Goal: Information Seeking & Learning: Learn about a topic

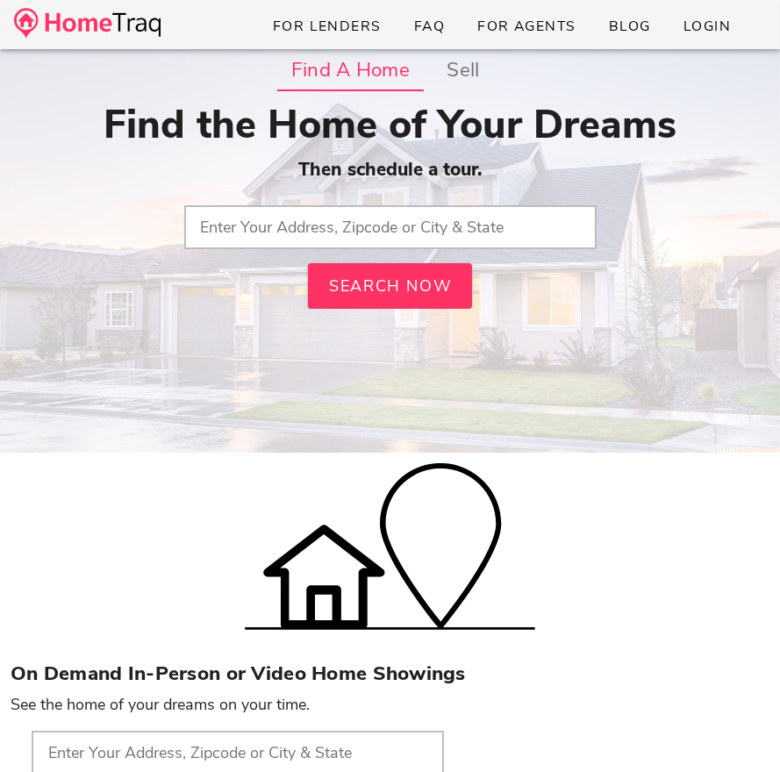
click at [263, 236] on input "text" at bounding box center [390, 227] width 412 height 44
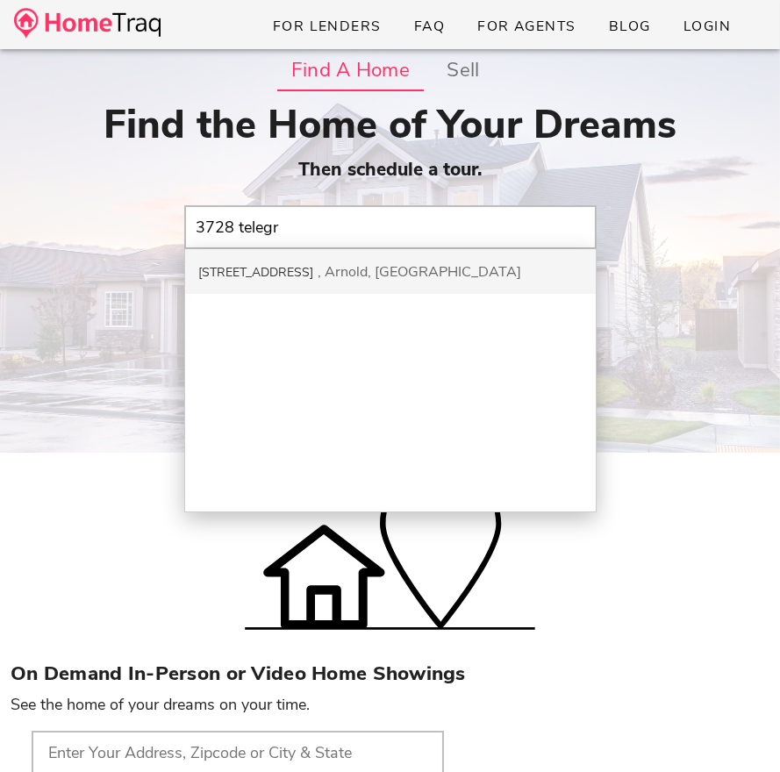
click at [263, 256] on div "3728 Telegraph Rd Arnold, MO" at bounding box center [390, 271] width 411 height 45
type input "3728 Telegraph Rd, Arnold, MO"
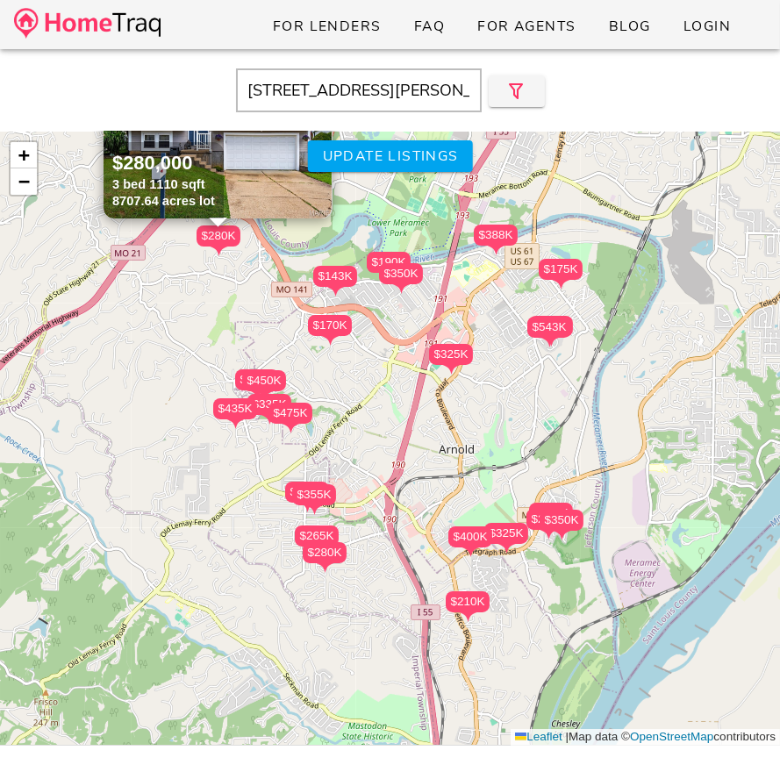
click at [289, 416] on div "$475K" at bounding box center [291, 413] width 44 height 21
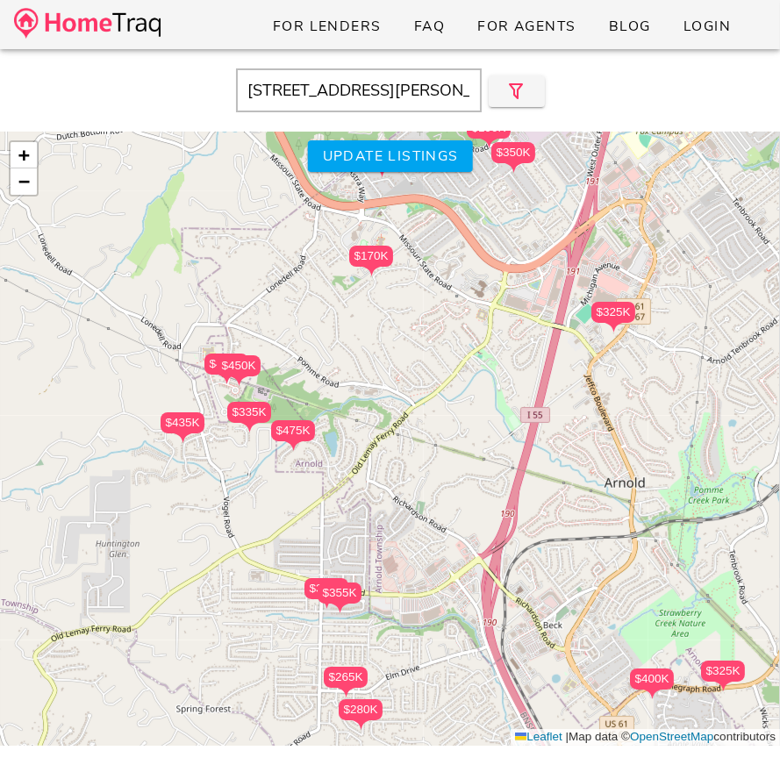
click at [293, 427] on div "$475K" at bounding box center [293, 430] width 44 height 21
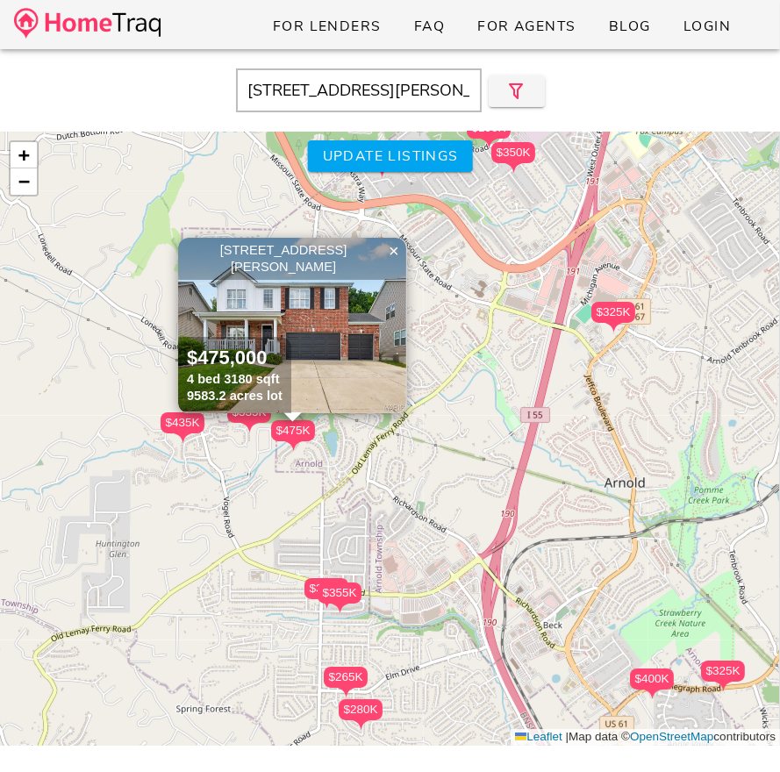
click at [337, 320] on img at bounding box center [292, 326] width 228 height 176
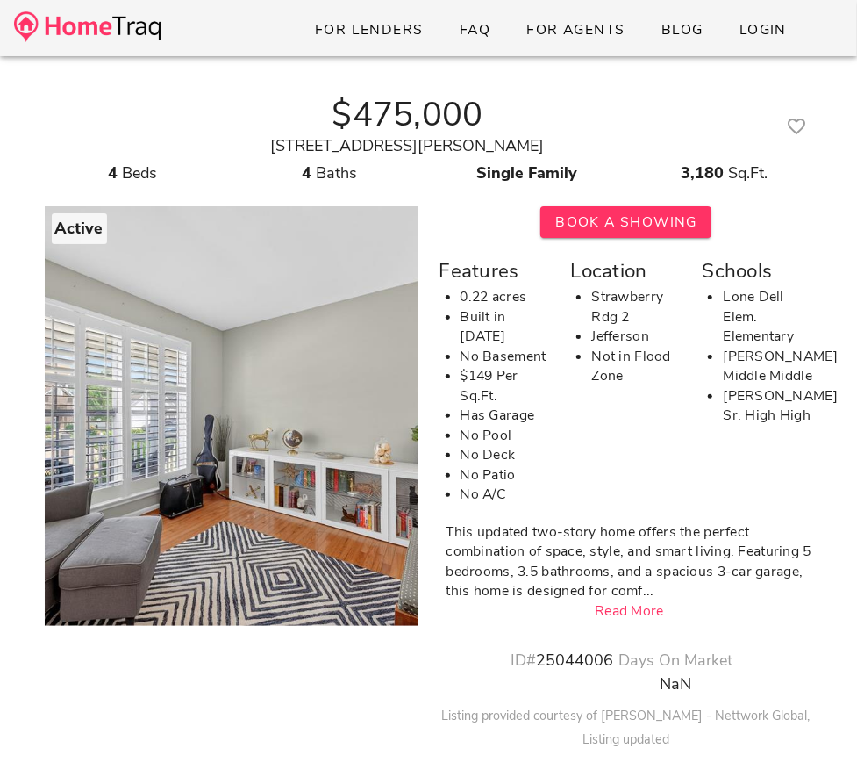
click at [446, 140] on div "2426 Guardian Court Arnold, MO 63010" at bounding box center [408, 146] width 727 height 24
copy div "2426 Guardian Court Arnold, MO 63010"
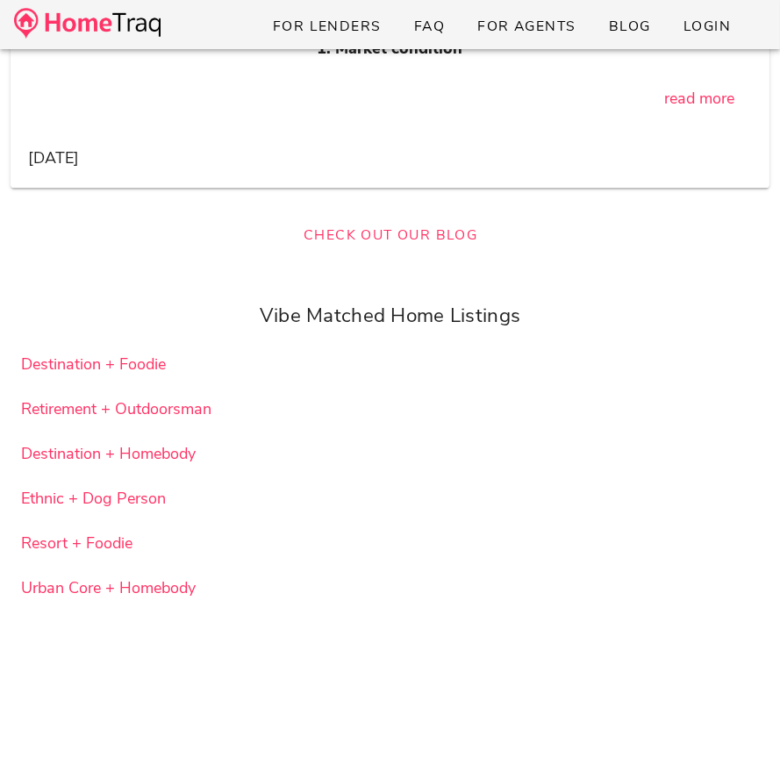
scroll to position [47988, 0]
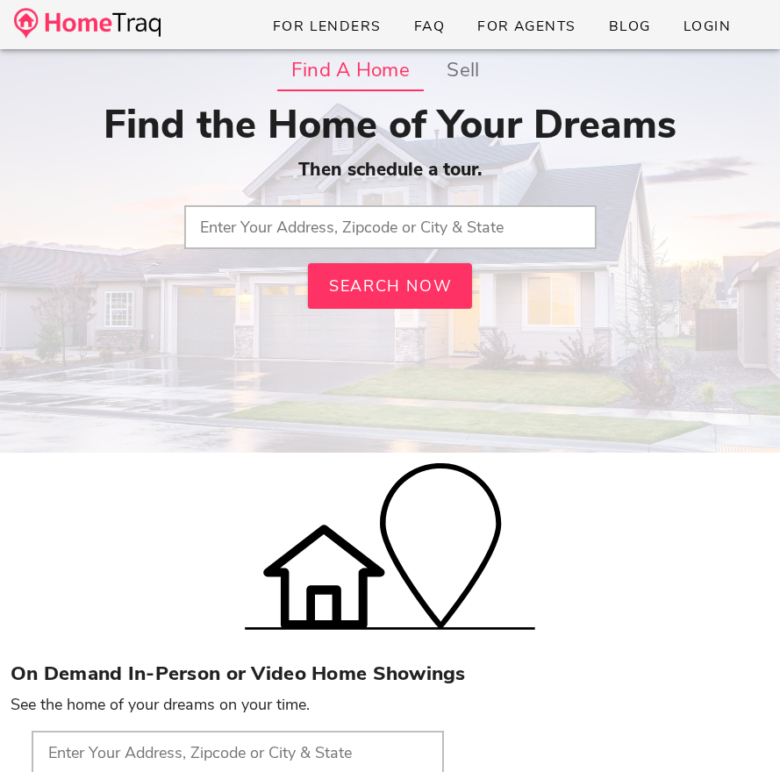
click at [154, 25] on img at bounding box center [87, 23] width 147 height 31
click at [231, 226] on input "text" at bounding box center [390, 227] width 412 height 44
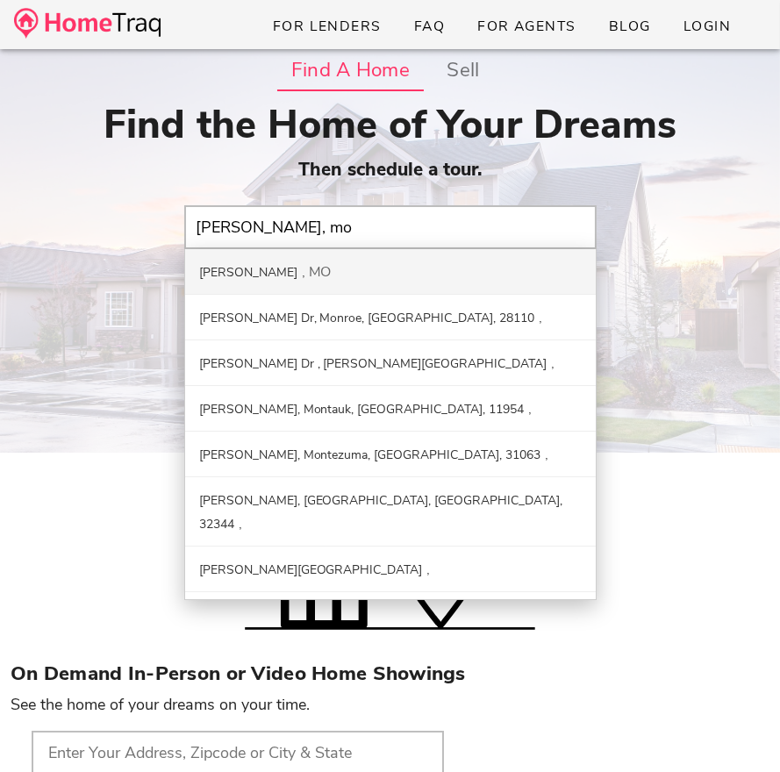
click at [289, 275] on div "Arnold MO" at bounding box center [390, 272] width 411 height 46
type input "Arnold, [GEOGRAPHIC_DATA]"
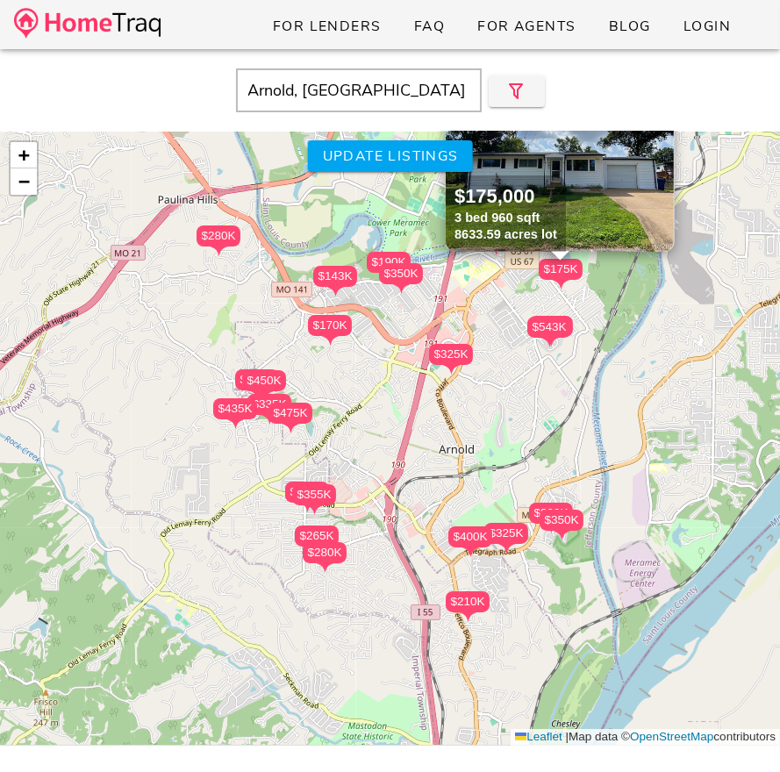
click at [401, 281] on div "$350K" at bounding box center [401, 273] width 44 height 21
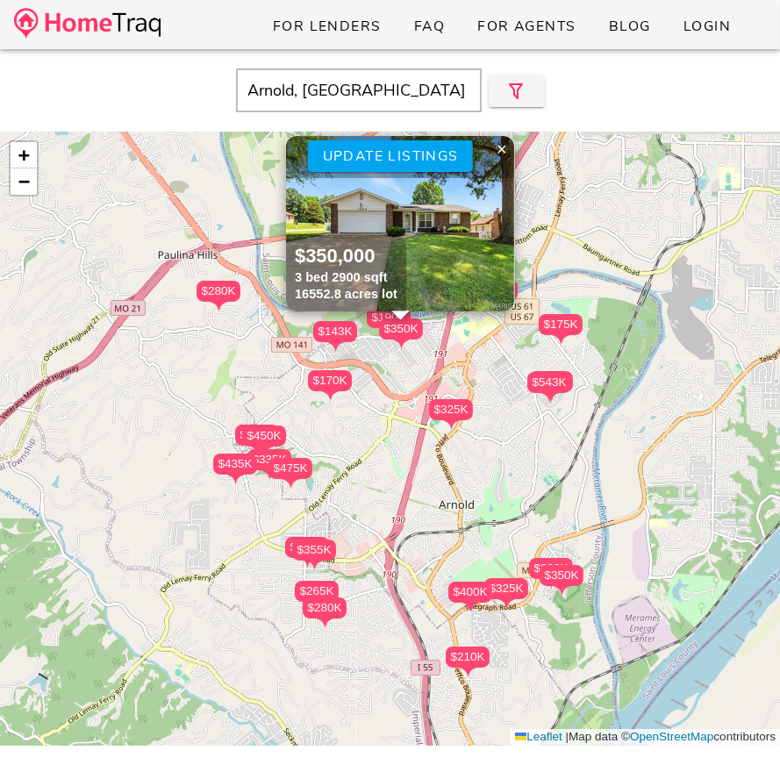
click at [407, 257] on img at bounding box center [400, 224] width 228 height 176
click at [499, 150] on span "×" at bounding box center [502, 149] width 11 height 19
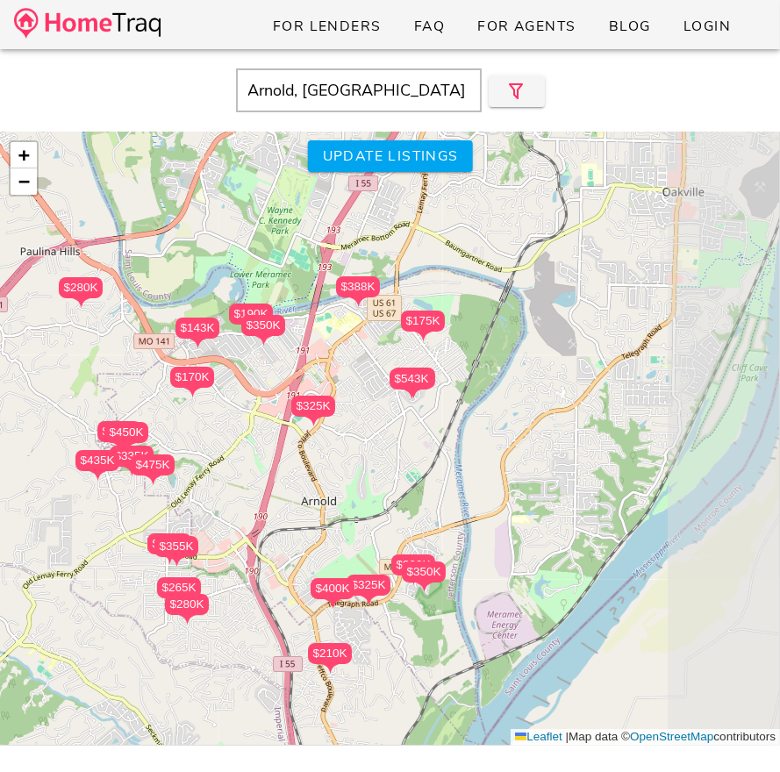
drag, startPoint x: 600, startPoint y: 354, endPoint x: 456, endPoint y: 350, distance: 144.0
click at [456, 350] on div "$475K $543K $170K $325K $335K $350K $210K $325K $265K $525K $450K $400K $355K $…" at bounding box center [390, 439] width 780 height 614
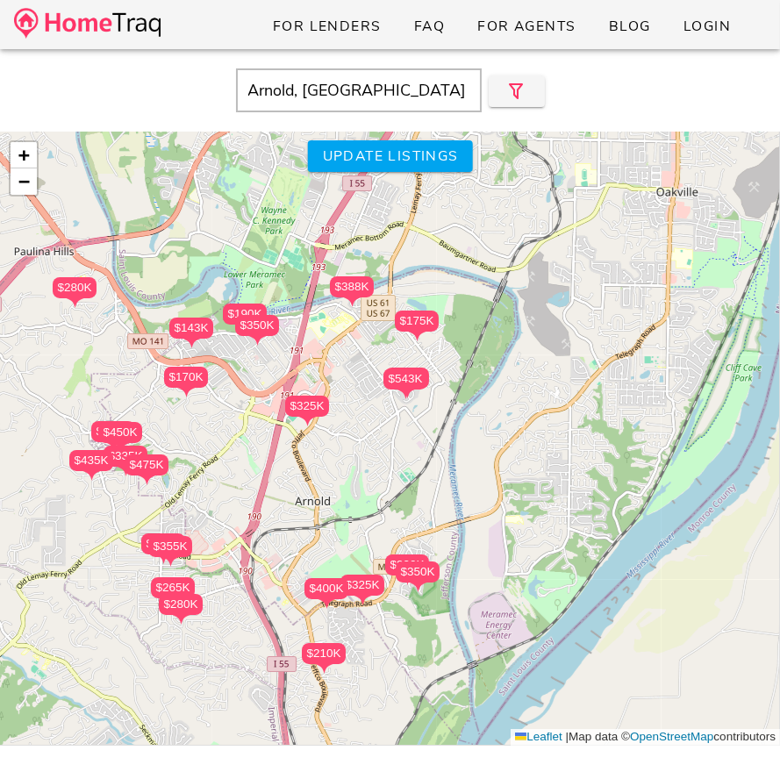
click at [421, 325] on div "$175K" at bounding box center [417, 321] width 44 height 21
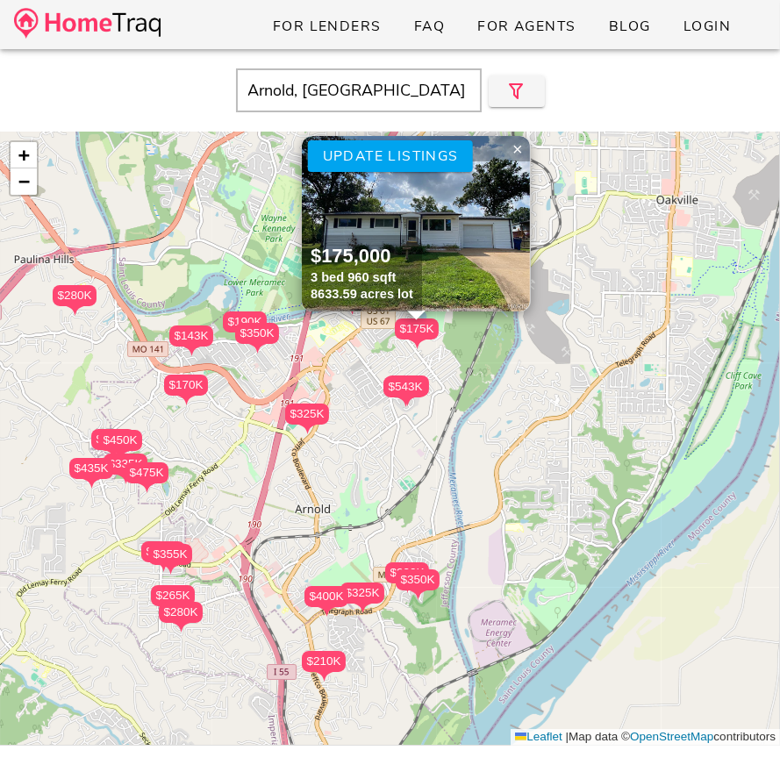
click at [441, 254] on img at bounding box center [416, 224] width 228 height 176
click at [516, 147] on span "×" at bounding box center [518, 149] width 11 height 19
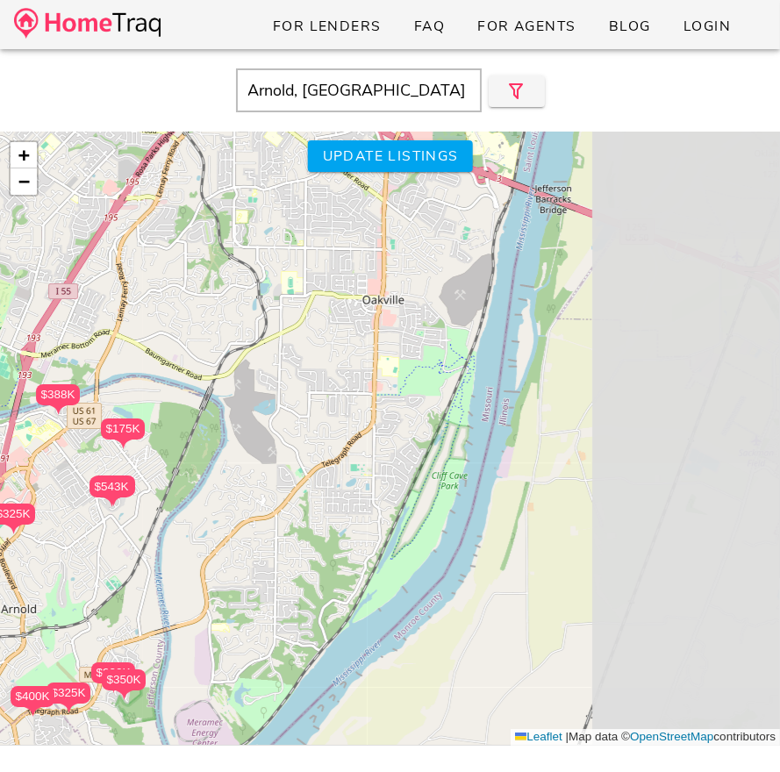
drag, startPoint x: 520, startPoint y: 371, endPoint x: 228, endPoint y: 471, distance: 308.9
click at [229, 471] on div "$475K $543K $170K $325K $335K $350K $210K $325K $265K $525K $450K $400K $355K $…" at bounding box center [390, 439] width 780 height 614
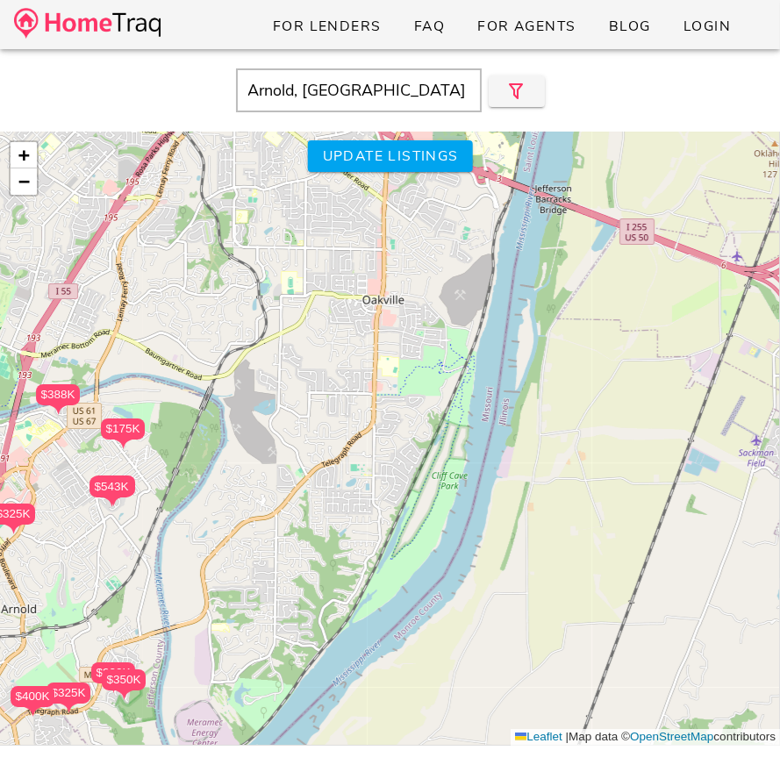
drag, startPoint x: 250, startPoint y: 315, endPoint x: 208, endPoint y: 318, distance: 42.2
click at [212, 316] on div "$475K $543K $170K $325K $335K $350K $210K $325K $265K $525K $450K $400K $355K $…" at bounding box center [390, 439] width 780 height 614
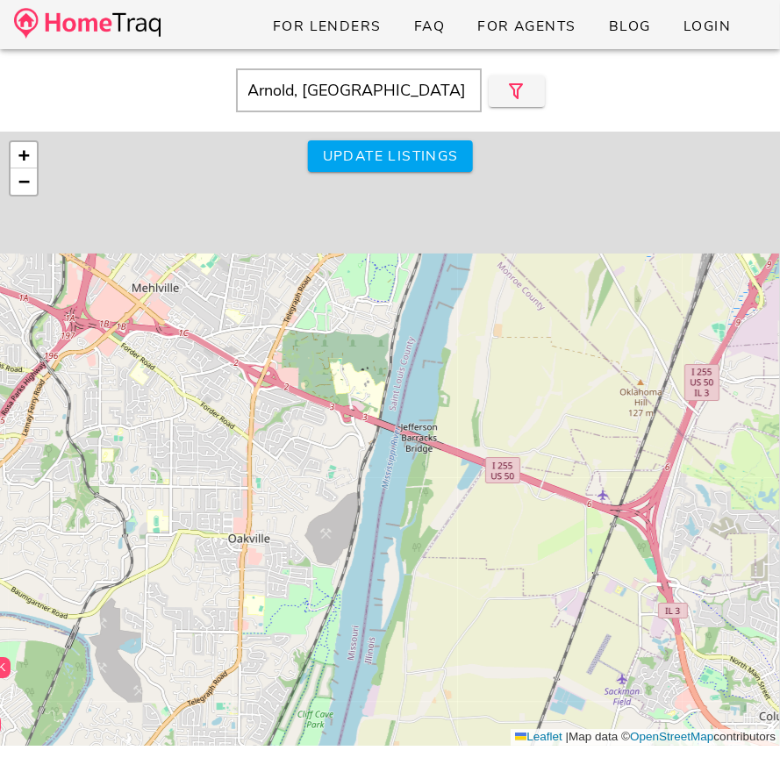
drag, startPoint x: 386, startPoint y: 290, endPoint x: 301, endPoint y: 527, distance: 251.8
click at [301, 527] on div "$475K $543K $170K $325K $335K $350K $210K $325K $265K $525K $450K $400K $355K $…" at bounding box center [390, 439] width 780 height 614
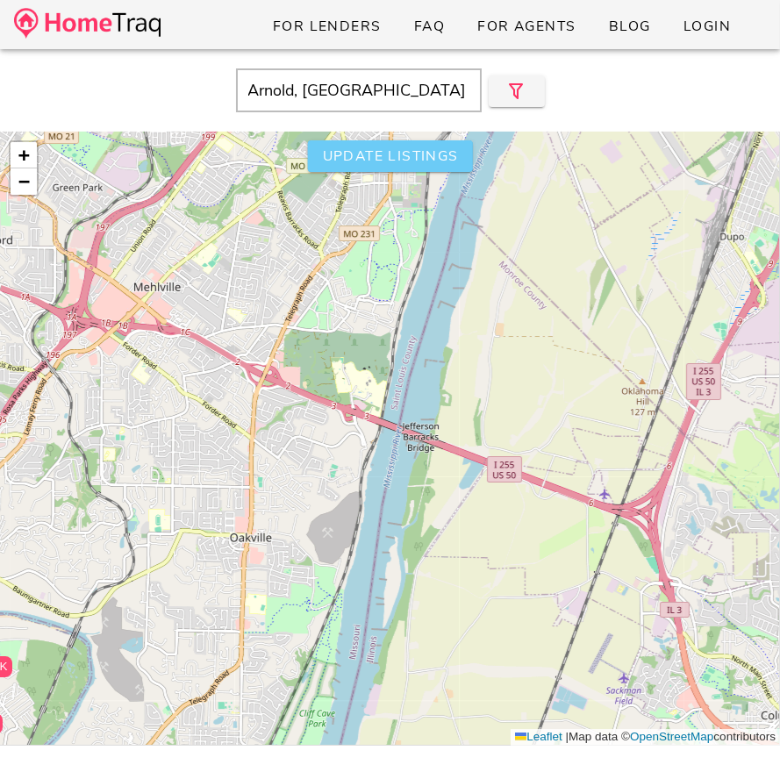
click at [341, 154] on span "Update listings" at bounding box center [389, 156] width 137 height 19
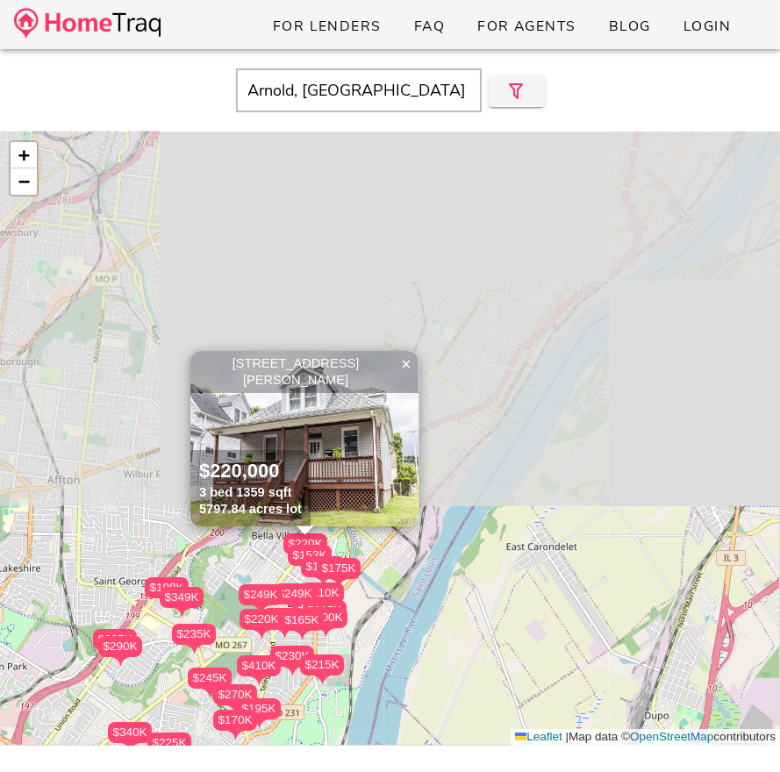
drag, startPoint x: 363, startPoint y: 351, endPoint x: 269, endPoint y: 771, distance: 430.9
click at [269, 771] on div "$225K $300K $750K $550K $550K $303K $300K $170K $310K $195K $330K $365K $225K $…" at bounding box center [390, 518] width 780 height 772
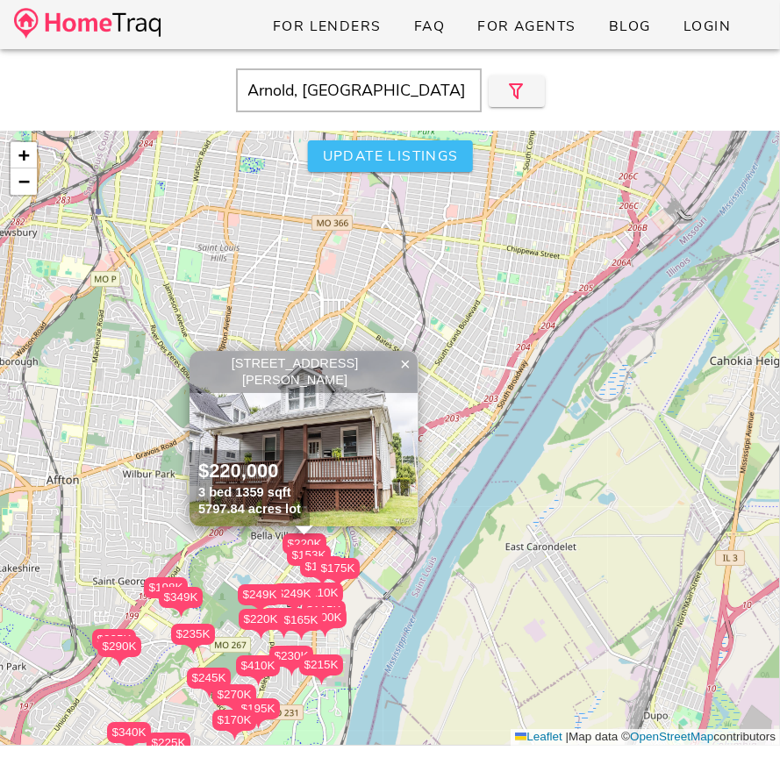
click at [400, 164] on span "Update listings" at bounding box center [389, 156] width 137 height 19
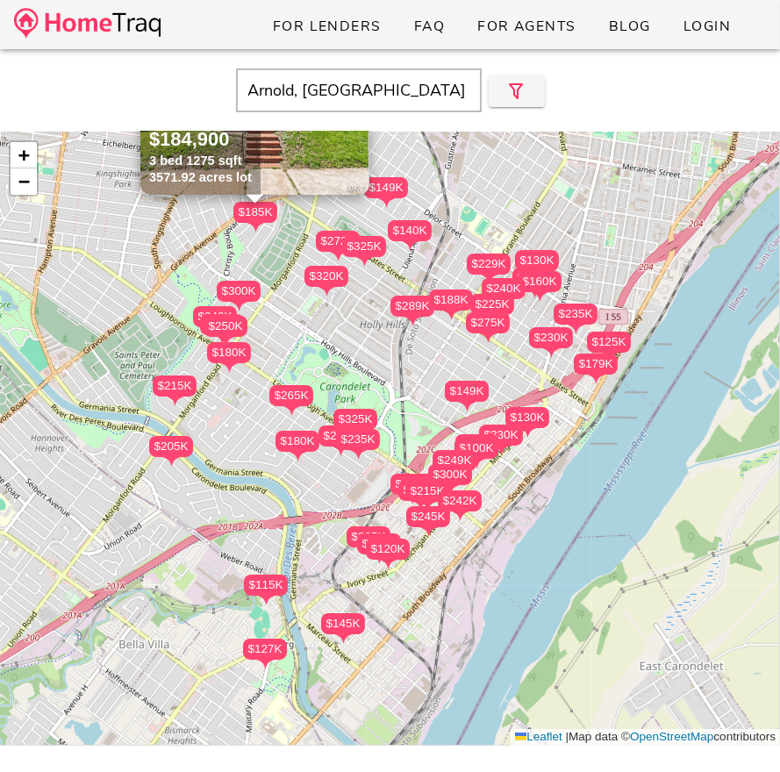
click at [504, 434] on div "$330K" at bounding box center [501, 435] width 44 height 21
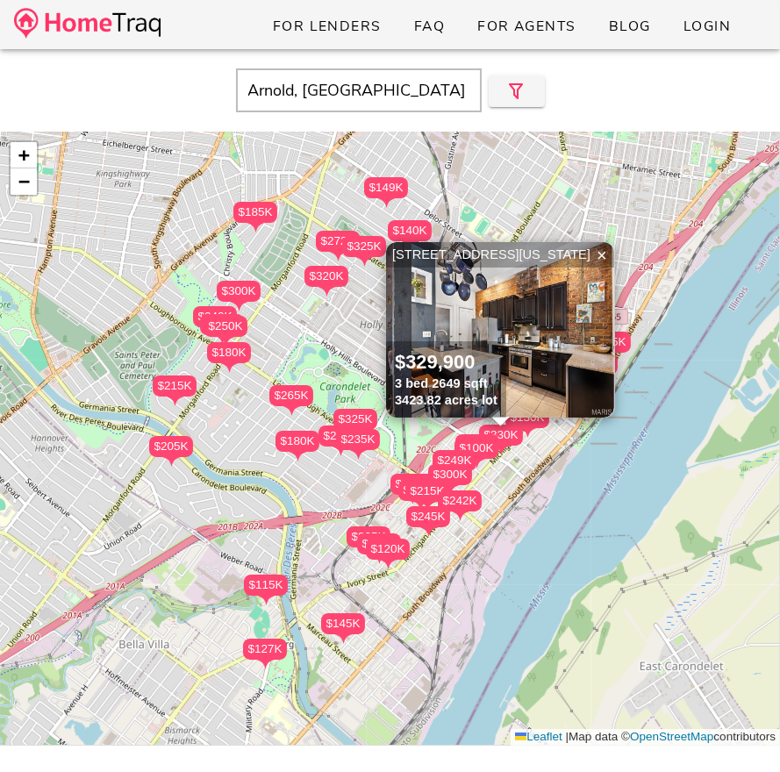
click at [505, 307] on img at bounding box center [500, 330] width 228 height 176
click at [338, 105] on input "Arnold, MO" at bounding box center [359, 90] width 246 height 44
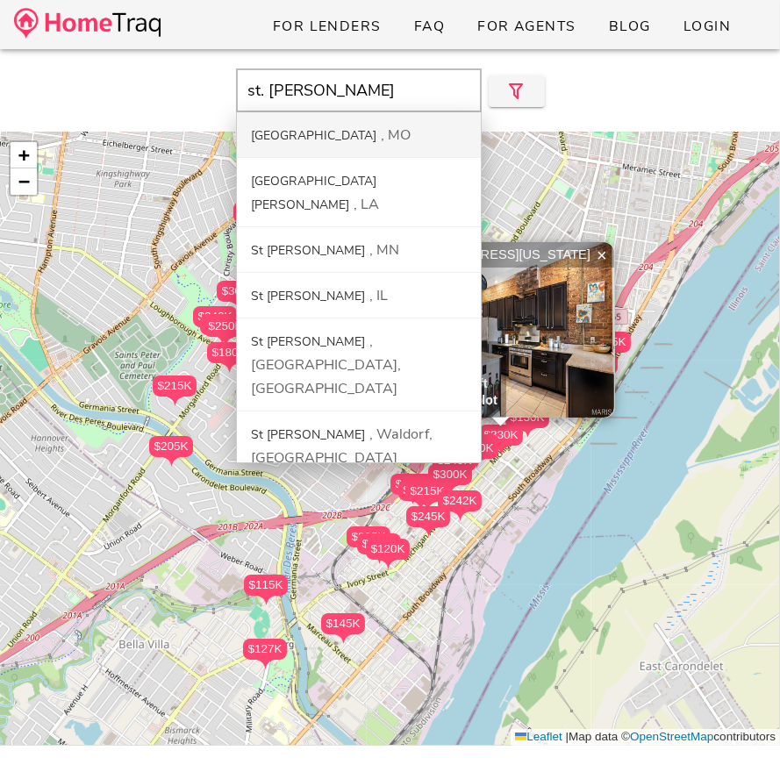
click at [334, 136] on div "St. Charles County" at bounding box center [313, 135] width 125 height 17
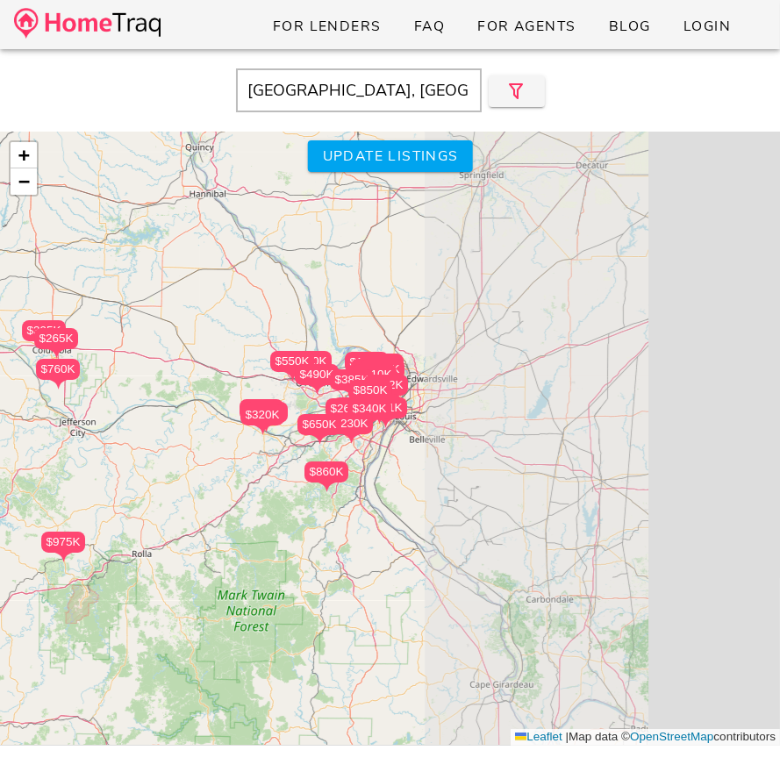
drag, startPoint x: 714, startPoint y: 483, endPoint x: 347, endPoint y: 471, distance: 367.9
click at [347, 471] on div "$265K $720K $385K $395K $860K $615K $490K $558K $850K $175K $975K $209K $350K $…" at bounding box center [390, 439] width 780 height 614
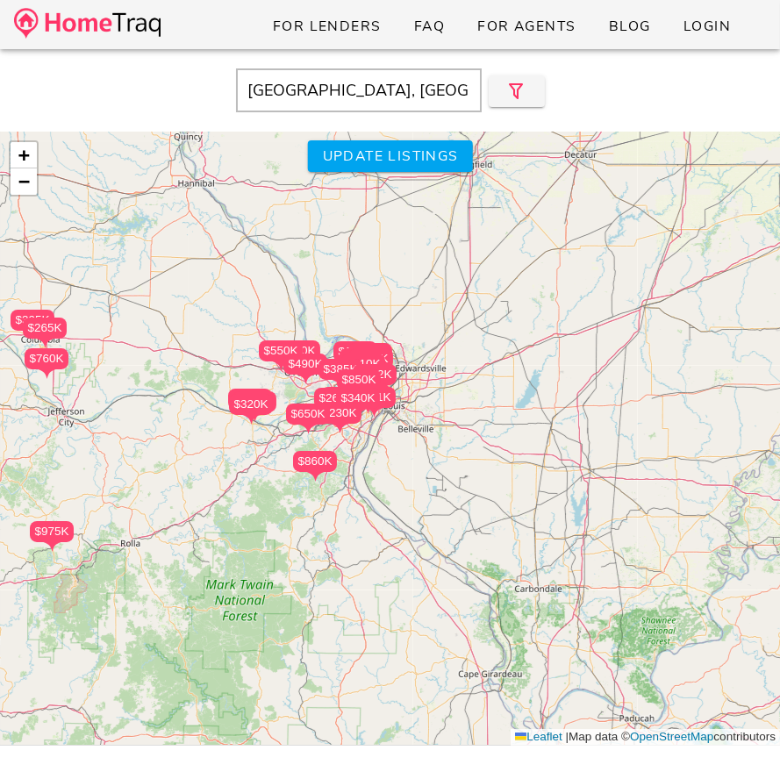
click at [271, 391] on div "$265K" at bounding box center [255, 401] width 44 height 21
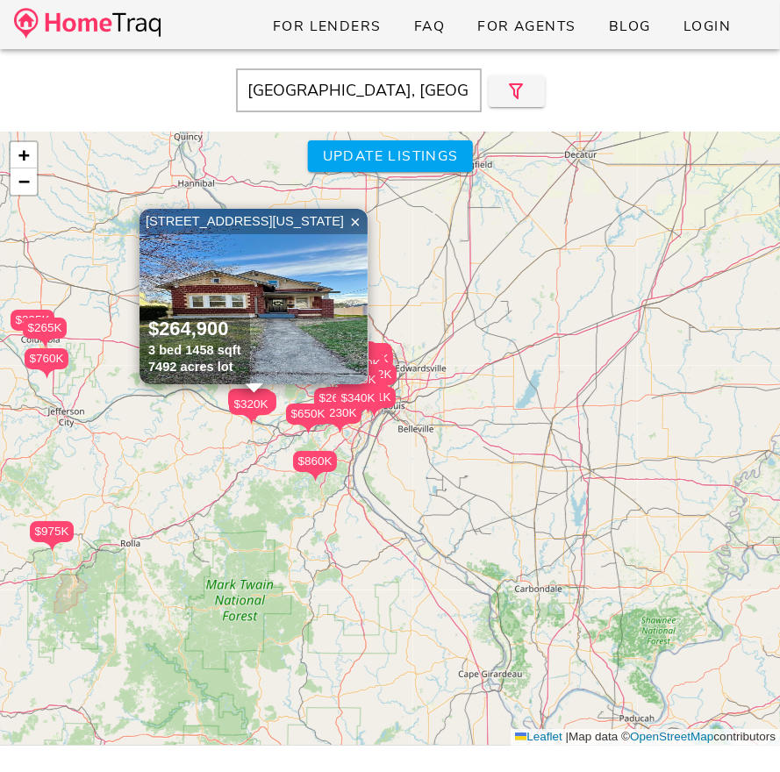
click at [271, 391] on div "$265K" at bounding box center [255, 401] width 44 height 21
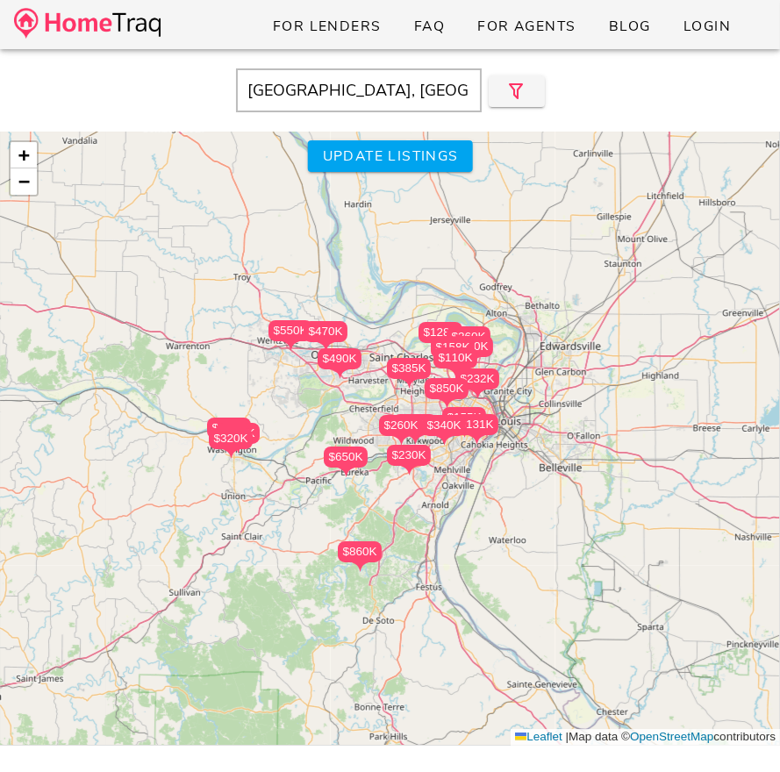
click at [305, 378] on div "$265K $720K $385K $395K $860K $615K $490K $558K $850K $175K $975K $209K $350K $…" at bounding box center [390, 439] width 780 height 614
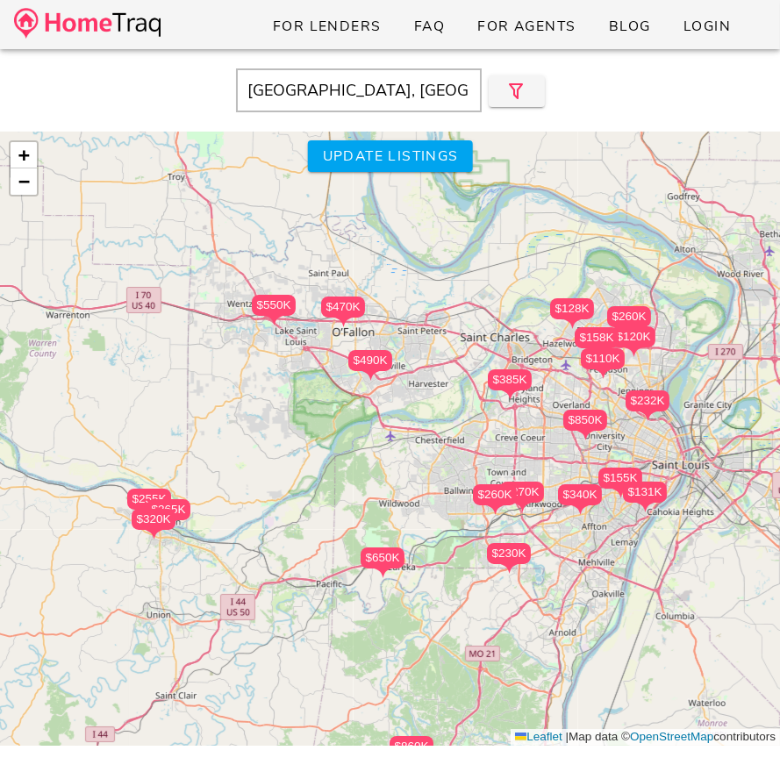
drag, startPoint x: 438, startPoint y: 355, endPoint x: 331, endPoint y: 384, distance: 110.9
click at [333, 384] on div "$265K $720K $385K $395K $860K $615K $490K $558K $850K $175K $975K $209K $350K $…" at bounding box center [390, 439] width 780 height 614
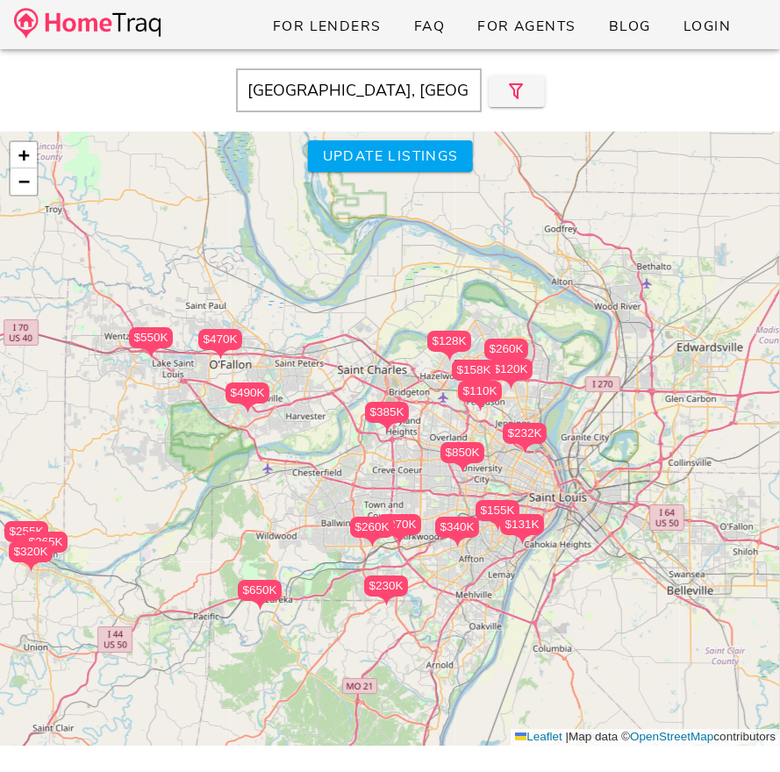
click at [369, 348] on div "$265K $720K $385K $395K $860K $615K $490K $558K $850K $175K $975K $209K $350K $…" at bounding box center [390, 439] width 780 height 614
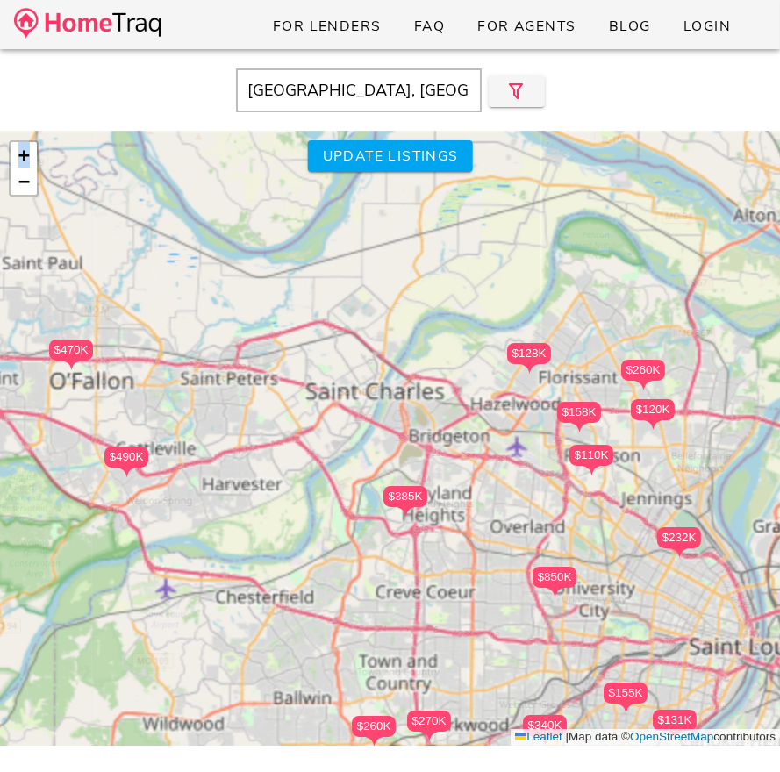
click at [369, 348] on div "$265K $720K $385K $395K $860K $615K $490K $558K $850K $175K $975K $209K $350K $…" at bounding box center [390, 439] width 780 height 614
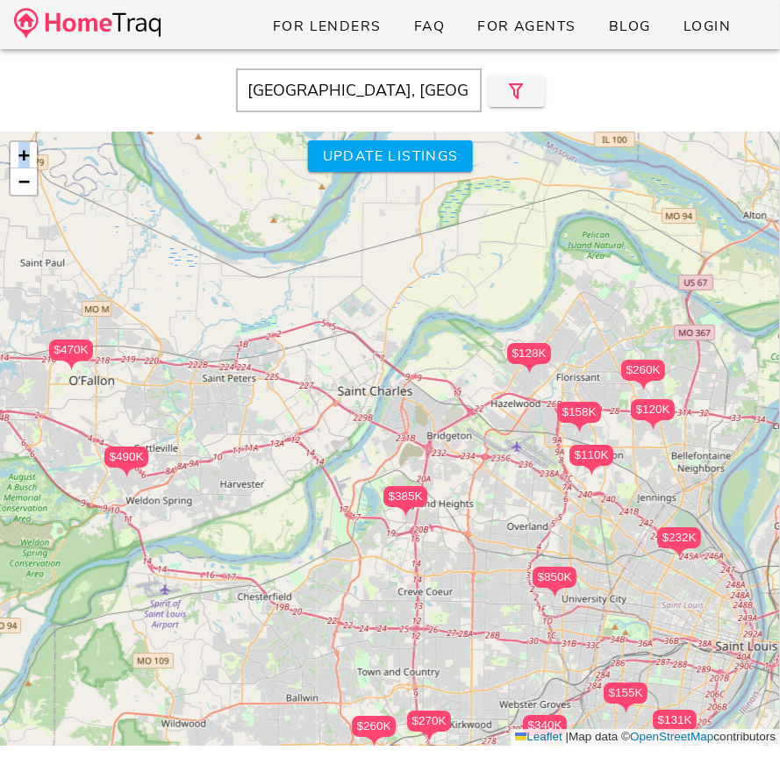
click at [369, 348] on div "$265K $720K $385K $395K $860K $615K $490K $558K $850K $175K $975K $209K $350K $…" at bounding box center [390, 439] width 780 height 614
click at [334, 382] on div "$265K $720K $385K $395K $860K $615K $490K $558K $850K $175K $975K $209K $350K $…" at bounding box center [390, 439] width 780 height 614
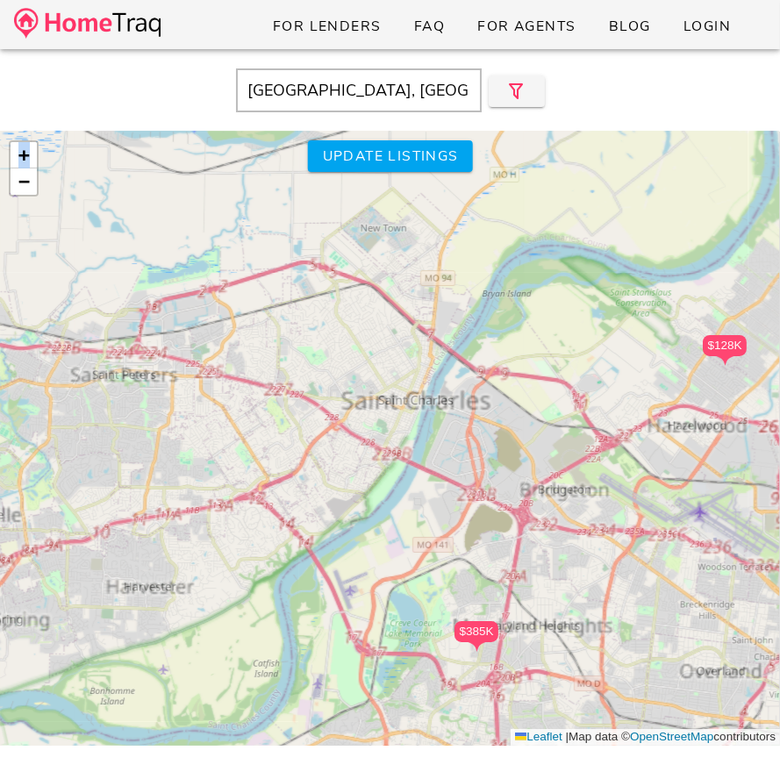
click at [334, 382] on div "$265K $720K $385K $395K $860K $615K $490K $558K $850K $175K $975K $209K $350K $…" at bounding box center [390, 439] width 780 height 614
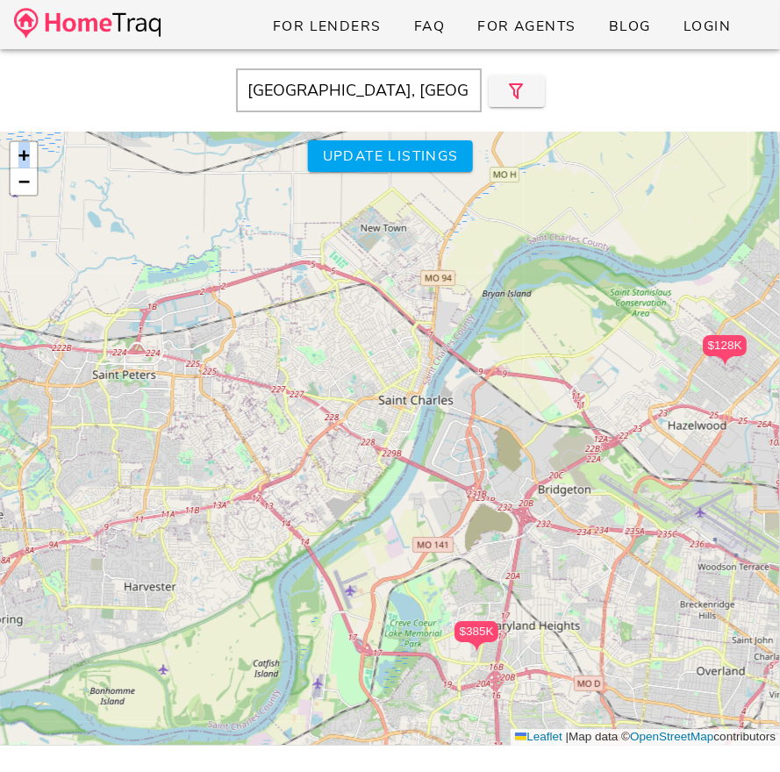
click at [334, 382] on div "$265K $720K $385K $395K $860K $615K $490K $558K $850K $175K $975K $209K $350K $…" at bounding box center [390, 439] width 780 height 614
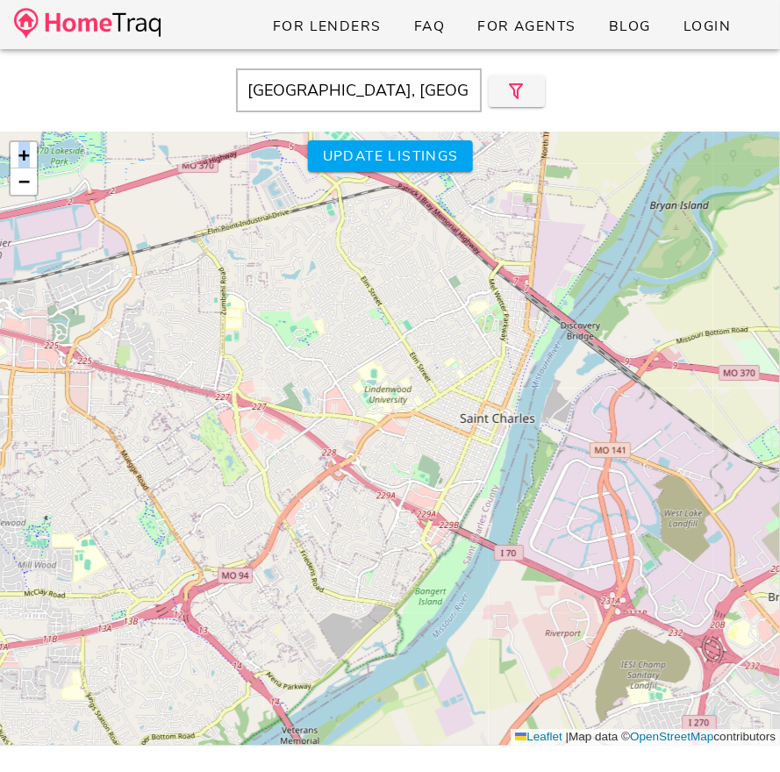
click at [416, 431] on div "$265K $720K $385K $395K $860K $615K $490K $558K $850K $175K $975K $209K $350K $…" at bounding box center [390, 439] width 780 height 614
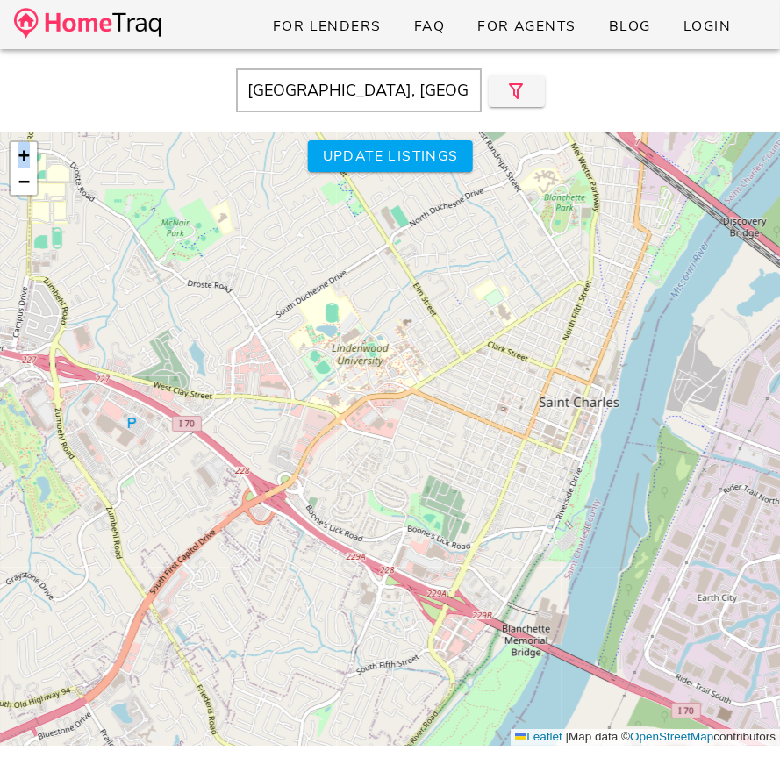
drag, startPoint x: 447, startPoint y: 491, endPoint x: 384, endPoint y: 365, distance: 141.3
click at [384, 365] on div "$265K $720K $385K $395K $860K $615K $490K $558K $850K $175K $975K $209K $350K $…" at bounding box center [390, 439] width 780 height 614
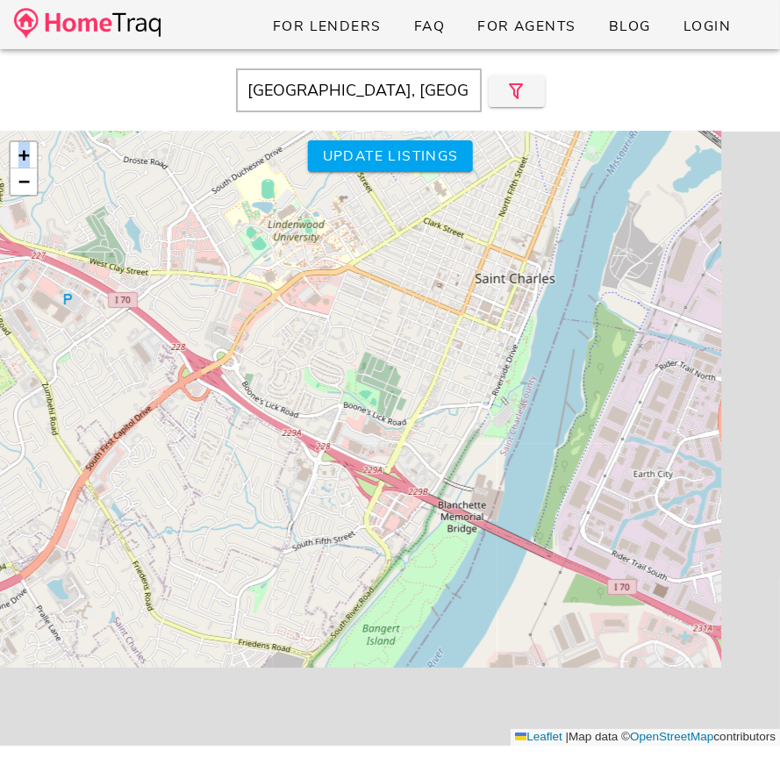
click at [384, 365] on div "$265K $720K $385K $395K $860K $615K $490K $558K $850K $175K $975K $209K $350K $…" at bounding box center [390, 439] width 780 height 614
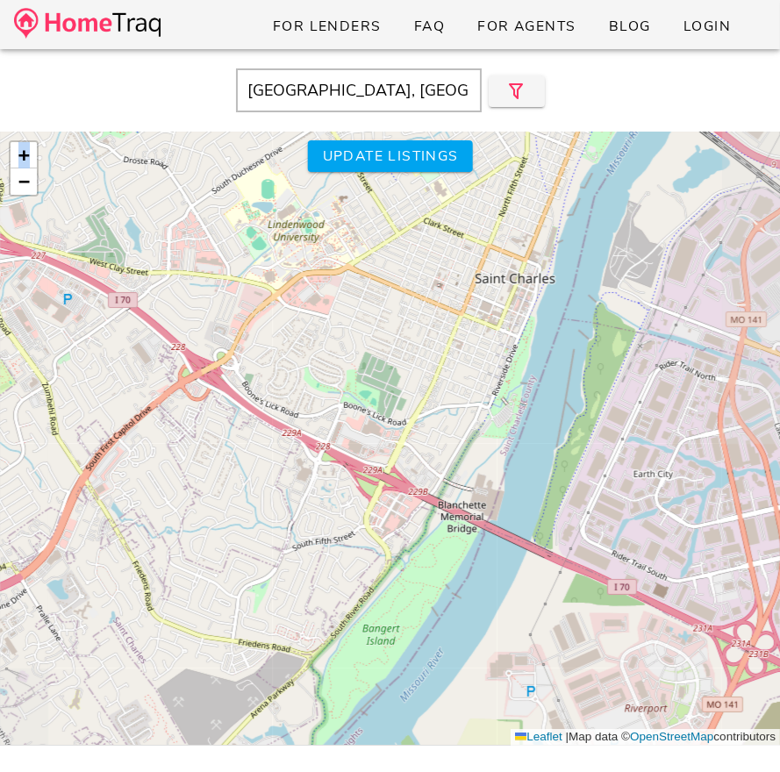
click at [384, 365] on div "$265K $720K $385K $395K $860K $615K $490K $558K $850K $175K $975K $209K $350K $…" at bounding box center [390, 439] width 780 height 614
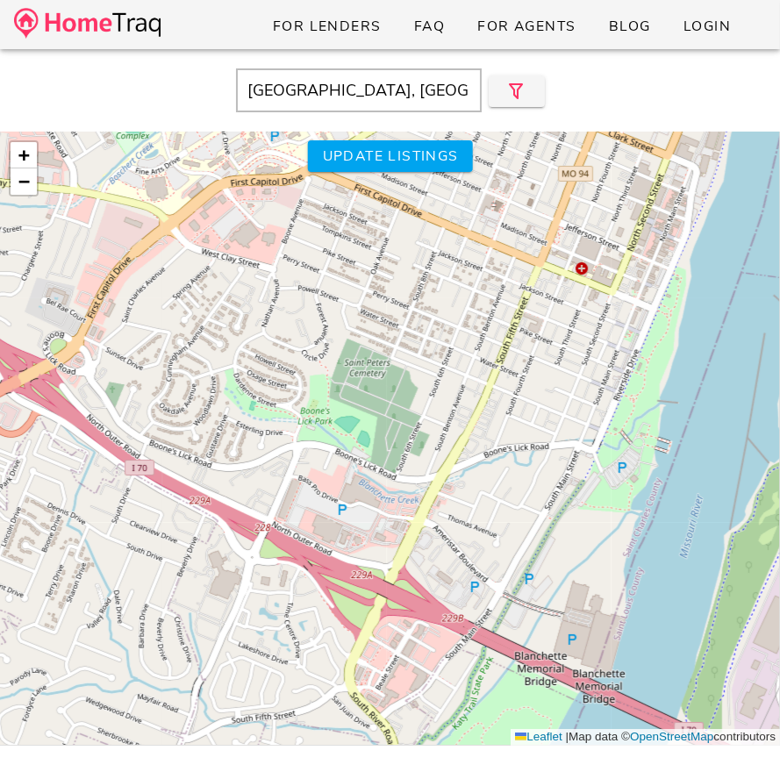
click at [418, 93] on input "St. Charles County, MO" at bounding box center [359, 90] width 246 height 44
click at [497, 91] on button "button" at bounding box center [517, 91] width 56 height 32
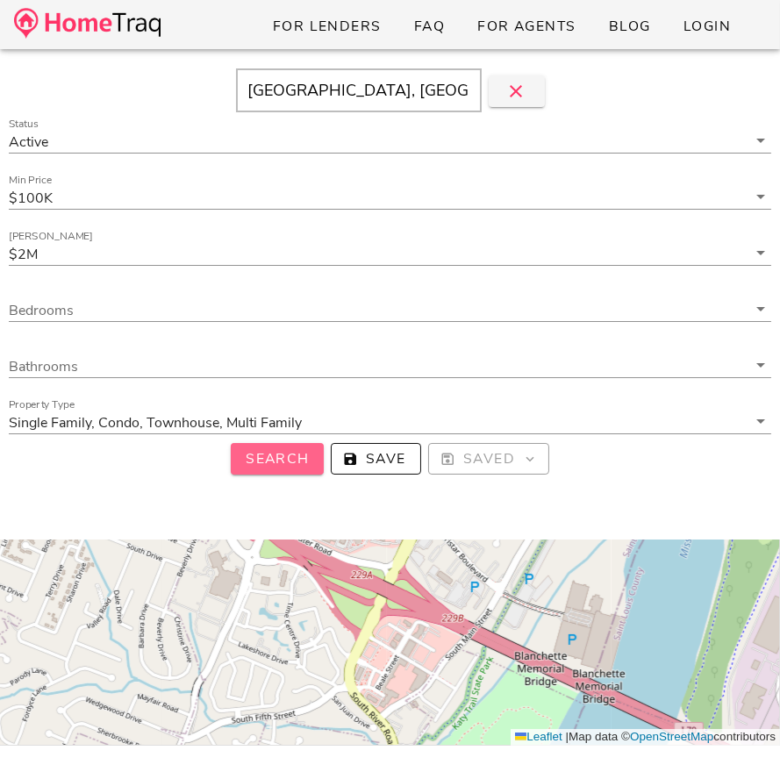
click at [294, 465] on span "Search" at bounding box center [277, 458] width 65 height 19
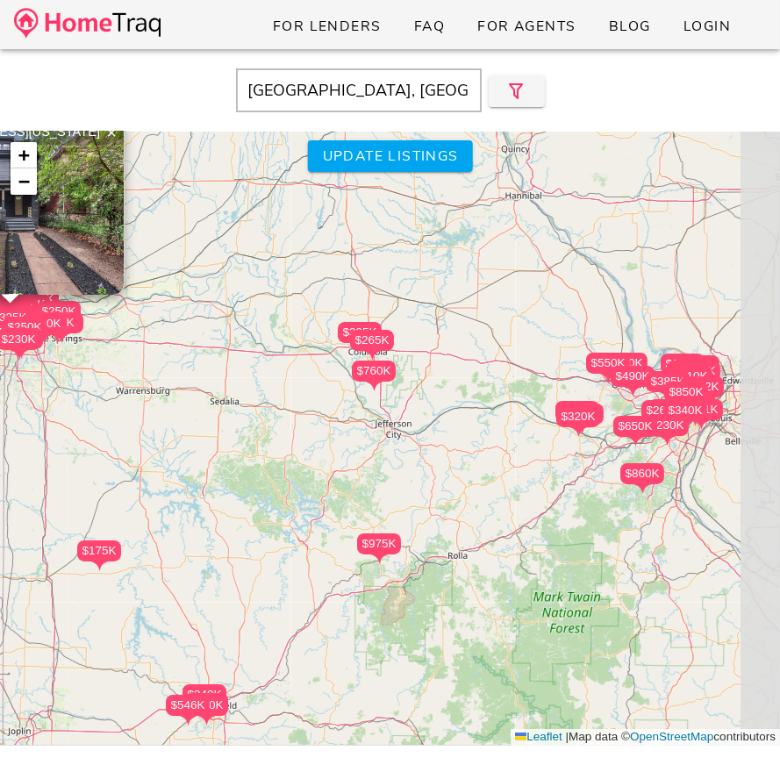
drag, startPoint x: 574, startPoint y: 290, endPoint x: 0, endPoint y: 369, distance: 579.5
click at [1, 370] on div "$265K $720K $385K $395K $860K $615K $490K $558K $850K $175K $975K $209K $350K $…" at bounding box center [390, 439] width 780 height 614
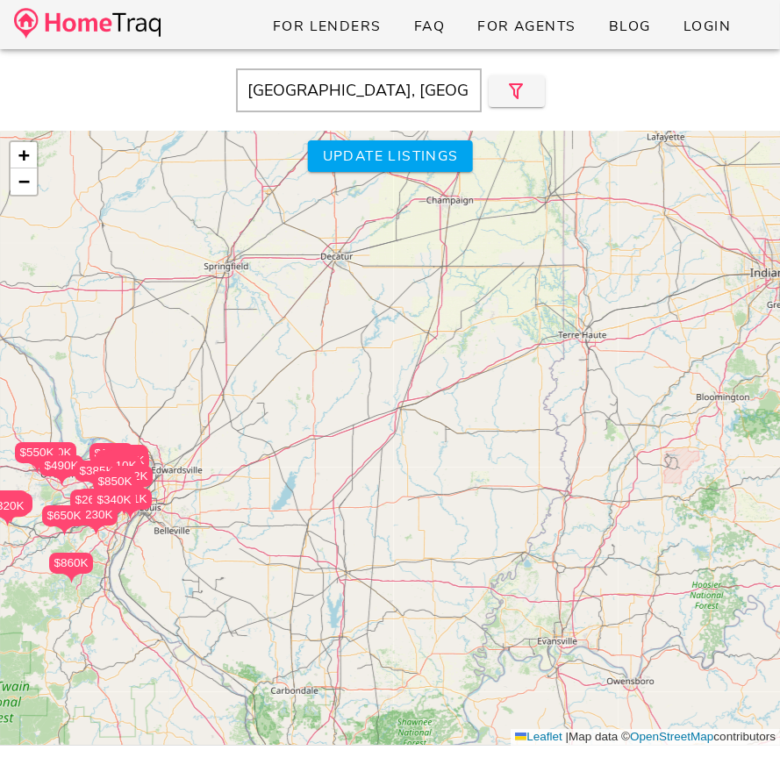
click at [346, 471] on div "$265K $720K $385K $395K $860K $615K $490K $558K $850K $175K $975K $209K $350K $…" at bounding box center [390, 439] width 780 height 614
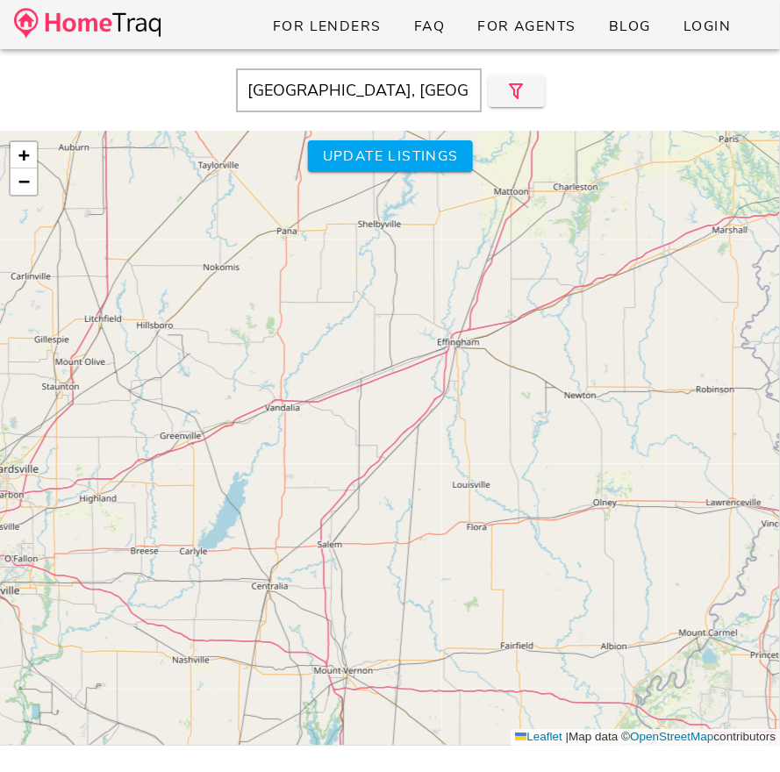
click at [622, 448] on div "$265K $720K $385K $395K $860K $615K $490K $558K $850K $175K $975K $209K $350K $…" at bounding box center [390, 439] width 780 height 614
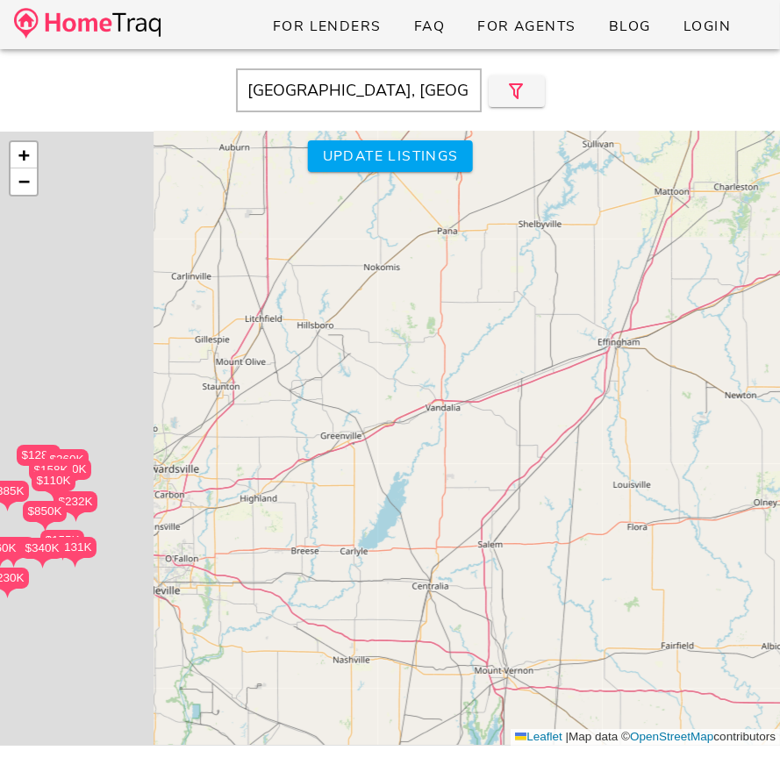
drag, startPoint x: 443, startPoint y: 447, endPoint x: 903, endPoint y: 454, distance: 459.9
click at [779, 454] on html "For Lenders FAQ For Agents Blog Login St. Charles County, MO Close $265K $720K …" at bounding box center [390, 493] width 780 height 987
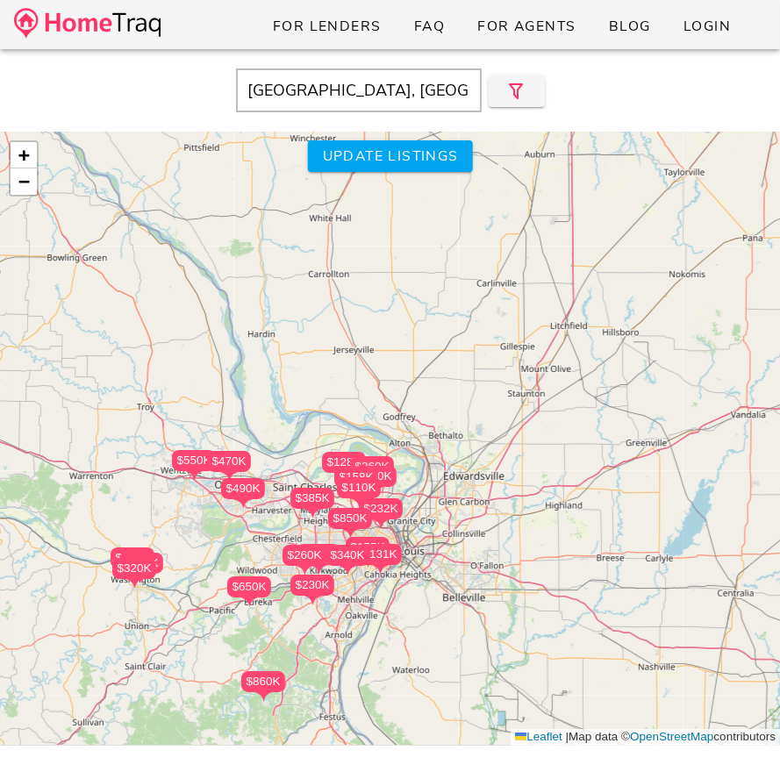
click at [613, 440] on div "$265K $720K $385K $395K $860K $615K $490K $558K $850K $175K $975K $209K $350K $…" at bounding box center [390, 439] width 780 height 614
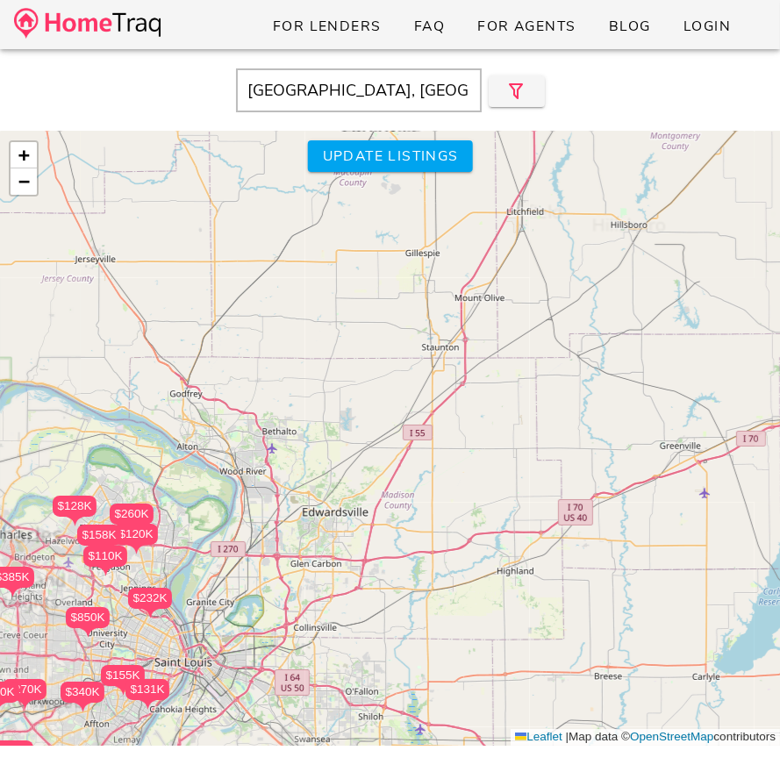
click at [464, 481] on div "$265K $720K $385K $395K $860K $615K $490K $558K $850K $175K $975K $209K $350K $…" at bounding box center [390, 439] width 780 height 614
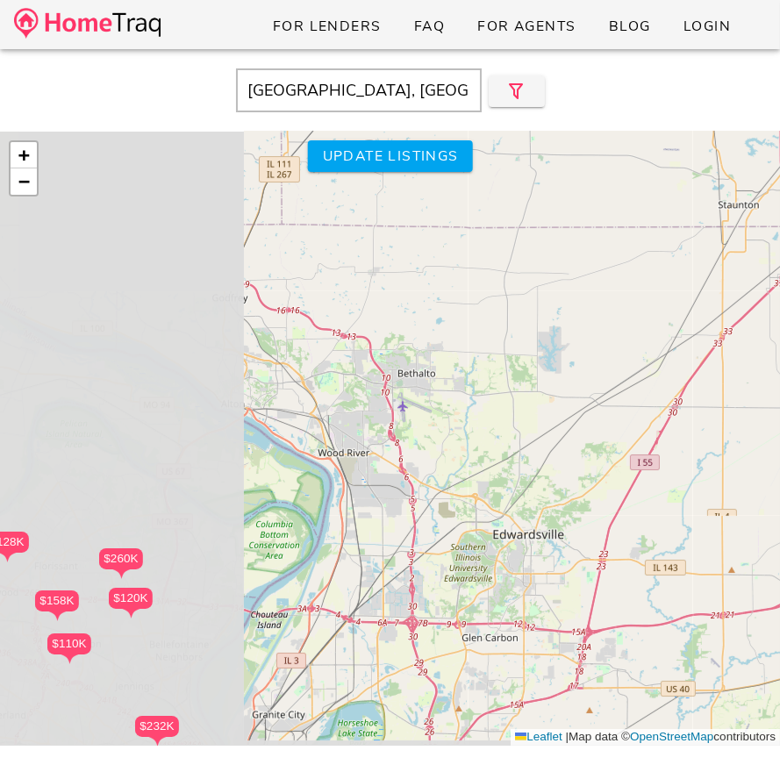
drag, startPoint x: 464, startPoint y: 481, endPoint x: 788, endPoint y: 470, distance: 324.0
click at [779, 470] on html "For Lenders FAQ For Agents Blog Login St. Charles County, MO Close $265K $720K …" at bounding box center [390, 493] width 780 height 987
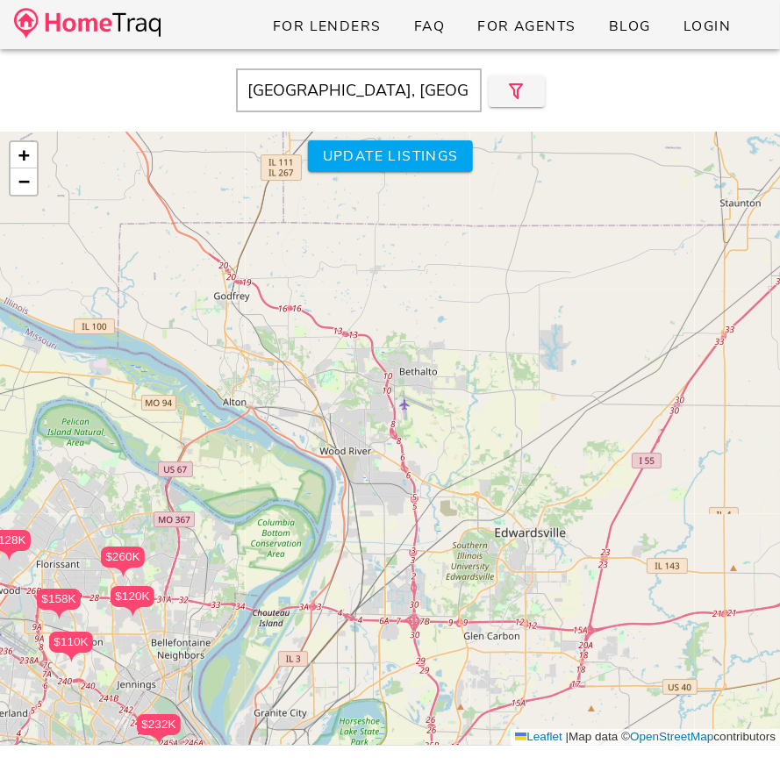
click at [581, 485] on div "$265K $720K $385K $395K $860K $615K $490K $558K $850K $175K $975K $209K $350K $…" at bounding box center [390, 439] width 780 height 614
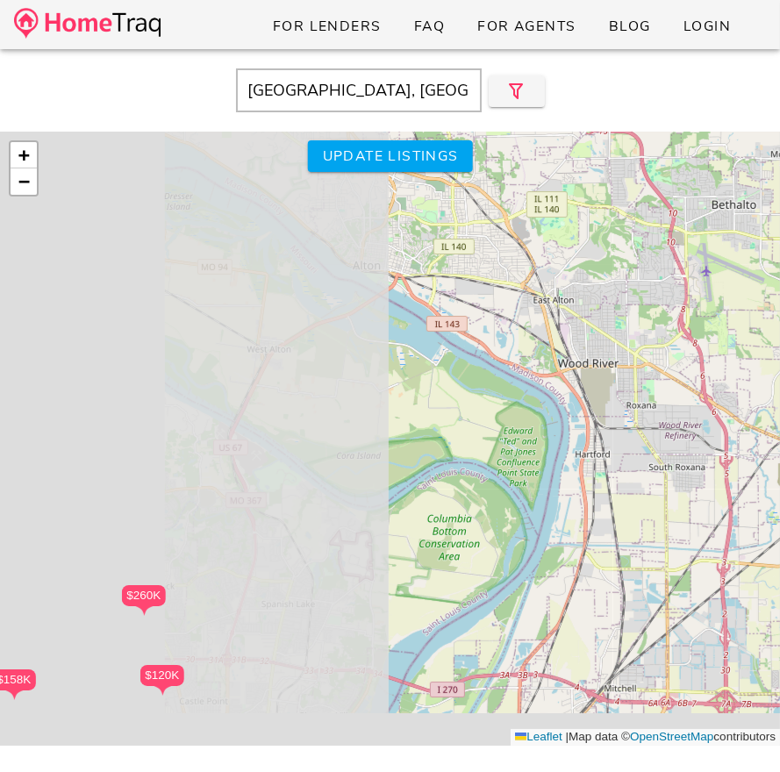
drag, startPoint x: 455, startPoint y: 487, endPoint x: 971, endPoint y: 424, distance: 519.9
click at [779, 424] on html "For Lenders FAQ For Agents Blog Login St. Charles County, MO Close $265K $720K …" at bounding box center [390, 493] width 780 height 987
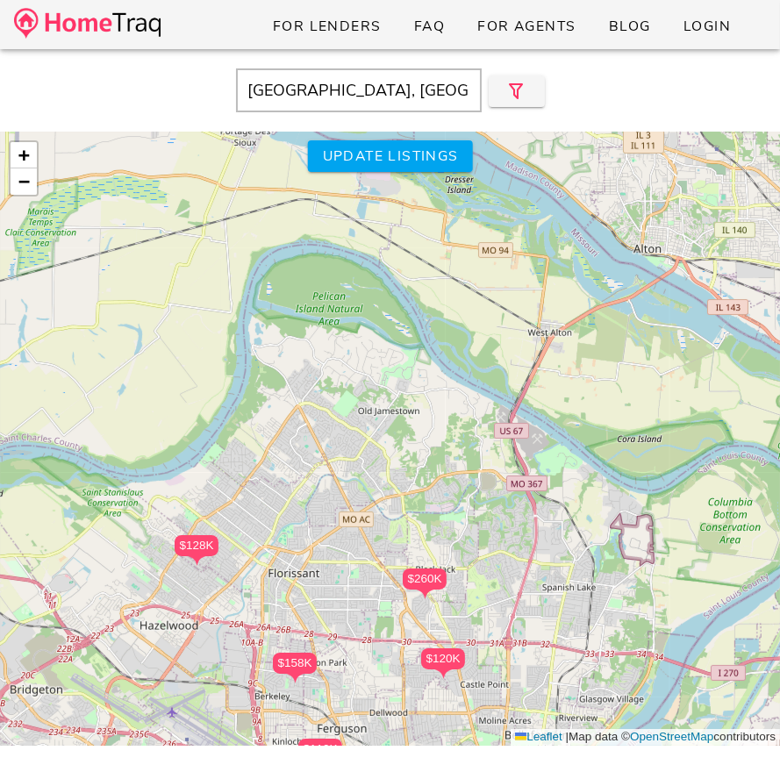
drag, startPoint x: 261, startPoint y: 356, endPoint x: 649, endPoint y: 310, distance: 391.5
click at [649, 310] on div "$265K $720K $385K $395K $860K $615K $490K $558K $850K $175K $975K $209K $350K $…" at bounding box center [390, 439] width 780 height 614
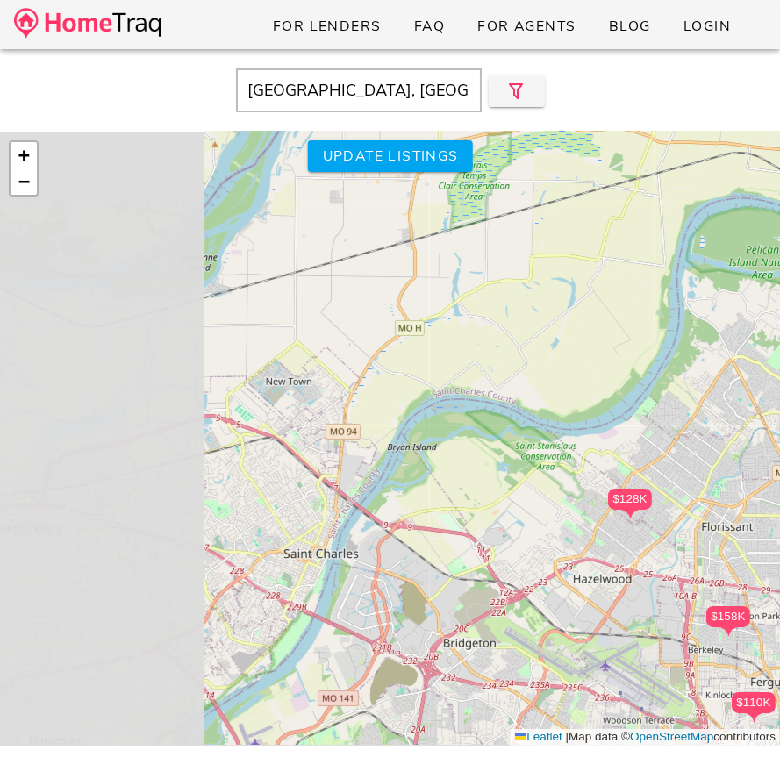
drag, startPoint x: 164, startPoint y: 431, endPoint x: 446, endPoint y: 430, distance: 281.7
click at [446, 430] on div "$265K $720K $385K $395K $860K $615K $490K $558K $850K $175K $975K $209K $350K $…" at bounding box center [390, 439] width 780 height 614
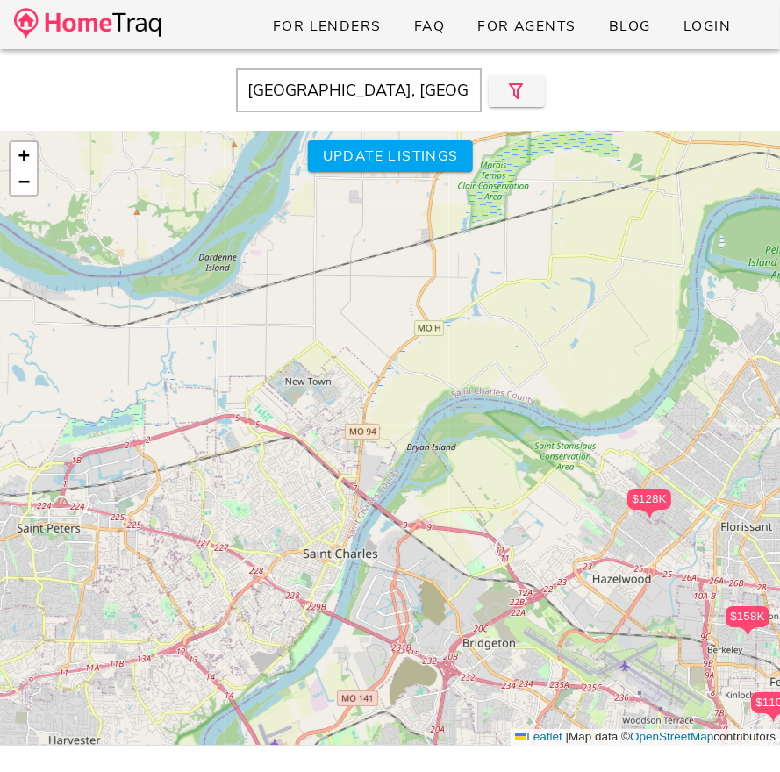
click at [446, 430] on div "$265K $720K $385K $395K $860K $615K $490K $558K $850K $175K $975K $209K $350K $…" at bounding box center [390, 439] width 780 height 614
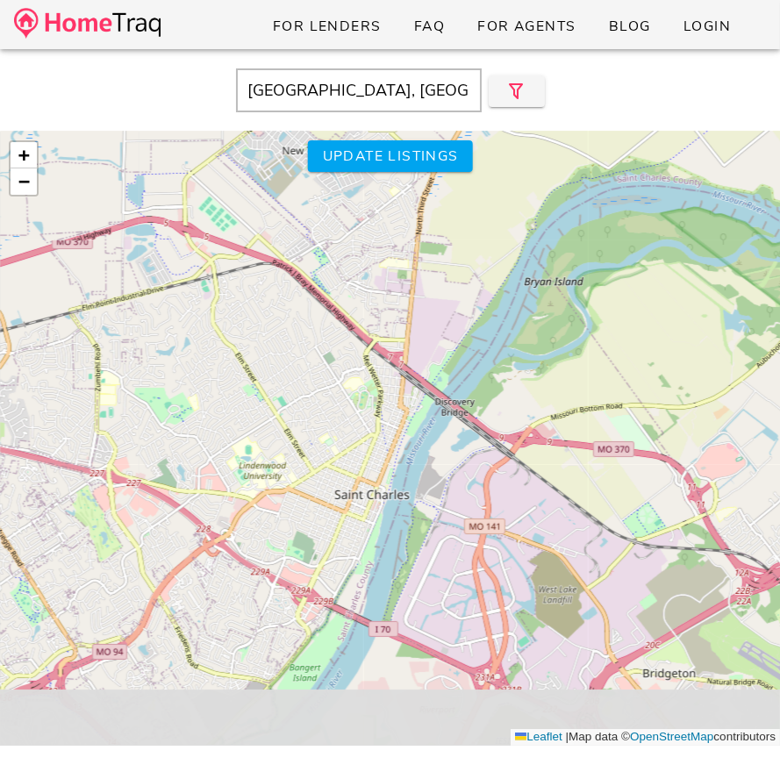
drag, startPoint x: 311, startPoint y: 562, endPoint x: 455, endPoint y: 374, distance: 236.6
click at [453, 374] on div "$265K $720K $385K $395K $860K $615K $490K $558K $850K $175K $975K $209K $350K $…" at bounding box center [390, 439] width 780 height 614
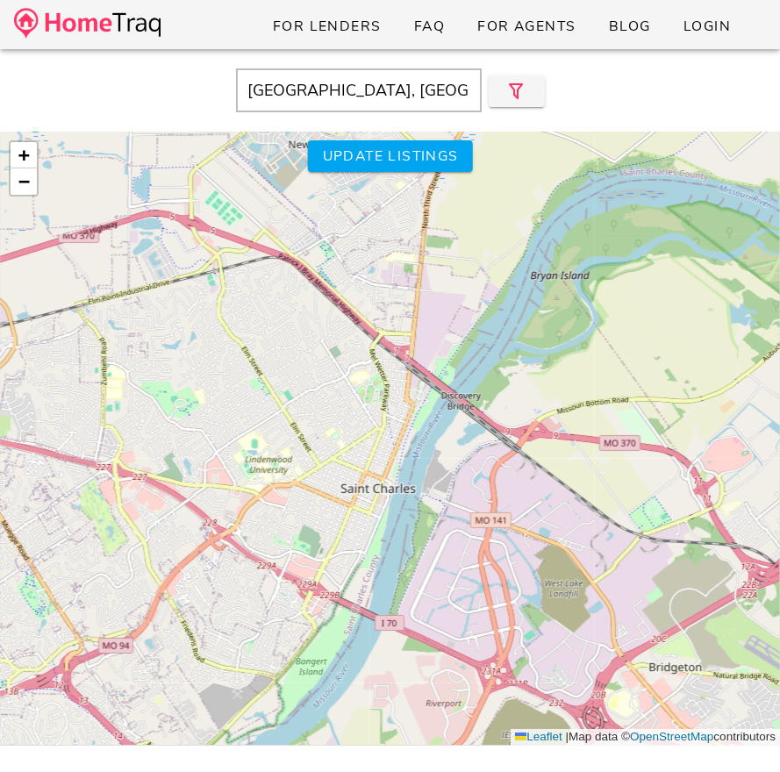
click at [329, 412] on div "$265K $720K $385K $395K $860K $615K $490K $558K $850K $175K $975K $209K $350K $…" at bounding box center [390, 439] width 780 height 614
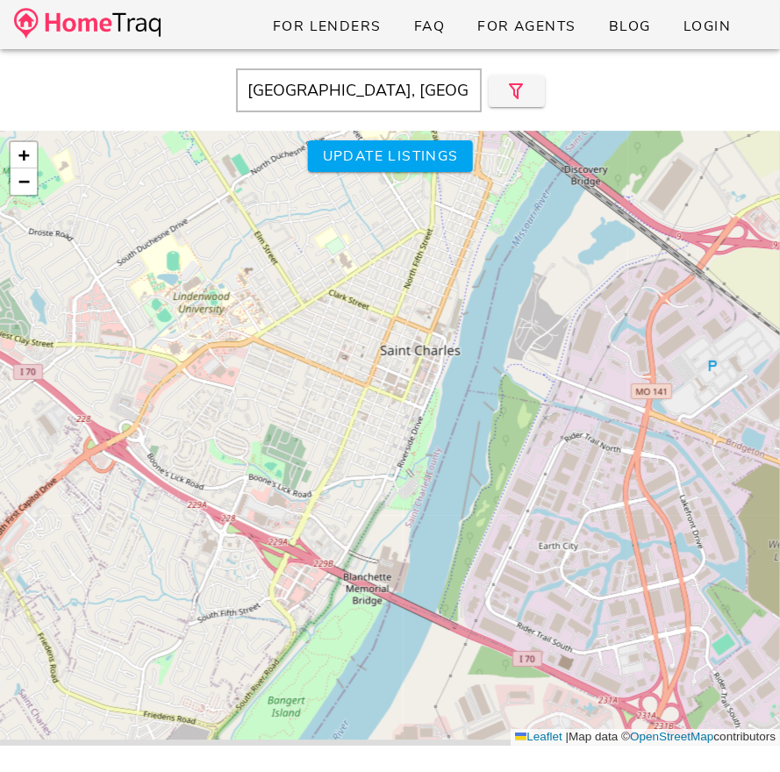
drag, startPoint x: 345, startPoint y: 533, endPoint x: 338, endPoint y: 319, distance: 214.2
click at [338, 319] on div "$265K $720K $385K $395K $860K $615K $490K $558K $850K $175K $975K $209K $350K $…" at bounding box center [390, 439] width 780 height 614
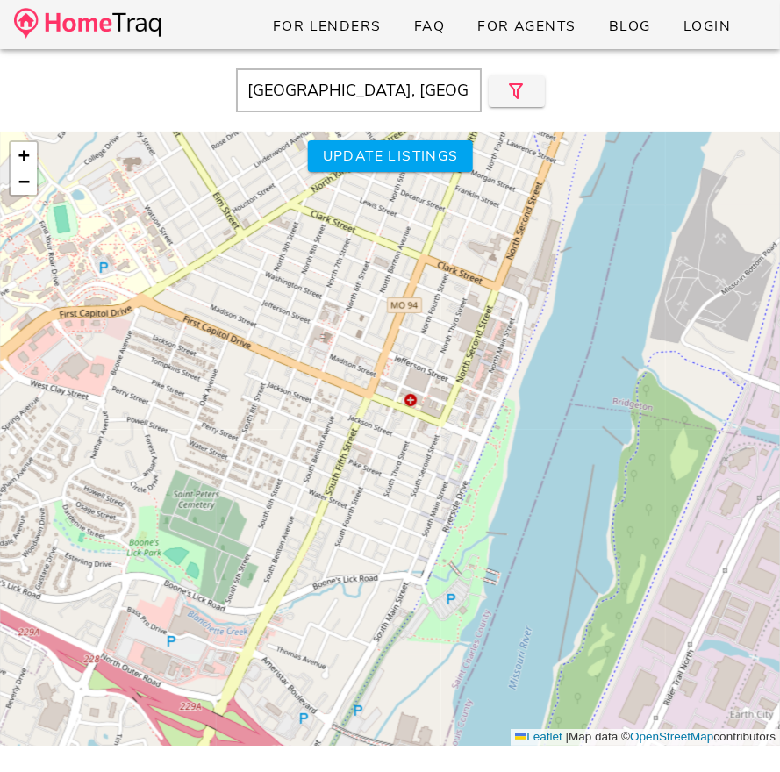
drag, startPoint x: 384, startPoint y: 315, endPoint x: 330, endPoint y: 233, distance: 98.3
click at [332, 237] on div "$265K $720K $385K $395K $860K $615K $490K $558K $850K $175K $975K $209K $350K $…" at bounding box center [390, 439] width 780 height 614
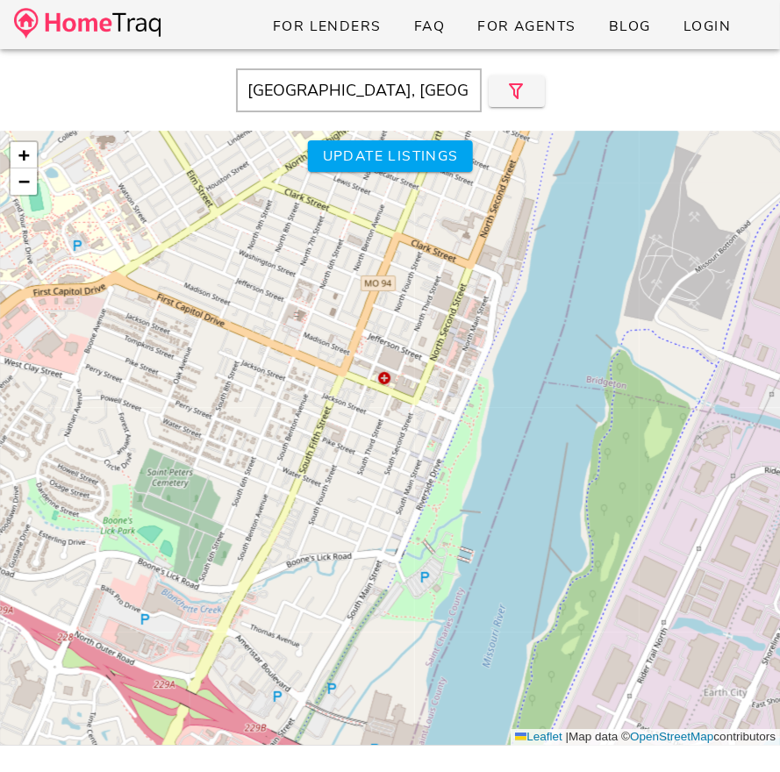
click at [337, 406] on div "$265K $720K $385K $395K $860K $615K $490K $558K $850K $175K $975K $209K $350K $…" at bounding box center [390, 439] width 780 height 614
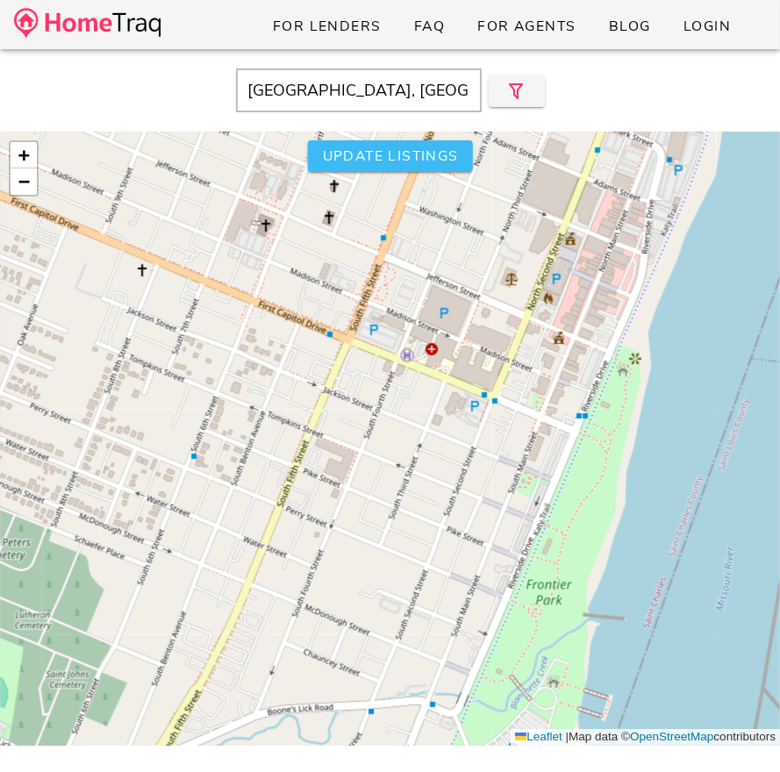
click at [396, 154] on span "Update listings" at bounding box center [389, 156] width 137 height 19
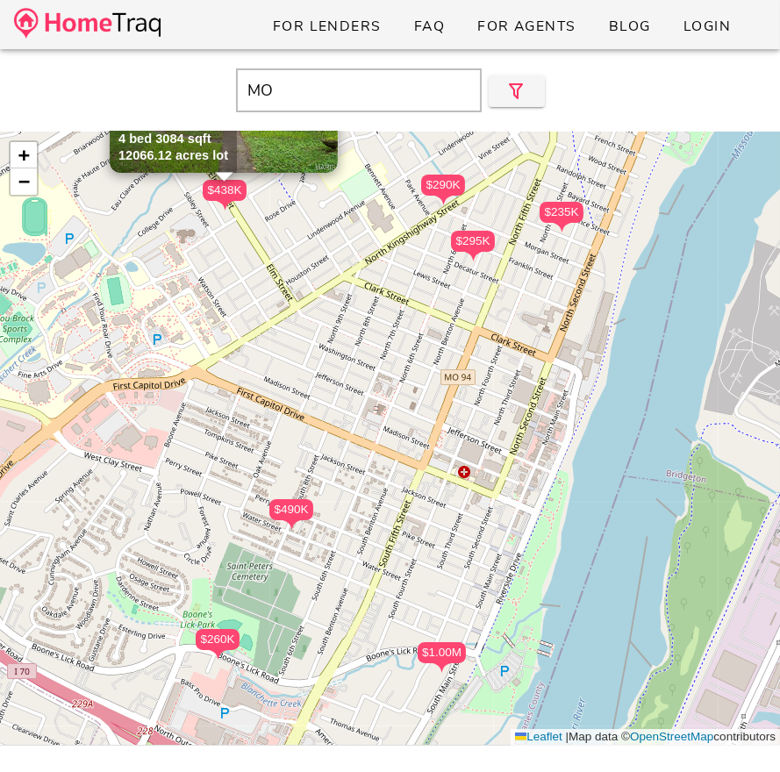
click at [570, 215] on div "$235K" at bounding box center [562, 212] width 44 height 21
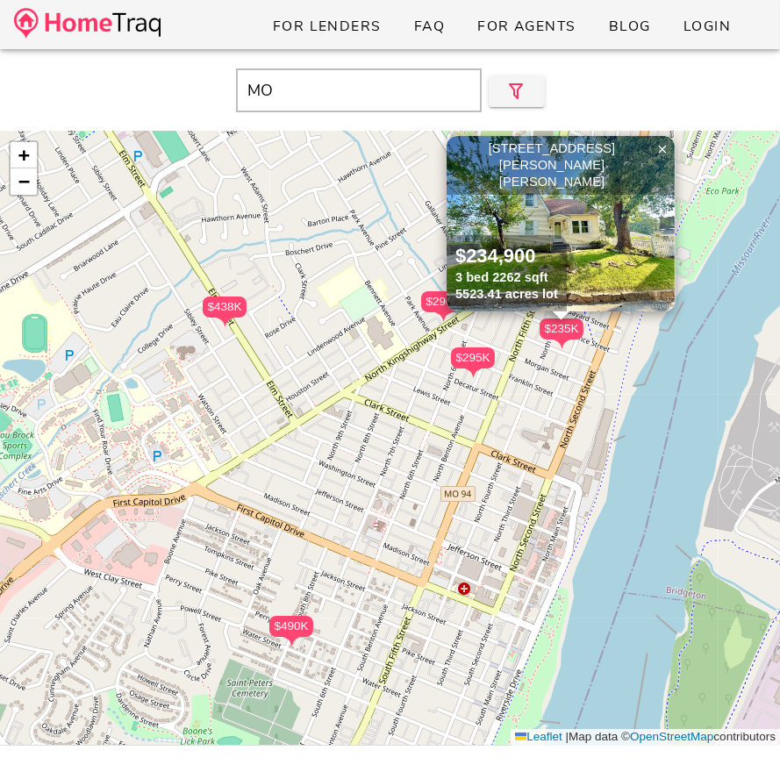
click at [563, 214] on img at bounding box center [561, 224] width 228 height 176
click at [319, 80] on input "MO" at bounding box center [359, 90] width 246 height 44
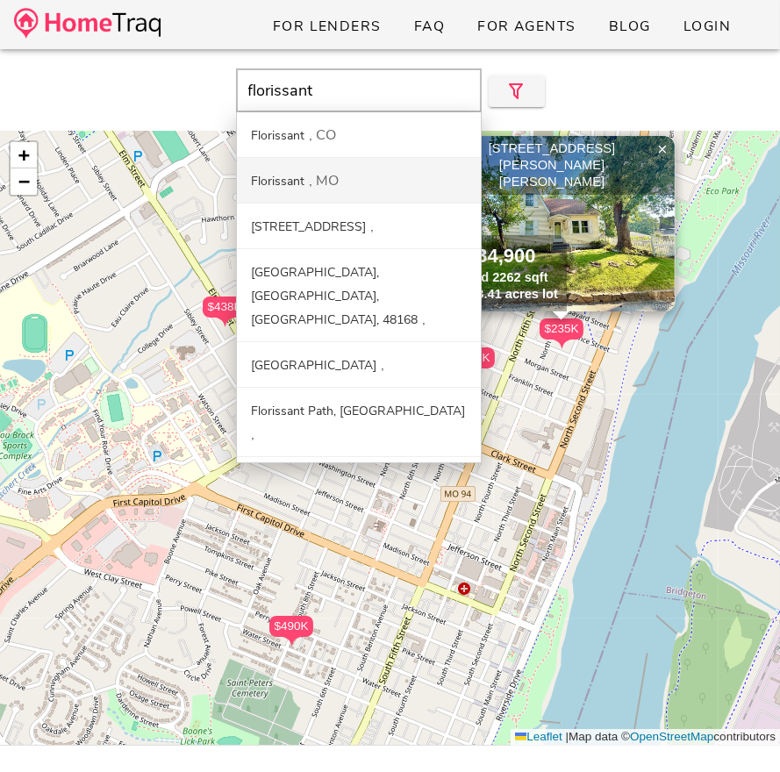
click at [337, 166] on div "Florissant MO" at bounding box center [359, 181] width 244 height 46
type input "Florissant, MO"
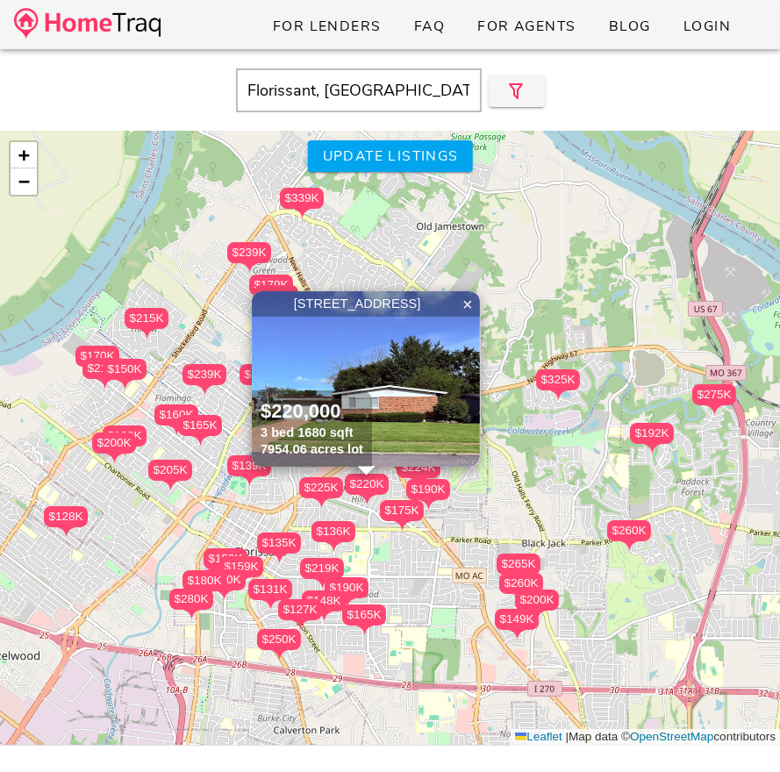
click at [360, 475] on div "$220K" at bounding box center [367, 484] width 44 height 21
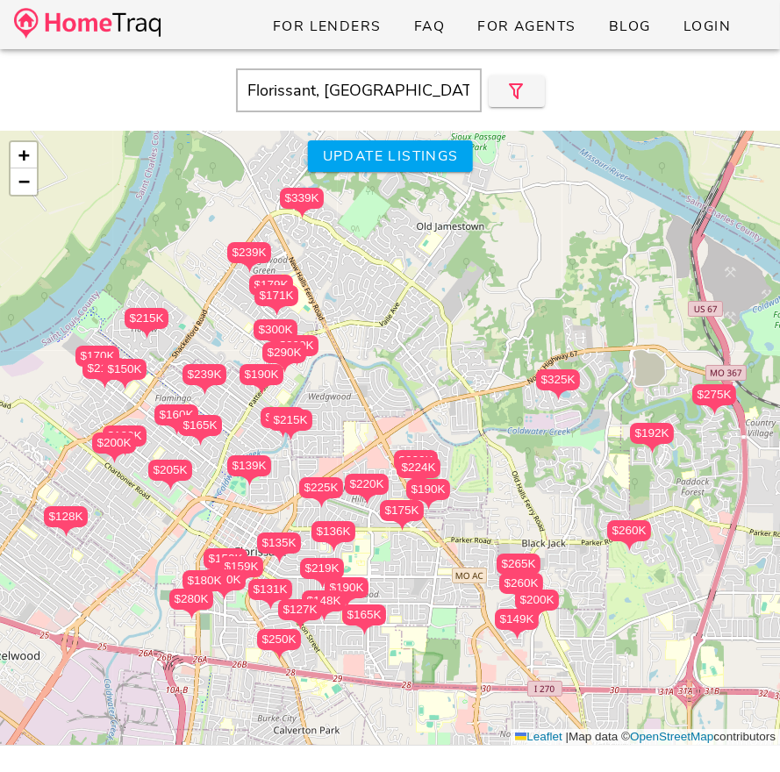
click at [365, 484] on div "$220K" at bounding box center [367, 484] width 44 height 21
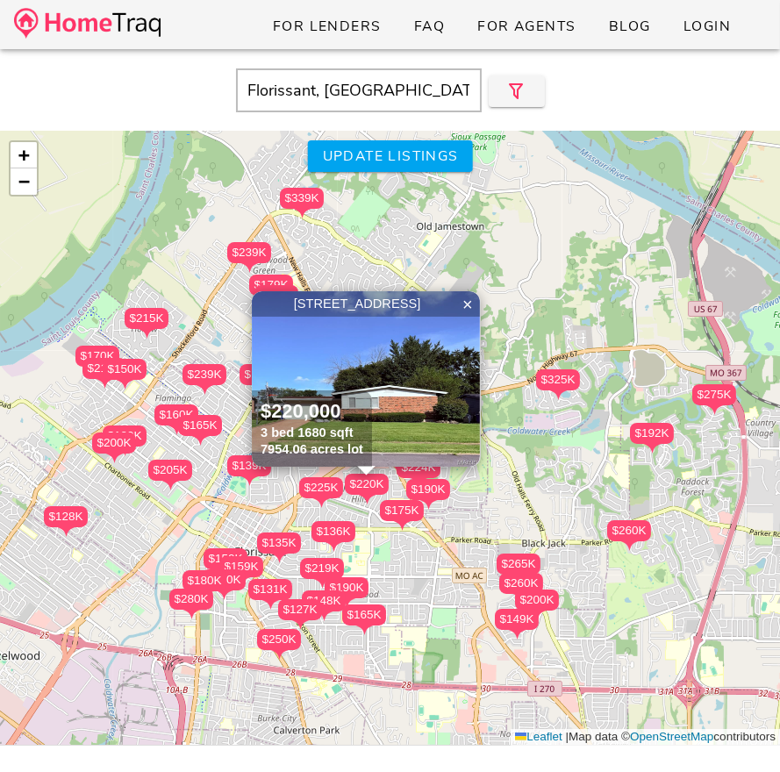
click at [332, 522] on div "$136K" at bounding box center [334, 531] width 44 height 21
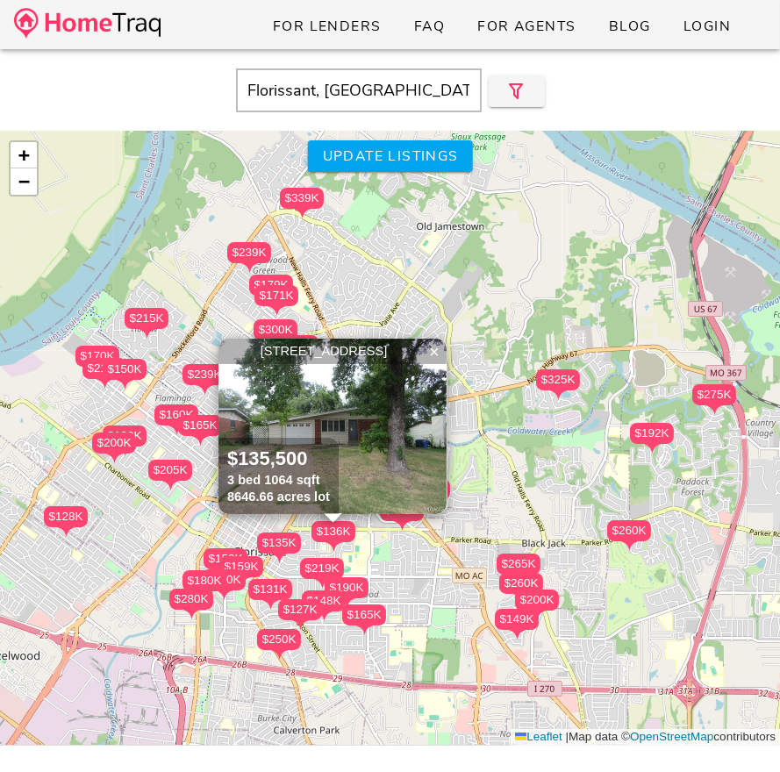
click at [363, 456] on img at bounding box center [333, 427] width 228 height 176
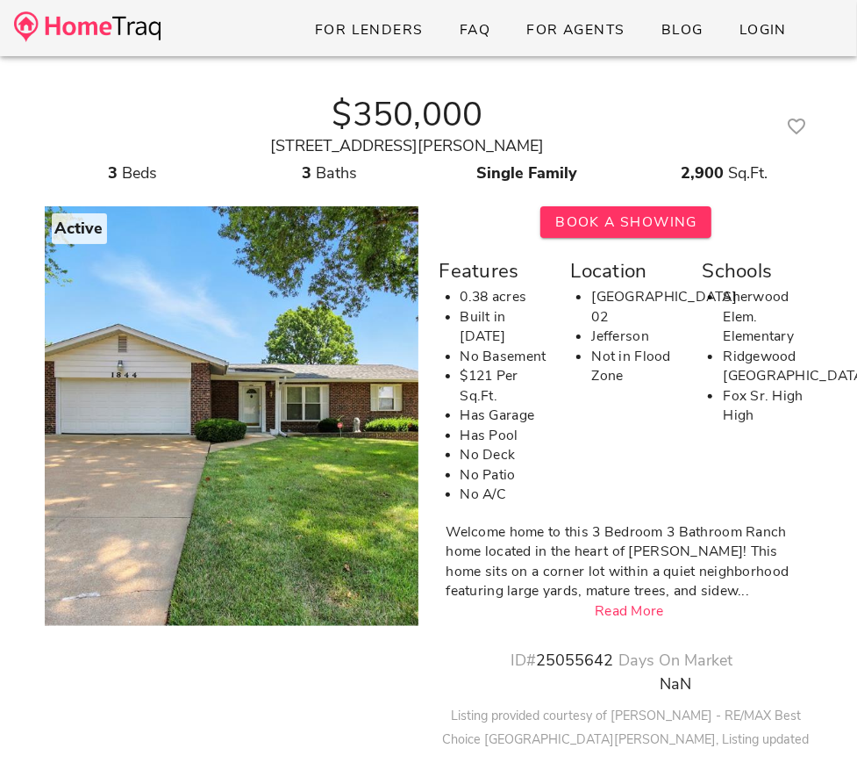
click at [468, 140] on div "[STREET_ADDRESS][PERSON_NAME]" at bounding box center [408, 146] width 727 height 24
copy div "[STREET_ADDRESS][PERSON_NAME]"
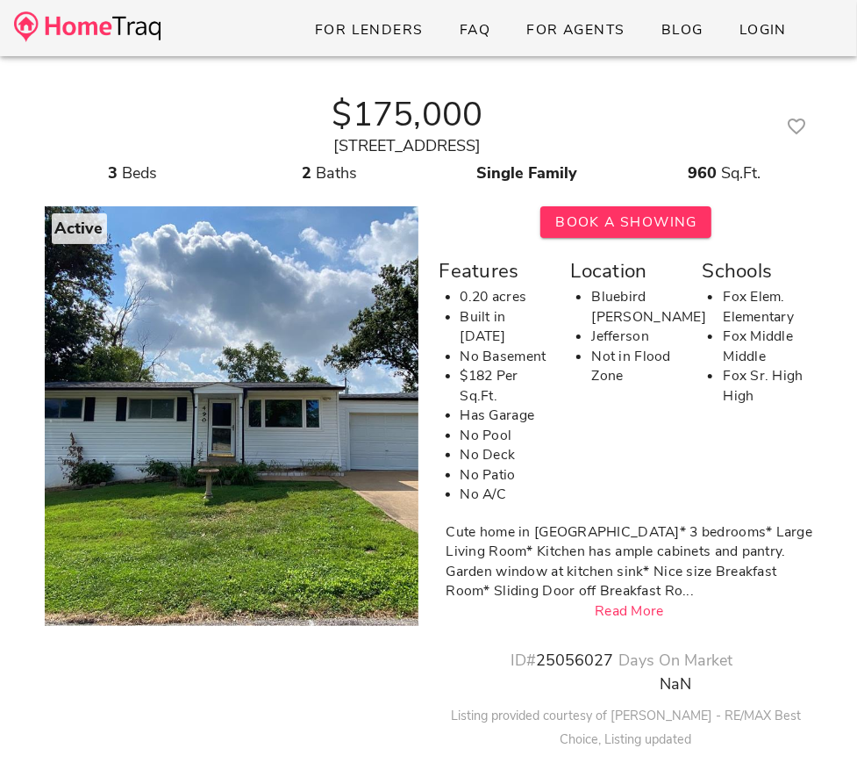
click at [365, 148] on div "490 Spruce Court Arnold, MO 63010" at bounding box center [408, 146] width 727 height 24
copy div "490 Spruce Court Arnold, MO 63010"
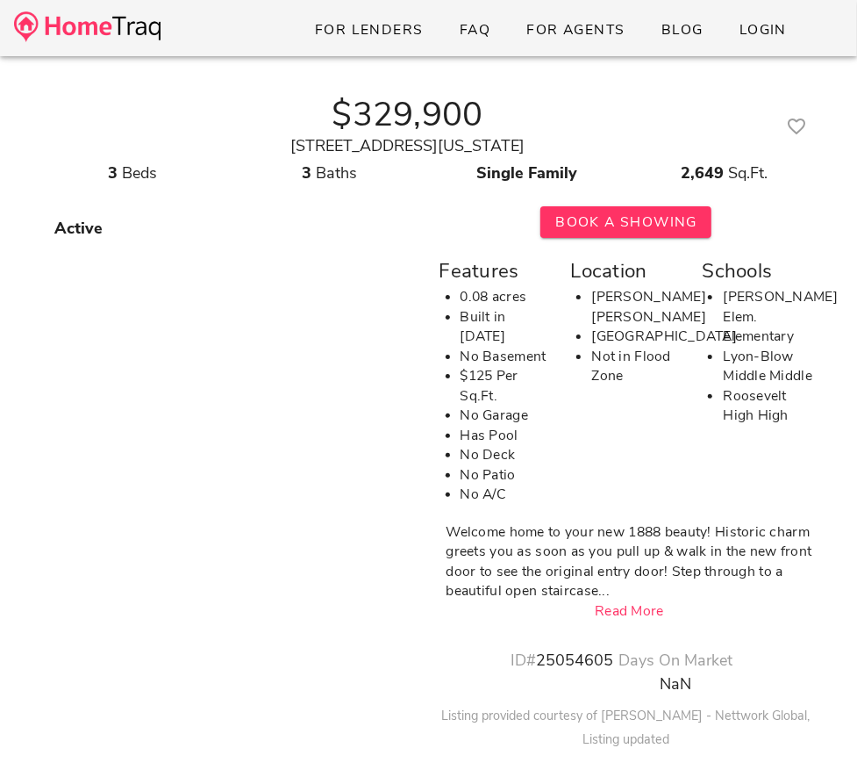
click at [456, 145] on div "[STREET_ADDRESS][US_STATE]" at bounding box center [408, 146] width 727 height 24
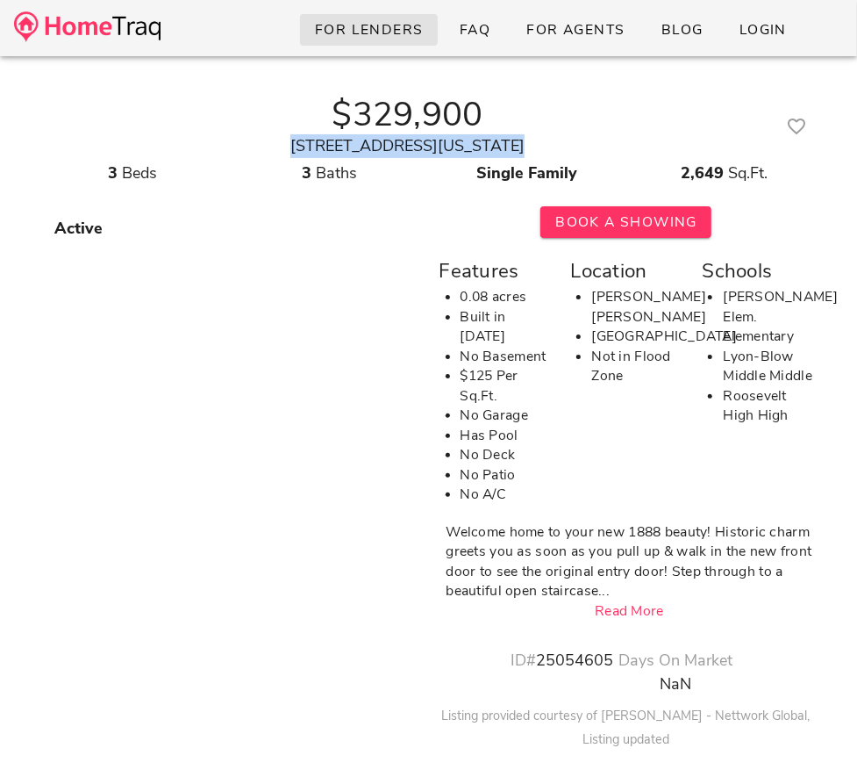
copy div "[STREET_ADDRESS][US_STATE]"
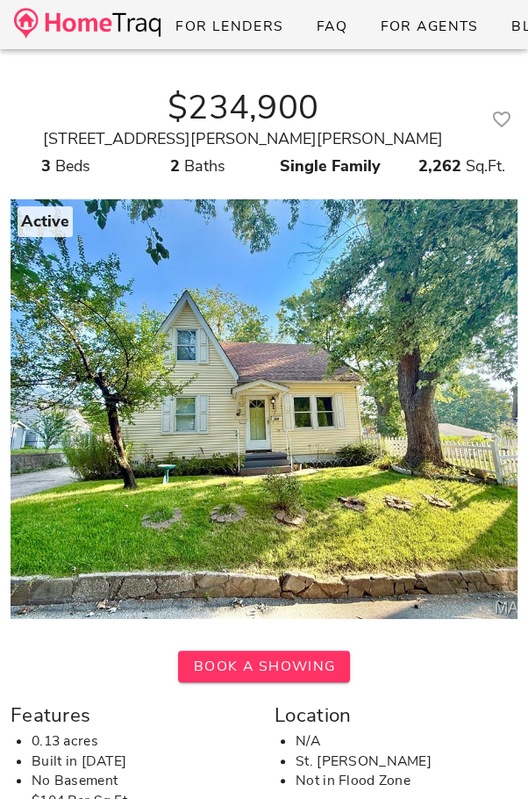
click at [344, 133] on div "[STREET_ADDRESS][PERSON_NAME][PERSON_NAME]" at bounding box center [243, 139] width 465 height 24
click at [344, 133] on div "320 Montgomery Street St Charles, MO 63301" at bounding box center [243, 139] width 465 height 24
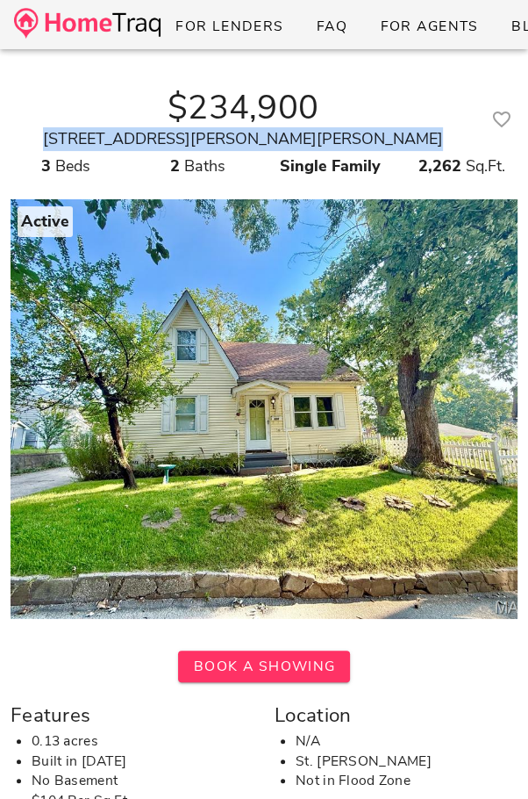
click at [344, 133] on div "320 Montgomery Street St Charles, MO 63301" at bounding box center [243, 139] width 465 height 24
copy div "320 Montgomery Street St Charles, MO 63301"
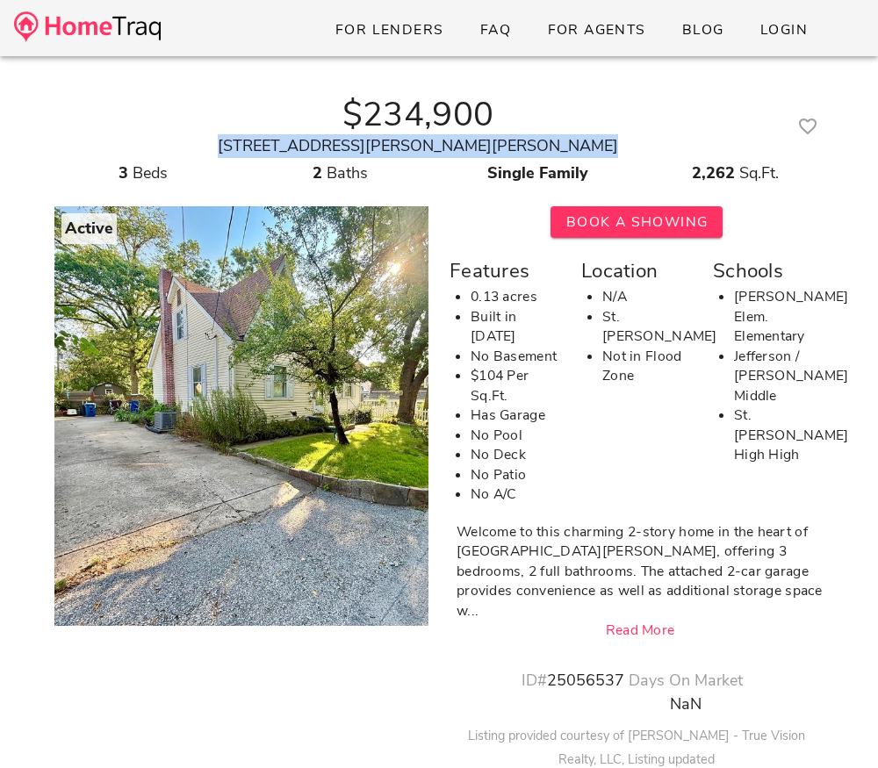
copy div "320 Montgomery Street St Charles, MO 63301"
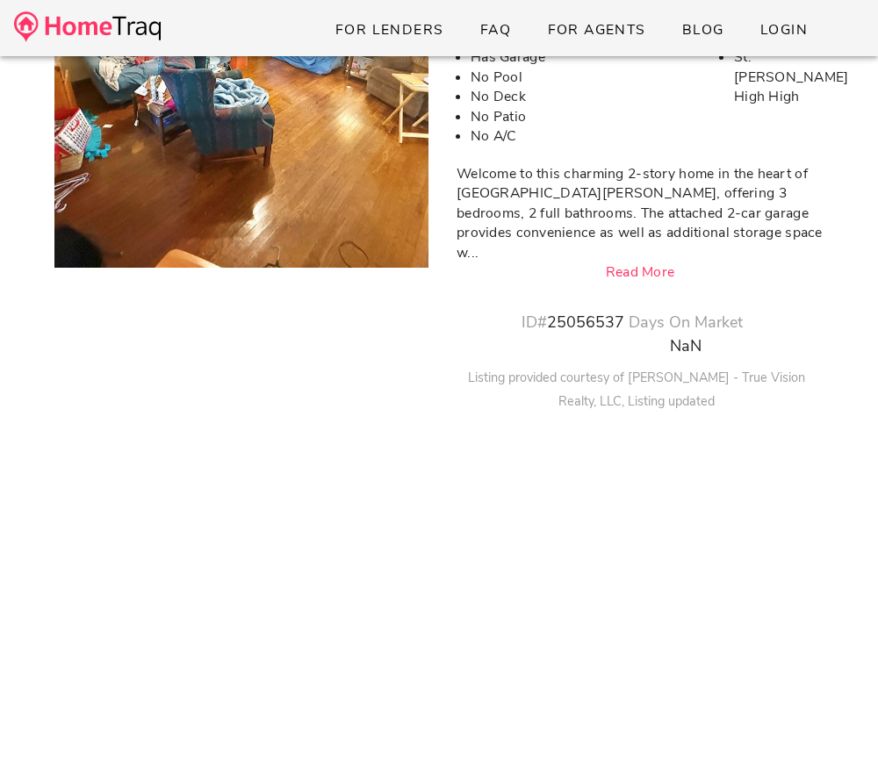
scroll to position [363, 0]
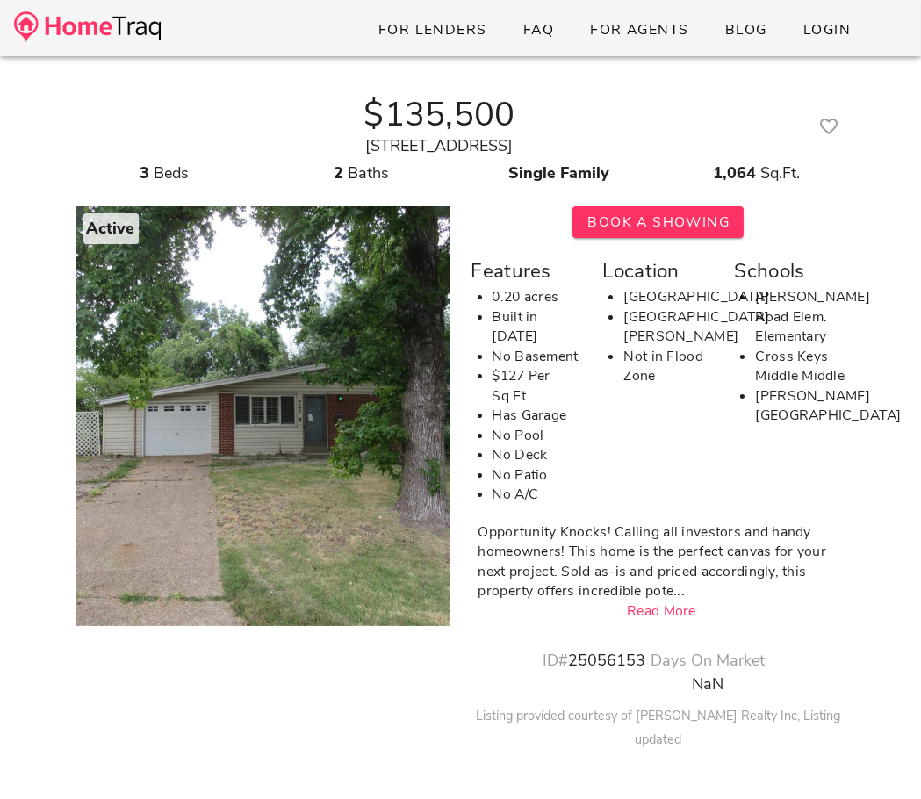
click at [391, 148] on div "[STREET_ADDRESS]" at bounding box center [439, 146] width 727 height 24
copy div "[STREET_ADDRESS]"
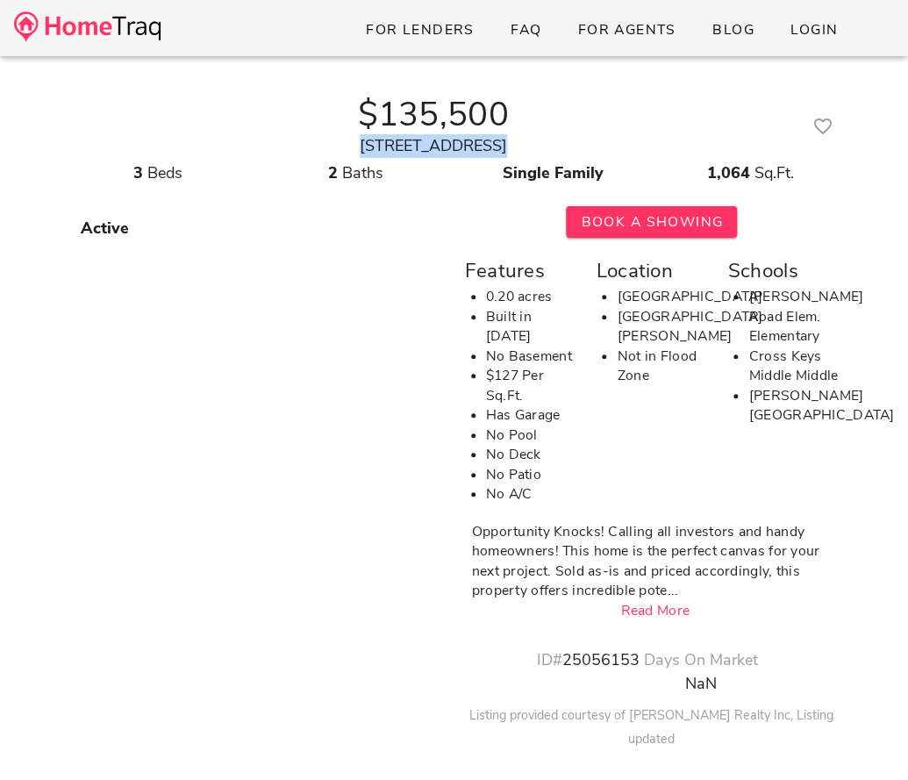
copy div "[STREET_ADDRESS]"
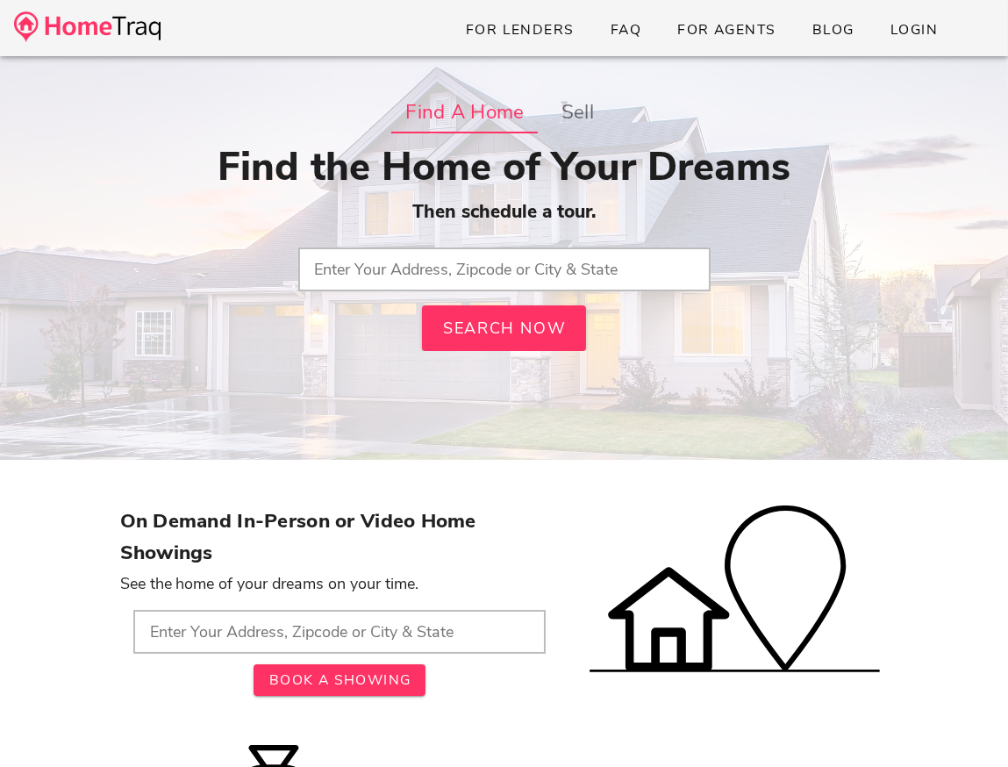
click at [522, 278] on input "text" at bounding box center [504, 269] width 412 height 44
click at [466, 264] on input "320 montgomery street, st. charles" at bounding box center [504, 269] width 412 height 44
click at [541, 254] on input "320 montgomery st, st. charles" at bounding box center [504, 269] width 412 height 44
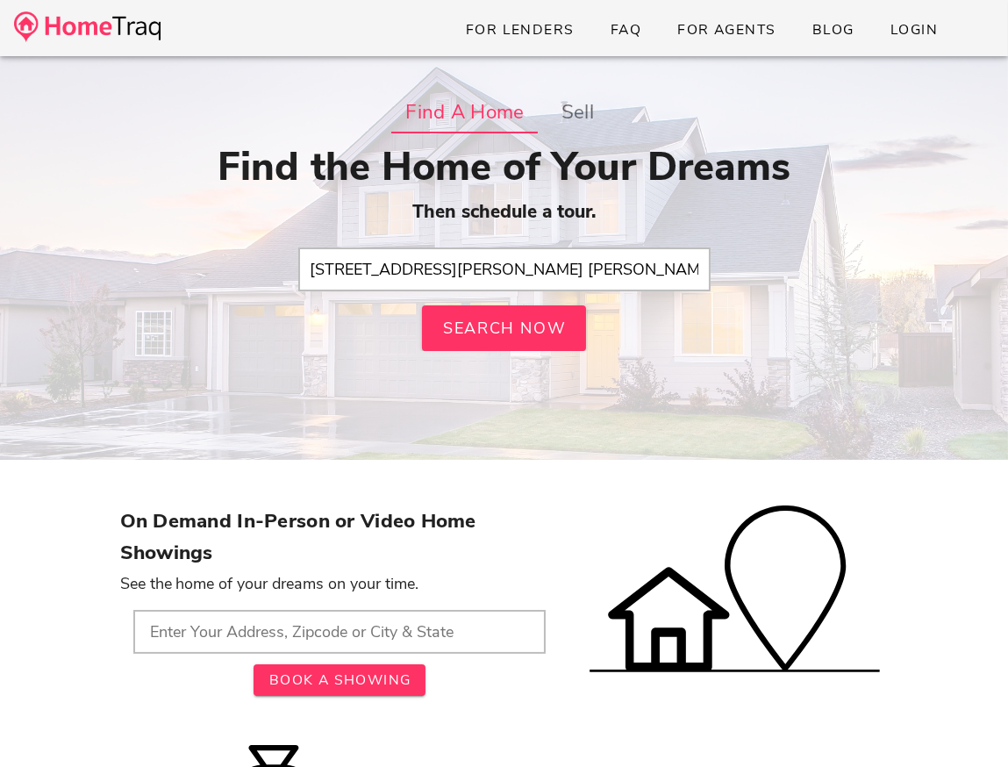
click at [537, 265] on input "320 montgomery st, st. charles" at bounding box center [504, 269] width 412 height 44
click at [472, 267] on input "320 montgomery st, st. charles mo" at bounding box center [504, 269] width 412 height 44
click at [452, 269] on input "320 montgomery st, st charles mo" at bounding box center [504, 269] width 412 height 44
click at [482, 319] on span "Search Now" at bounding box center [504, 328] width 125 height 21
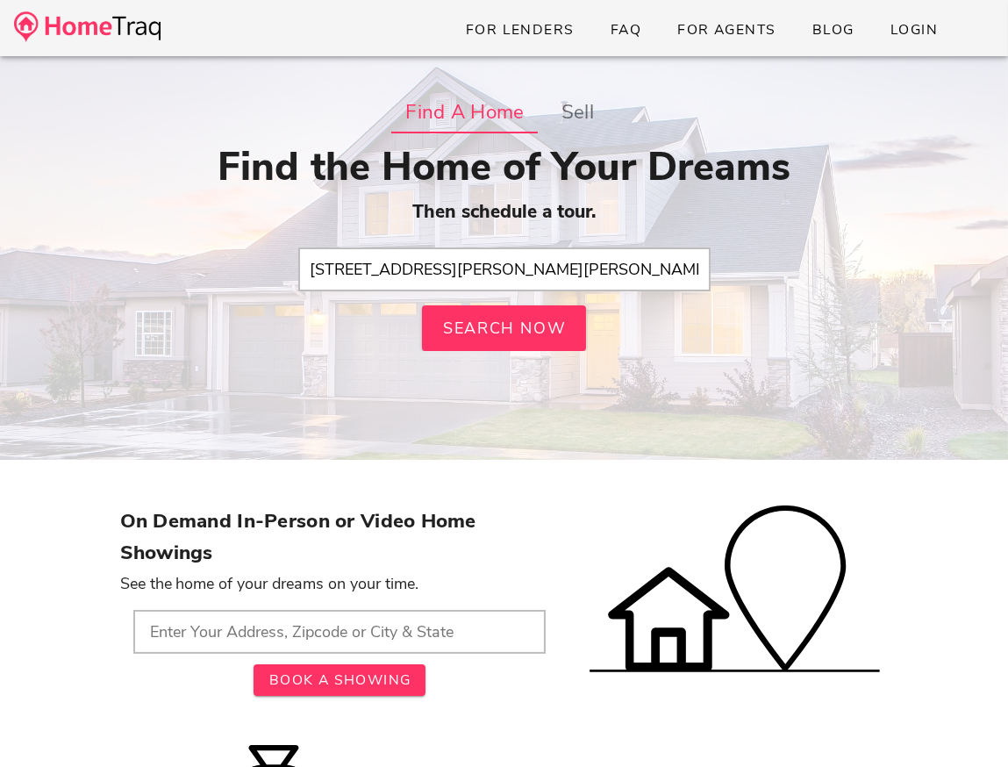
drag, startPoint x: 356, startPoint y: 269, endPoint x: 678, endPoint y: 274, distance: 322.1
click at [671, 274] on input "320 montgomery st, st charles mo" at bounding box center [504, 269] width 412 height 44
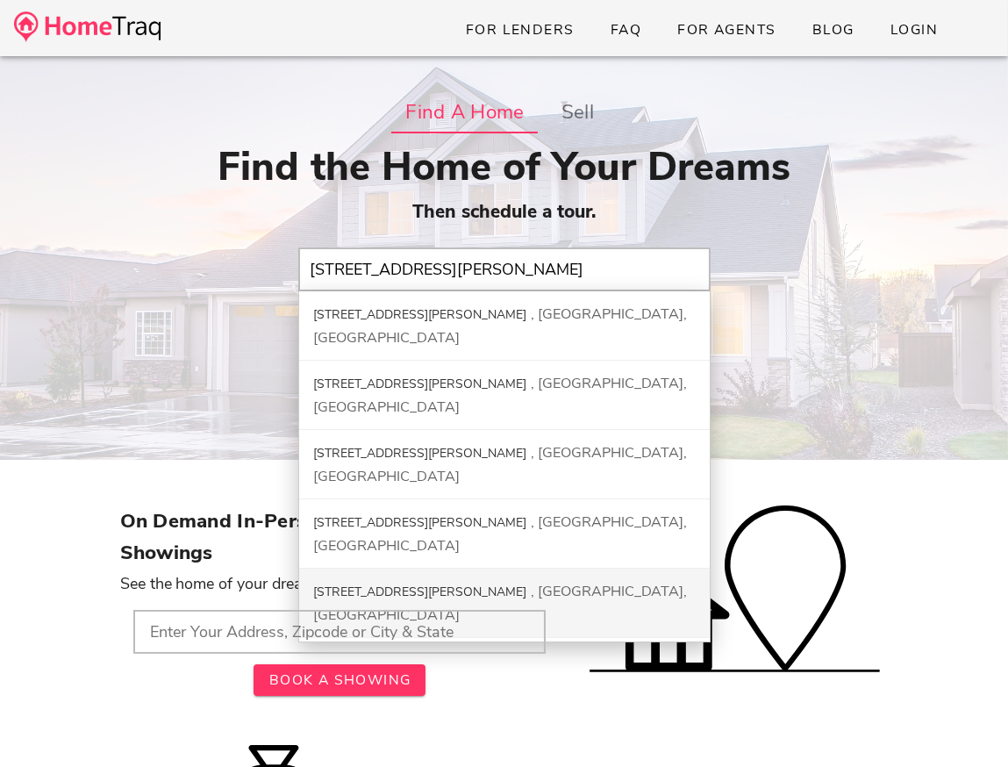
scroll to position [104, 0]
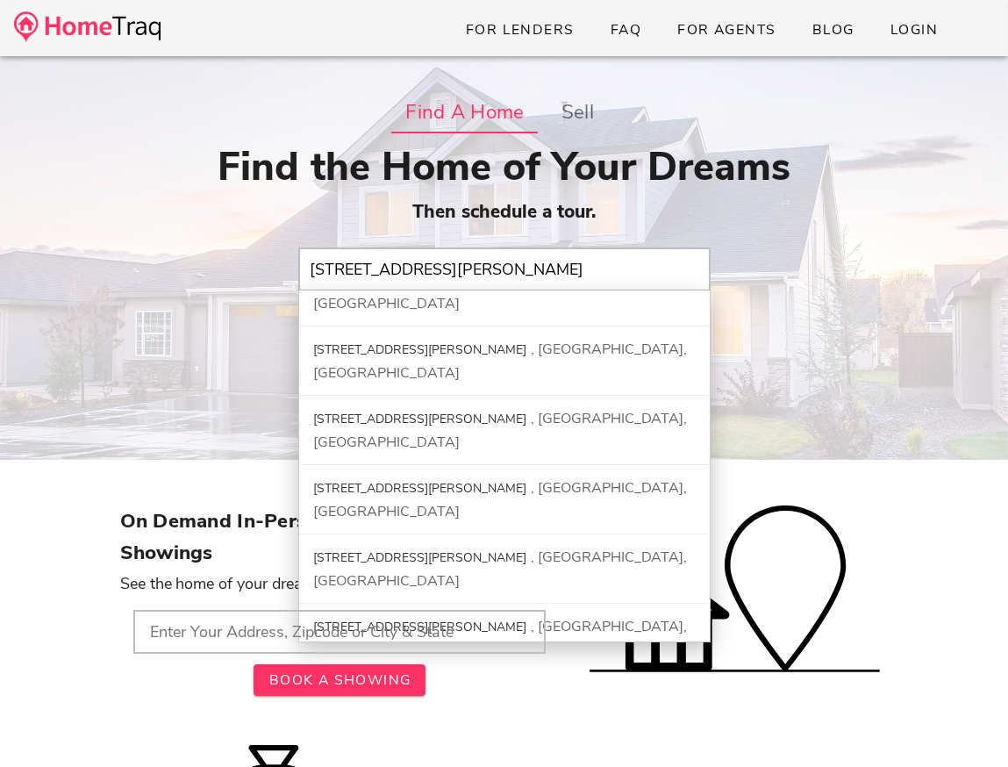
type input "320 Montgomery St, Saint Charles, MO"
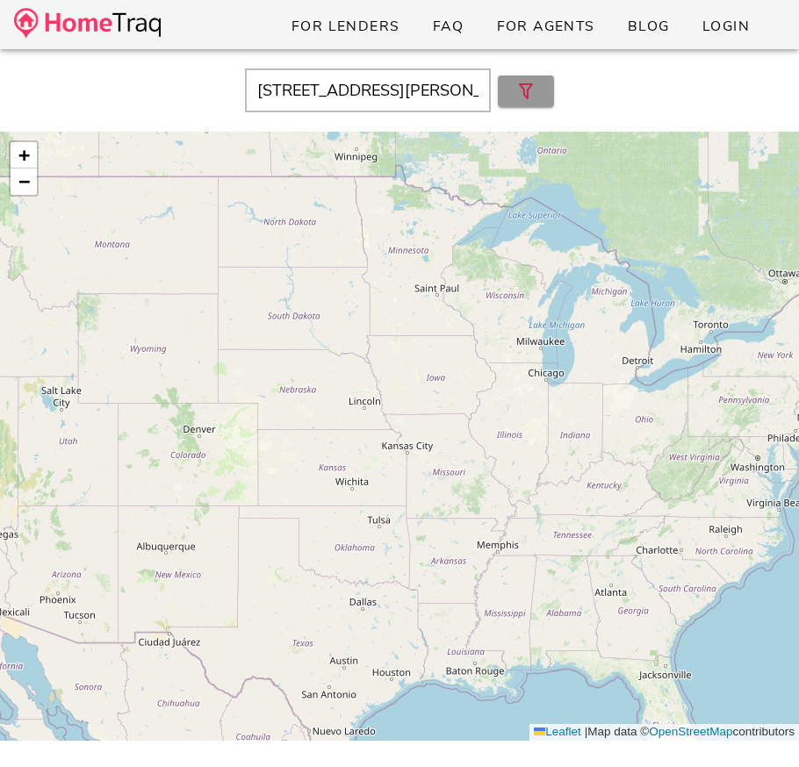
click at [534, 90] on icon "button" at bounding box center [525, 91] width 21 height 21
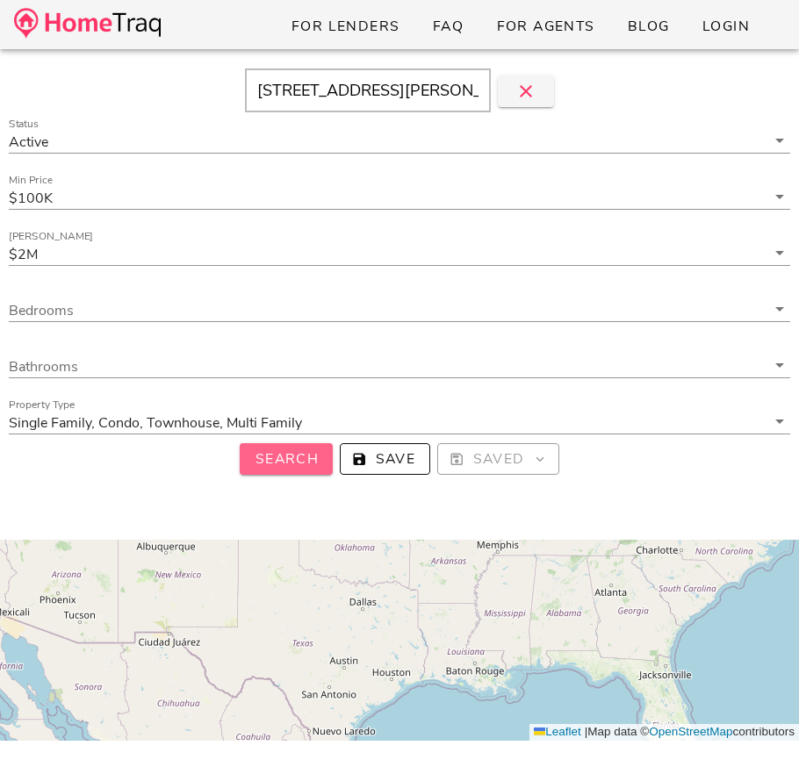
click at [306, 463] on span "Search" at bounding box center [286, 458] width 65 height 19
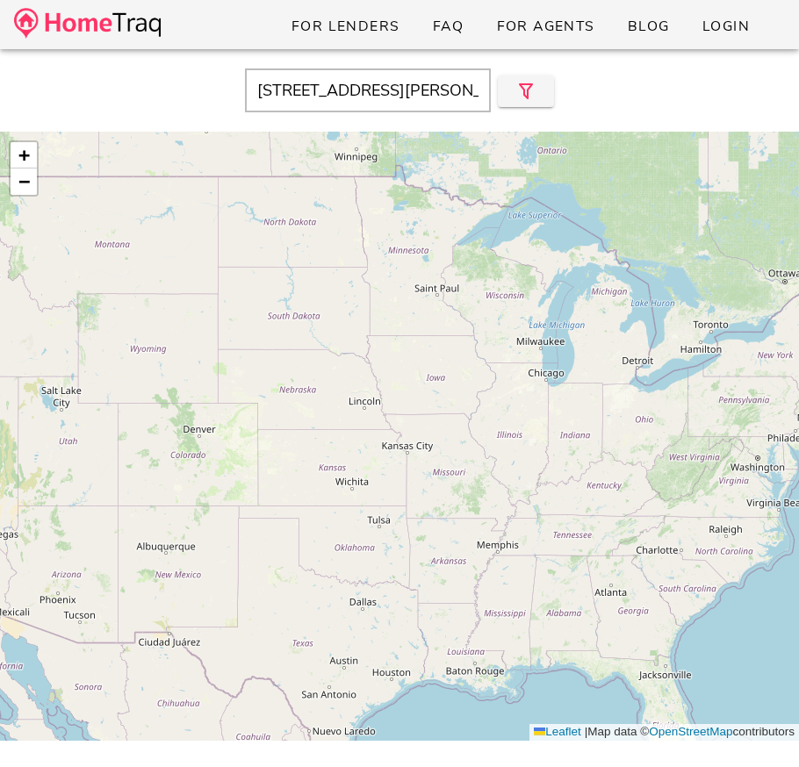
click at [376, 92] on input "320 Montgomery St, Saint Charles, MO, 63301" at bounding box center [368, 90] width 246 height 44
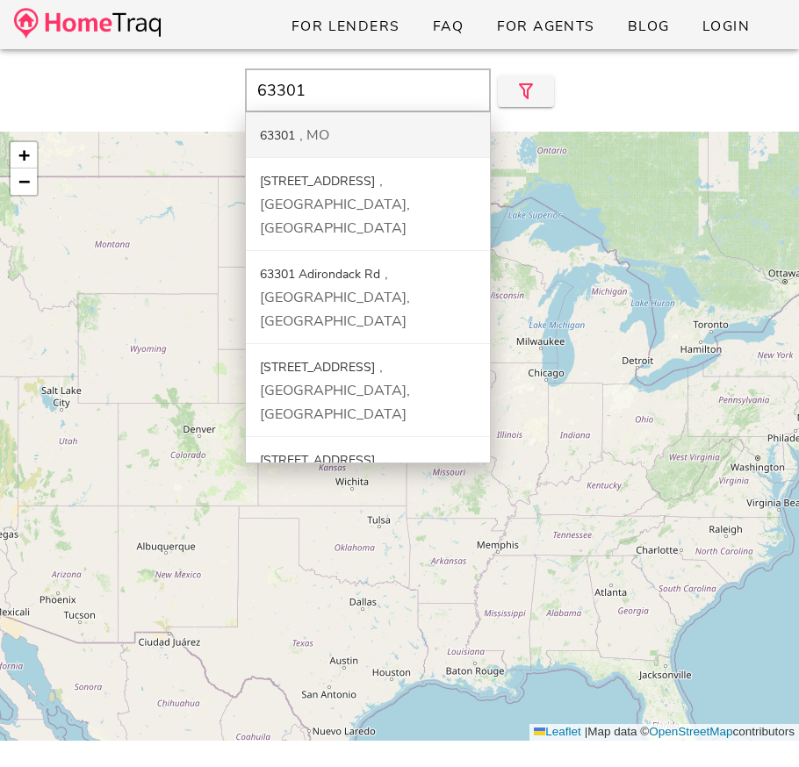
click at [291, 131] on div "63301" at bounding box center [277, 135] width 35 height 17
type input "63301, MO"
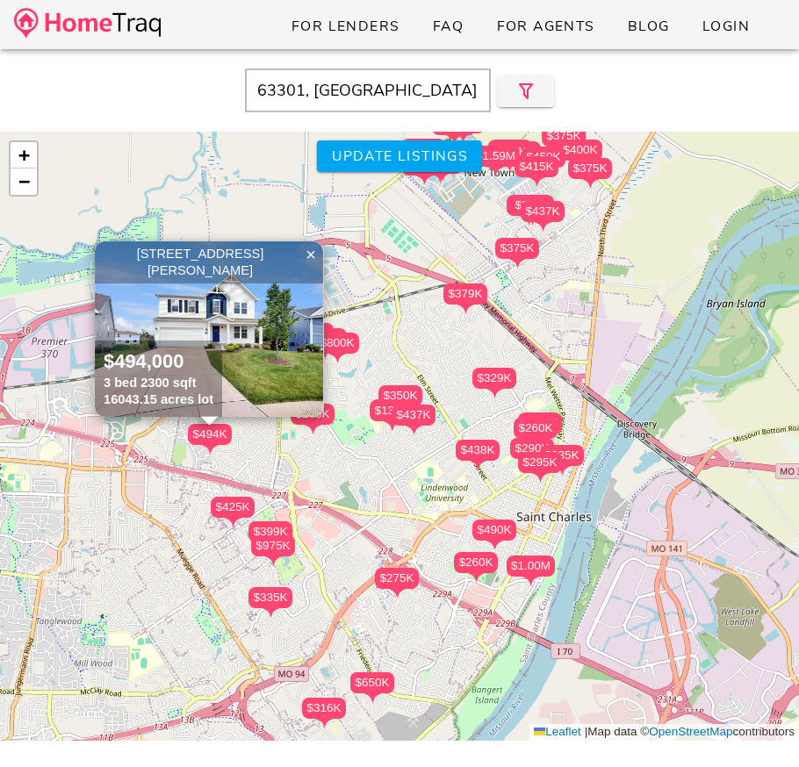
click at [513, 497] on div "$235K $295K $290K $260K $190K $438K $490K $329K $1.00M $260K $437K $350K $480K …" at bounding box center [399, 436] width 799 height 609
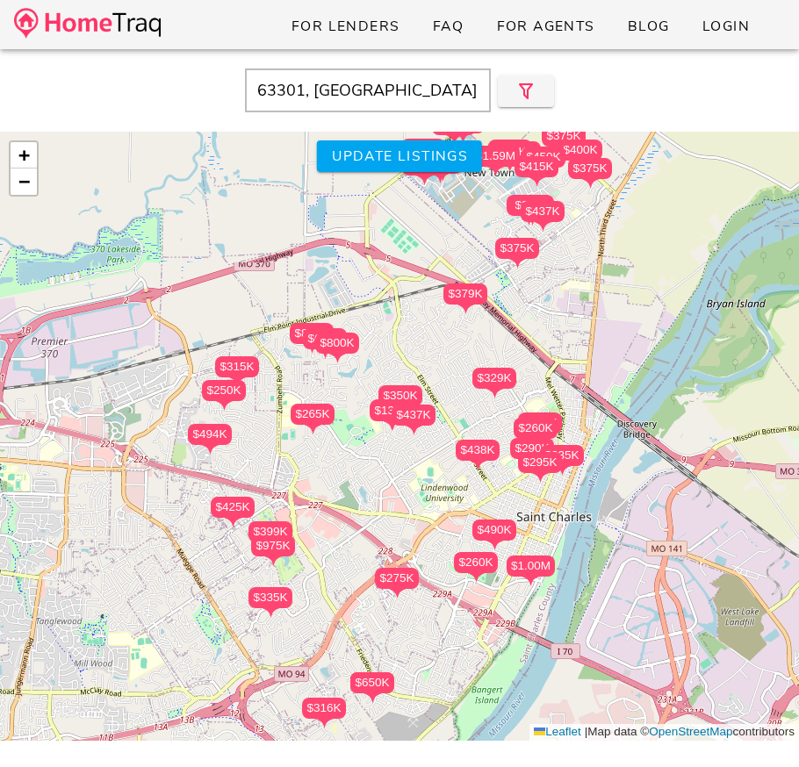
click at [513, 497] on div "$235K $295K $290K $260K $190K $438K $490K $329K $1.00M $260K $437K $350K $480K …" at bounding box center [399, 436] width 799 height 609
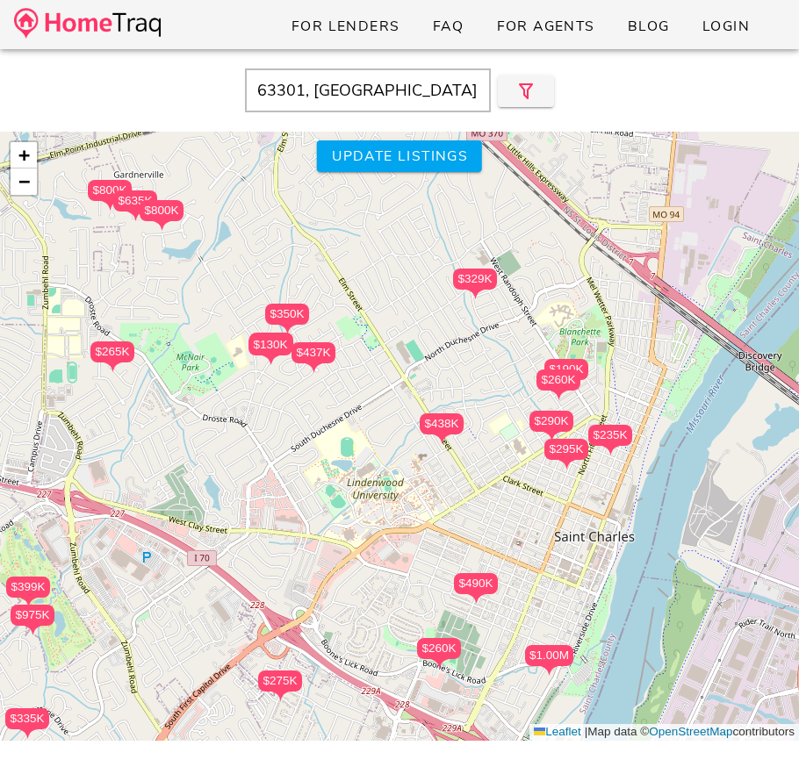
drag, startPoint x: 513, startPoint y: 494, endPoint x: 457, endPoint y: 491, distance: 56.3
click at [457, 491] on div "$235K $295K $290K $260K $190K $438K $490K $329K $1.00M $260K $437K $350K $480K …" at bounding box center [399, 436] width 799 height 609
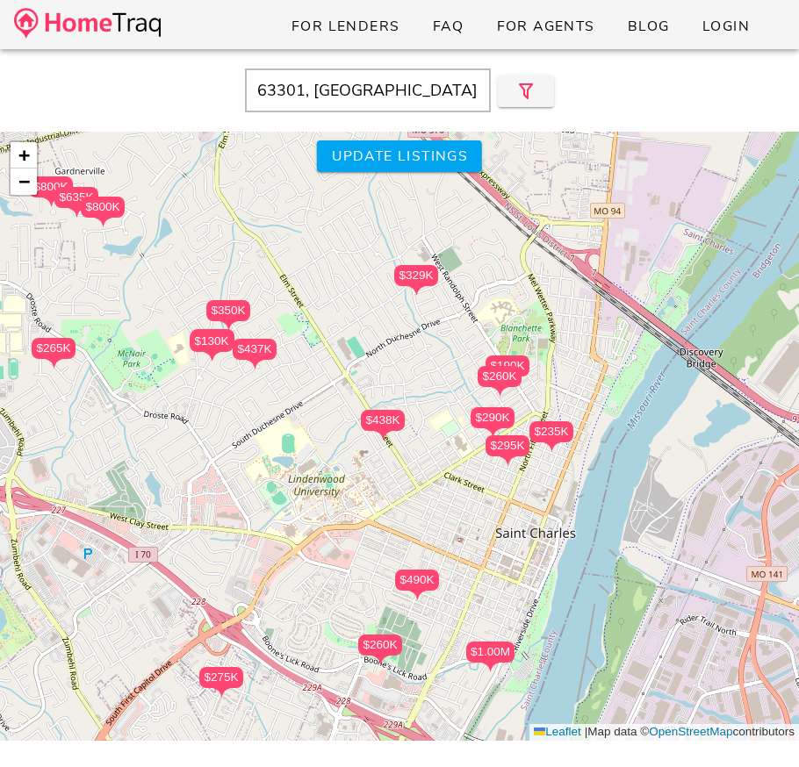
click at [500, 381] on div "$260K" at bounding box center [499, 376] width 44 height 21
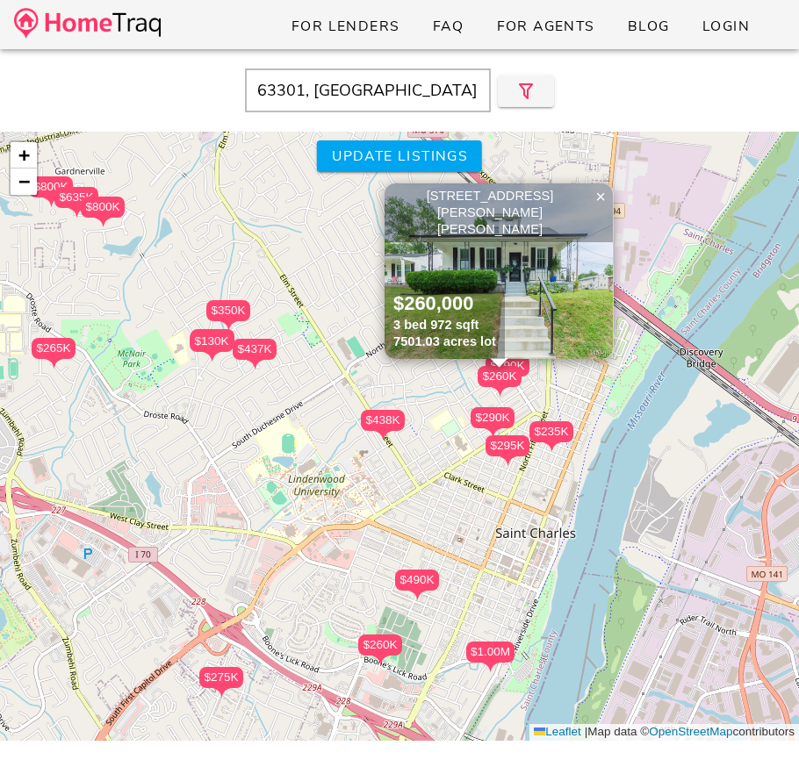
click at [522, 364] on div "$190K" at bounding box center [507, 365] width 44 height 21
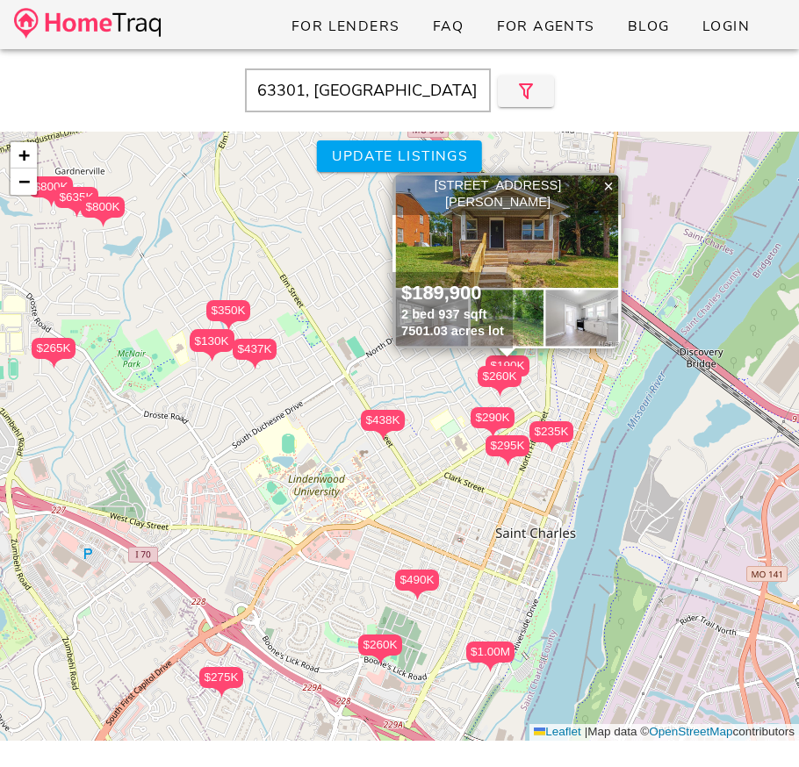
click at [493, 418] on div "$290K" at bounding box center [492, 417] width 44 height 21
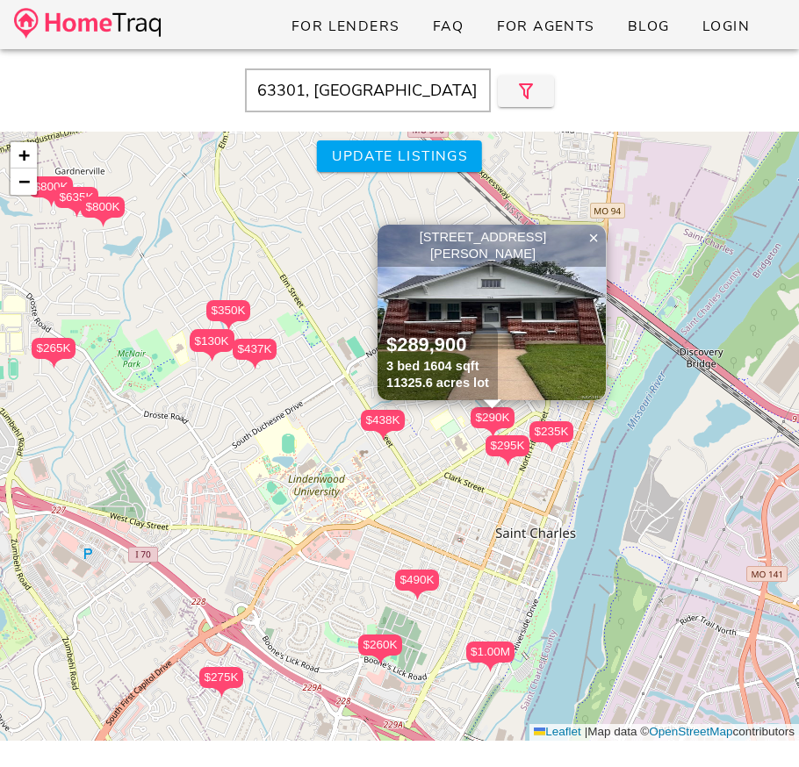
click at [498, 434] on img at bounding box center [493, 433] width 18 height 10
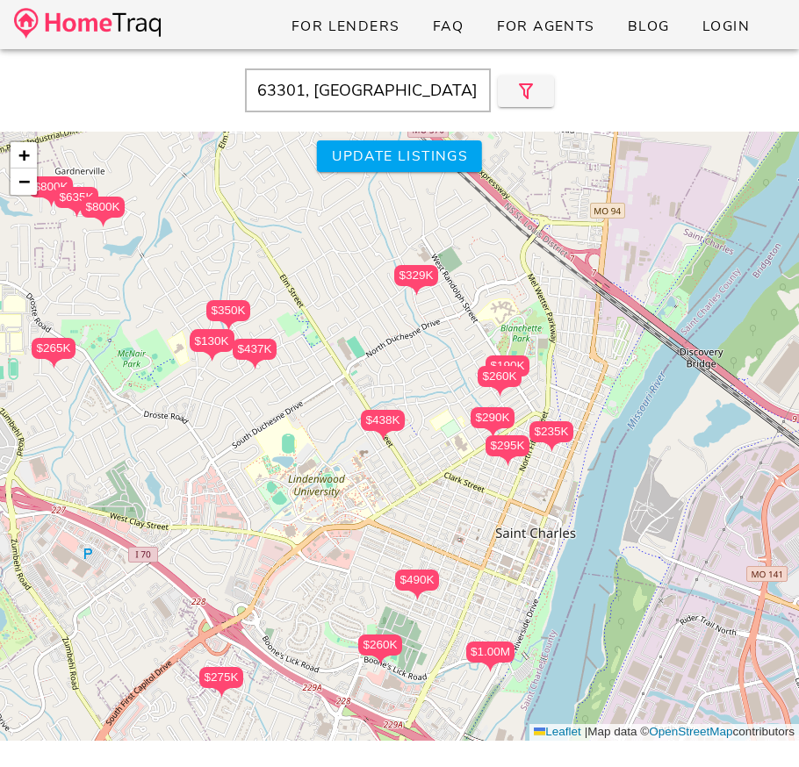
click at [505, 446] on div "$295K" at bounding box center [507, 445] width 44 height 21
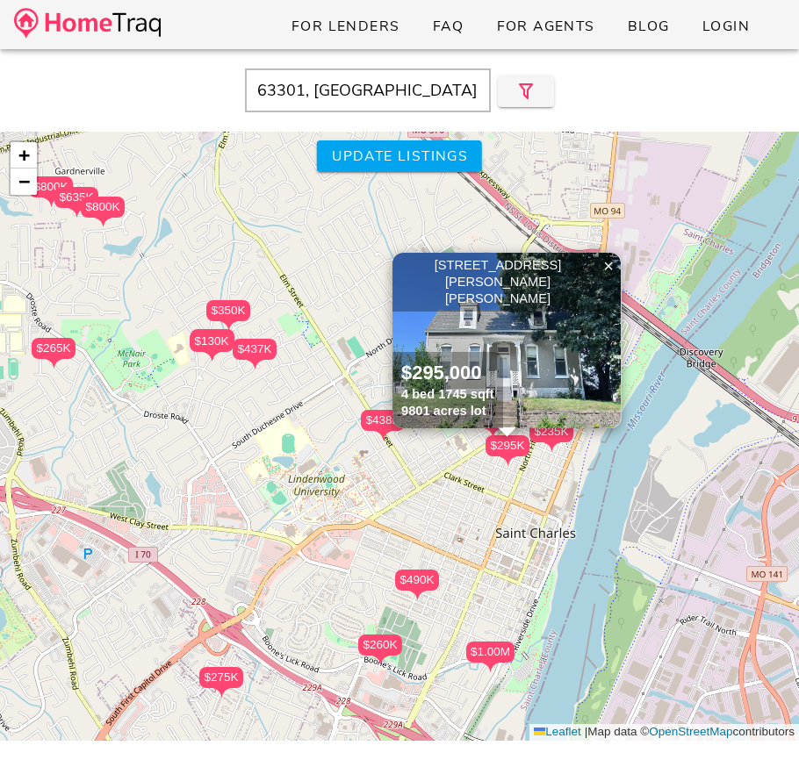
click at [541, 429] on div "$235K" at bounding box center [551, 431] width 44 height 21
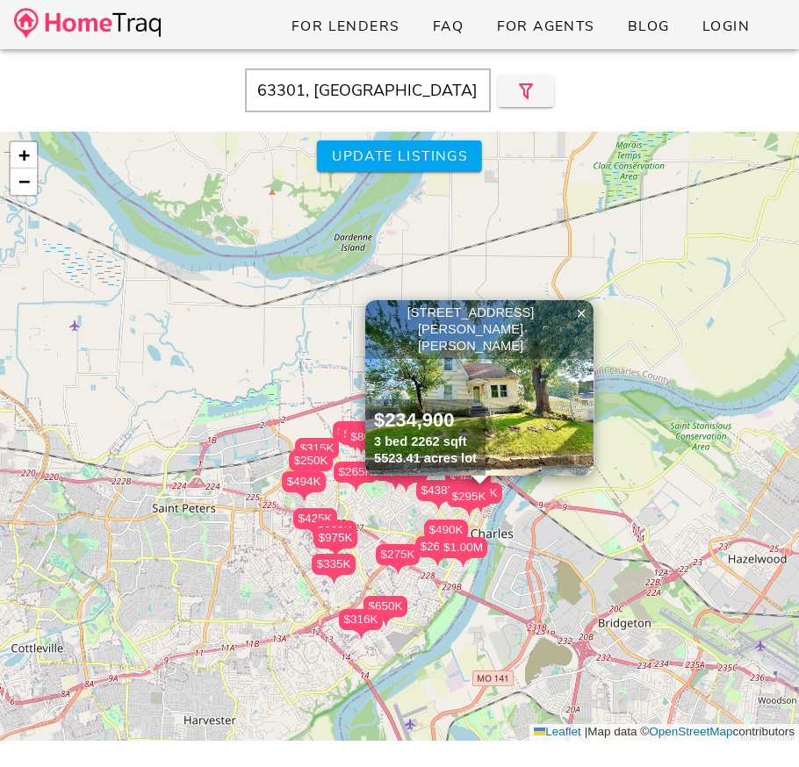
click at [518, 377] on img at bounding box center [479, 388] width 228 height 176
click at [578, 309] on span "×" at bounding box center [581, 313] width 11 height 19
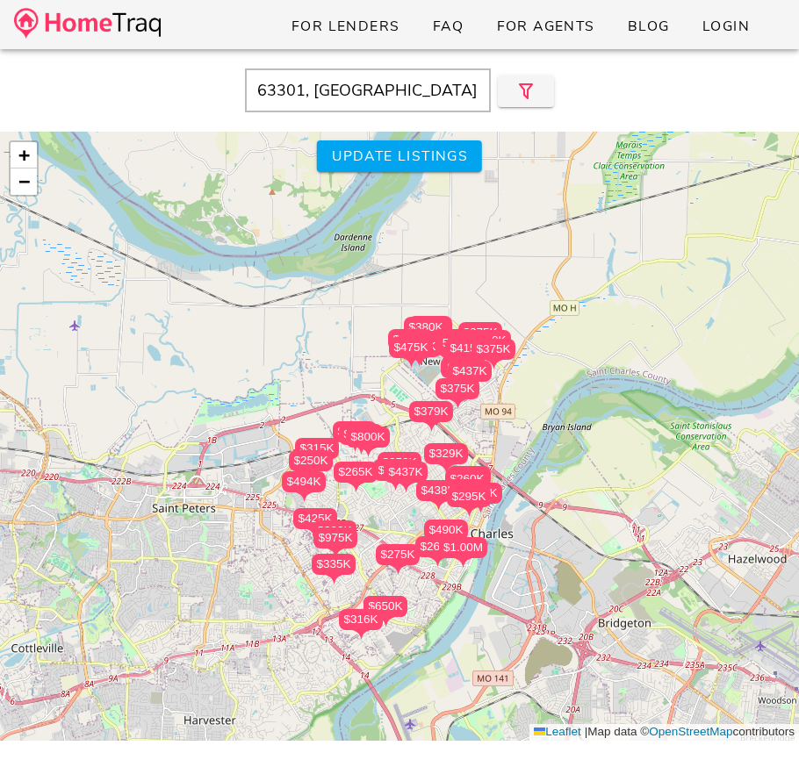
click at [122, 20] on img at bounding box center [87, 23] width 147 height 31
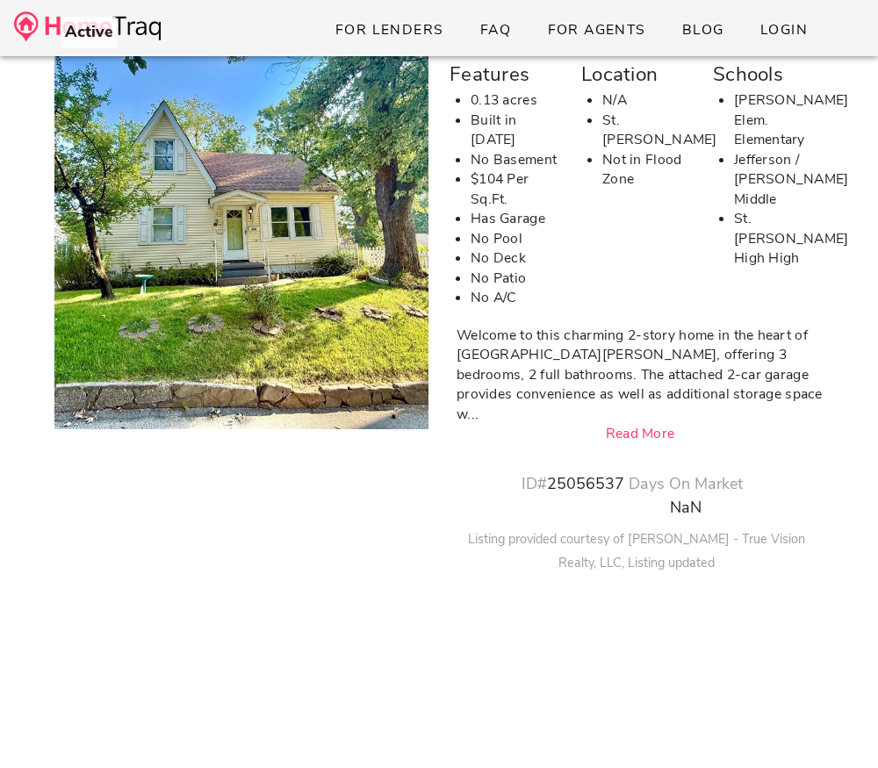
scroll to position [723, 0]
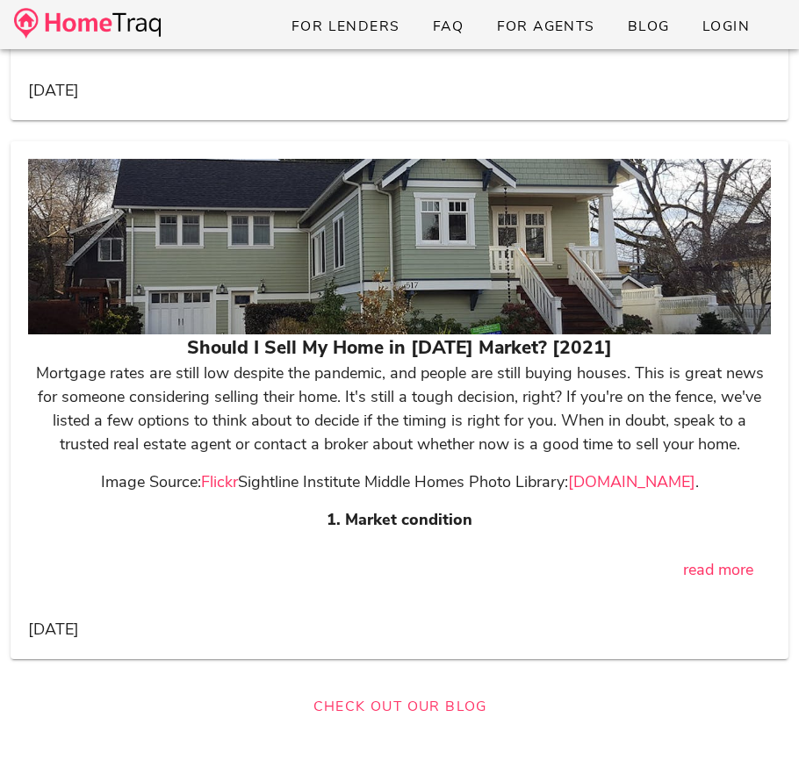
scroll to position [47931, 0]
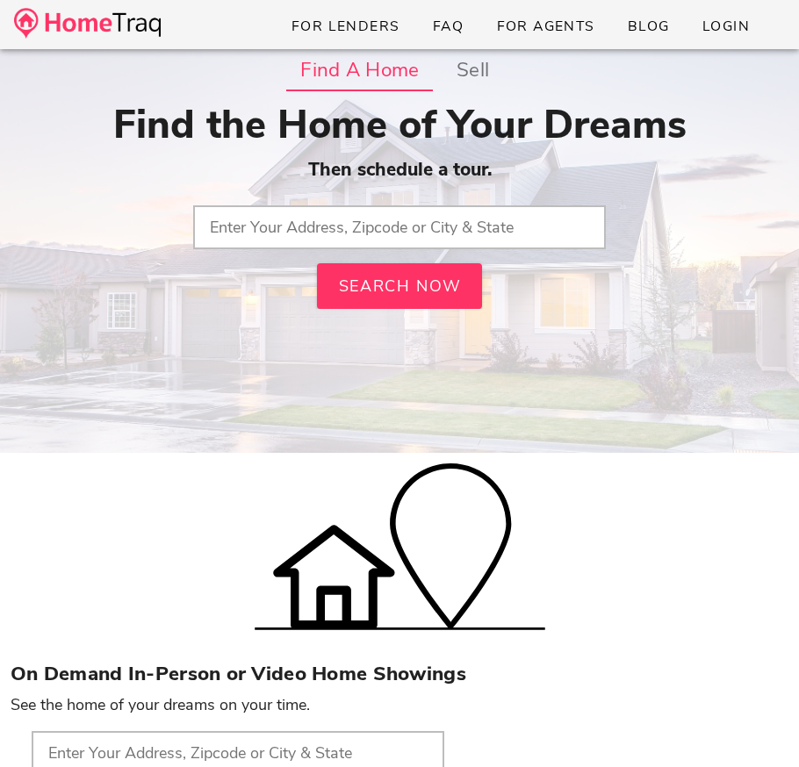
click at [270, 229] on input "text" at bounding box center [399, 227] width 412 height 44
type input "63301, [GEOGRAPHIC_DATA]"
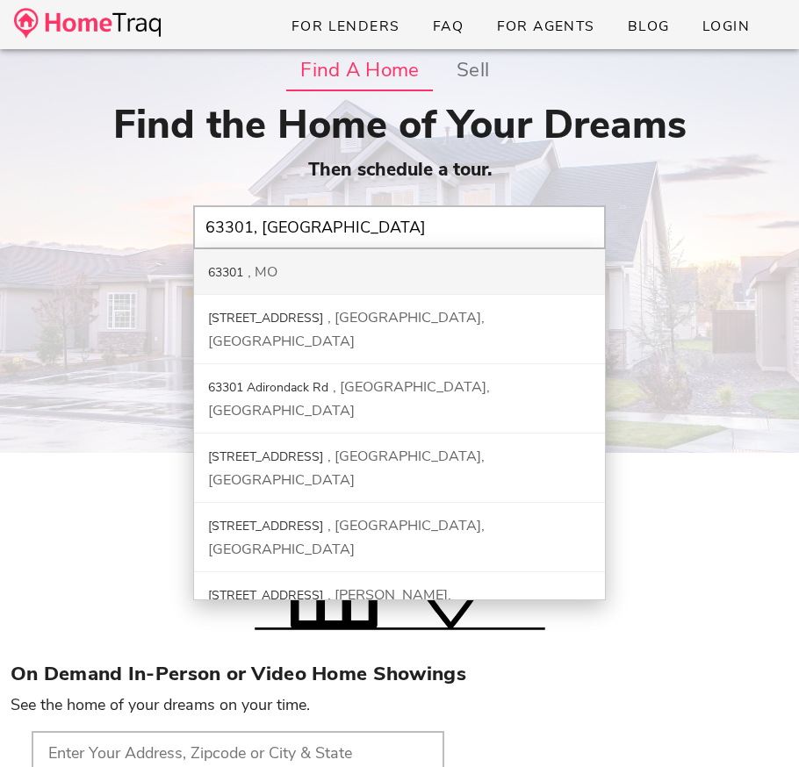
click at [325, 263] on div "63301 MO" at bounding box center [399, 272] width 411 height 46
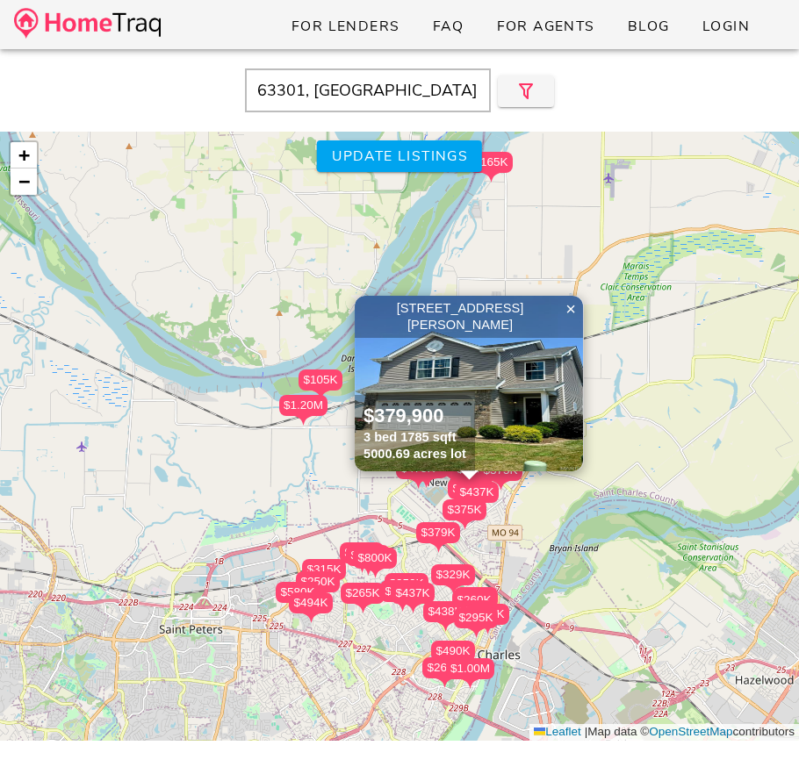
click at [495, 643] on div "$480K $450K $1.00M $380K $375K $290K $438K $415K $580K $800K $465K $165K $265K …" at bounding box center [399, 436] width 799 height 609
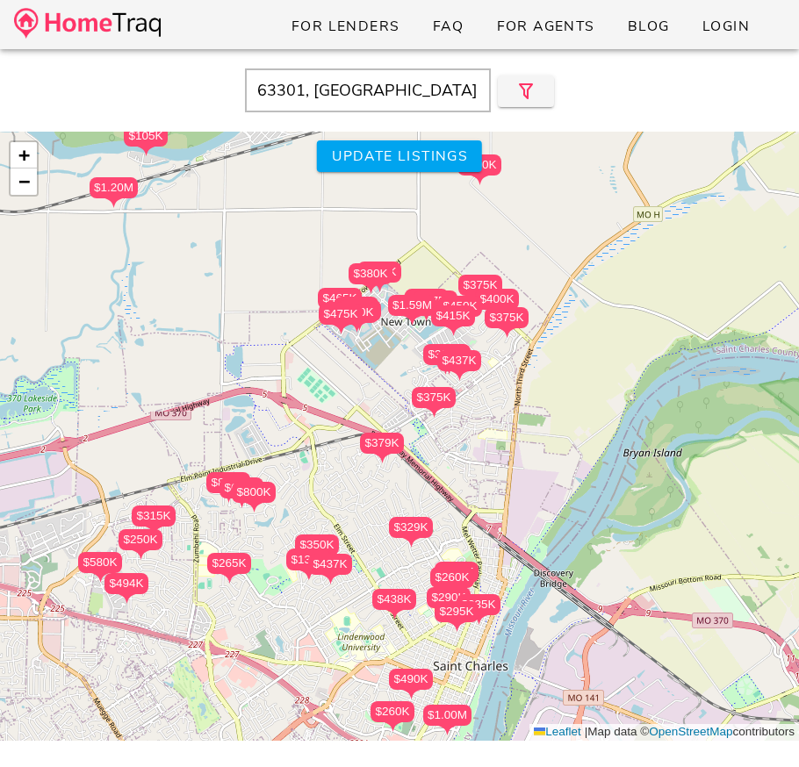
click at [491, 604] on div "$235K" at bounding box center [478, 604] width 44 height 21
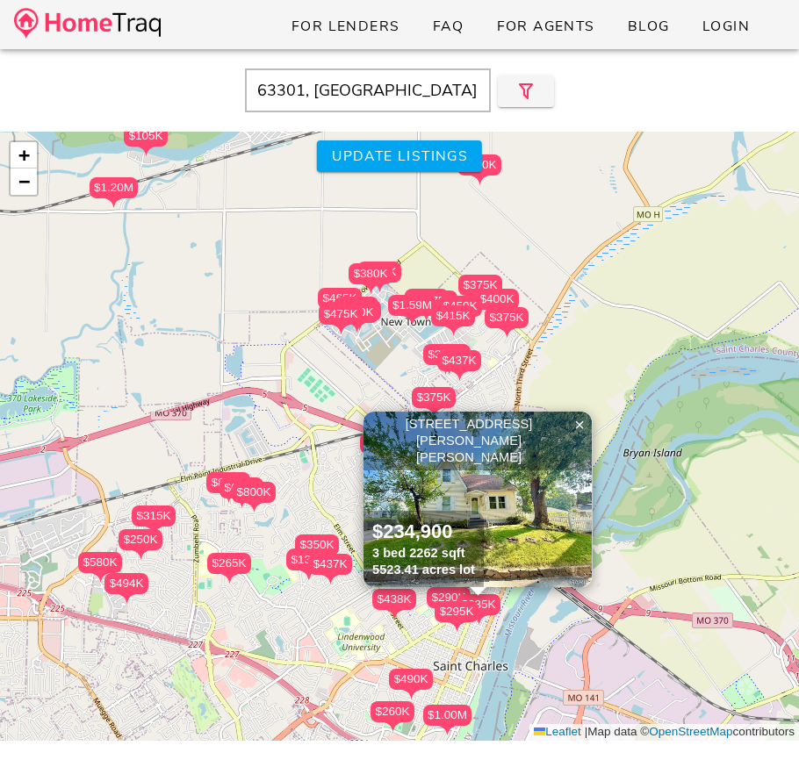
click at [485, 476] on img at bounding box center [477, 500] width 228 height 176
click at [403, 86] on input "63301, [GEOGRAPHIC_DATA]" at bounding box center [368, 90] width 246 height 44
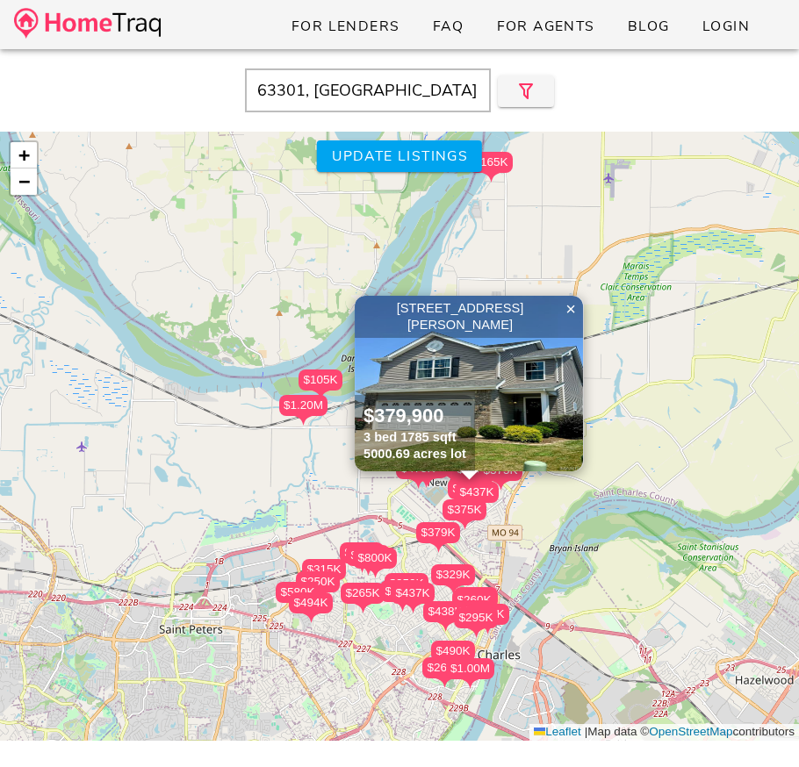
click at [300, 94] on input "63301, [GEOGRAPHIC_DATA]" at bounding box center [368, 90] width 246 height 44
paste input "[STREET_ADDRESS][US_STATE]"
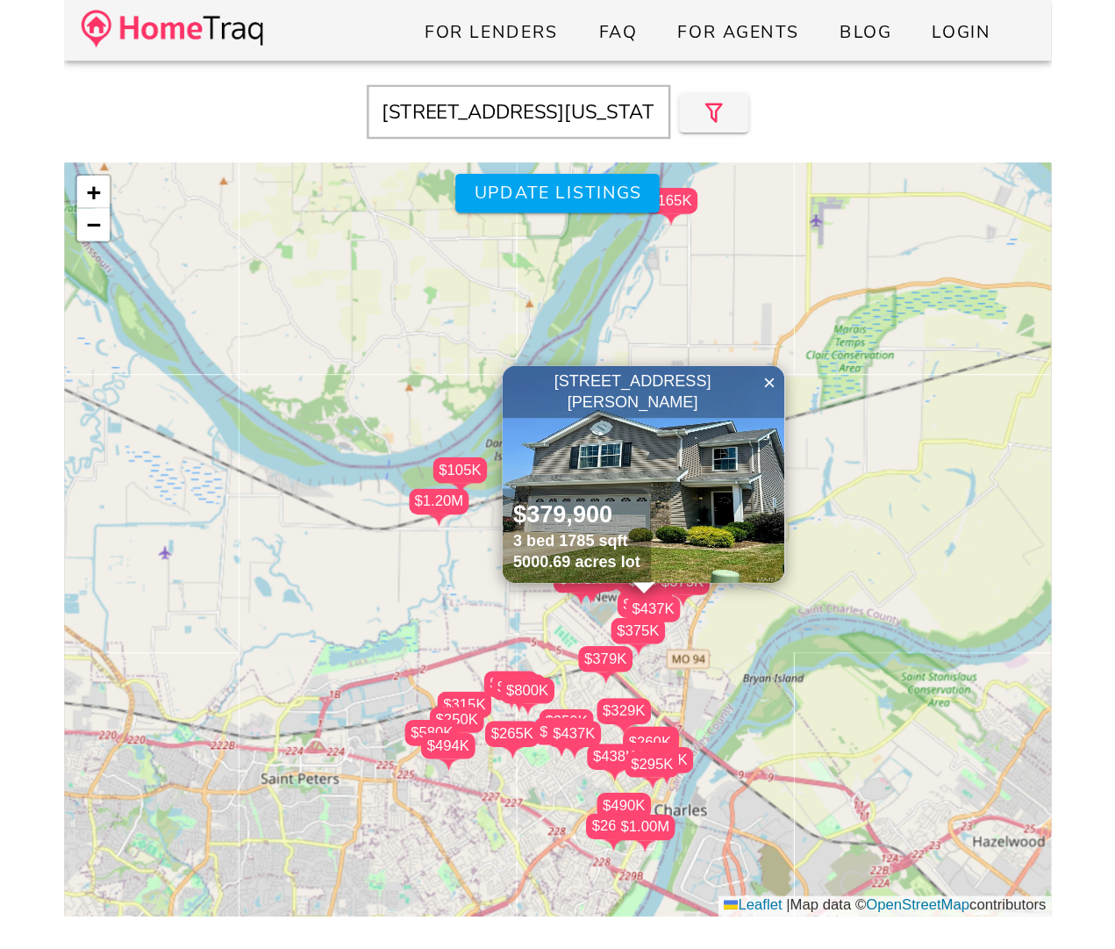
scroll to position [0, 112]
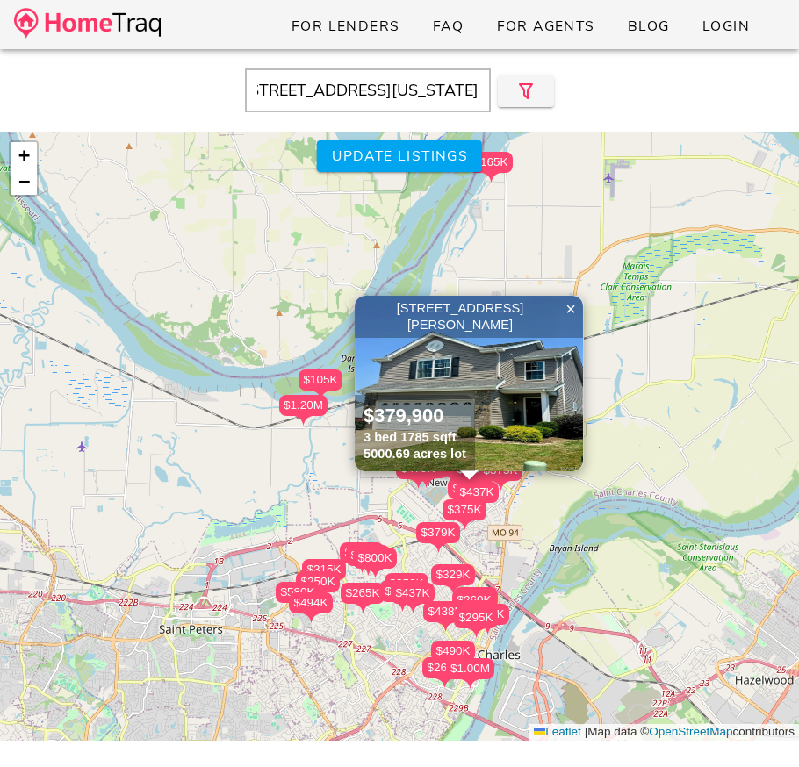
click at [396, 82] on input "[STREET_ADDRESS][US_STATE]" at bounding box center [368, 90] width 246 height 44
click at [345, 90] on input "6304 Minnesota Avenue St Louis, MO 63111" at bounding box center [368, 90] width 246 height 44
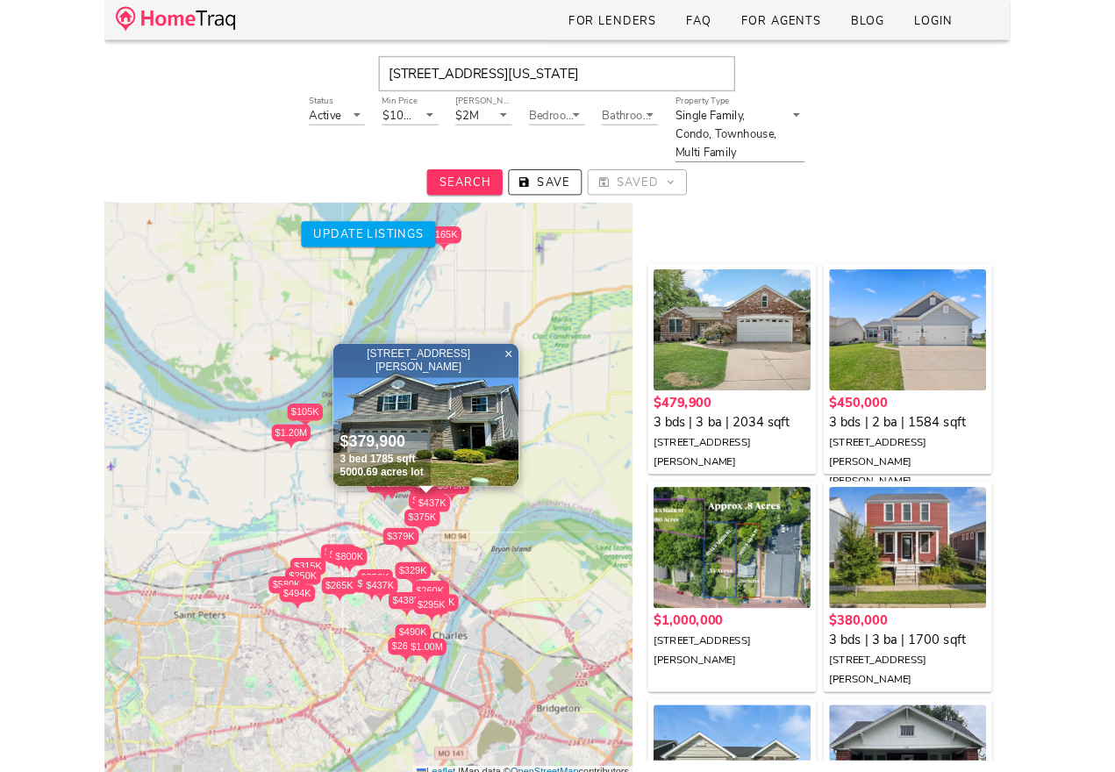
scroll to position [0, 0]
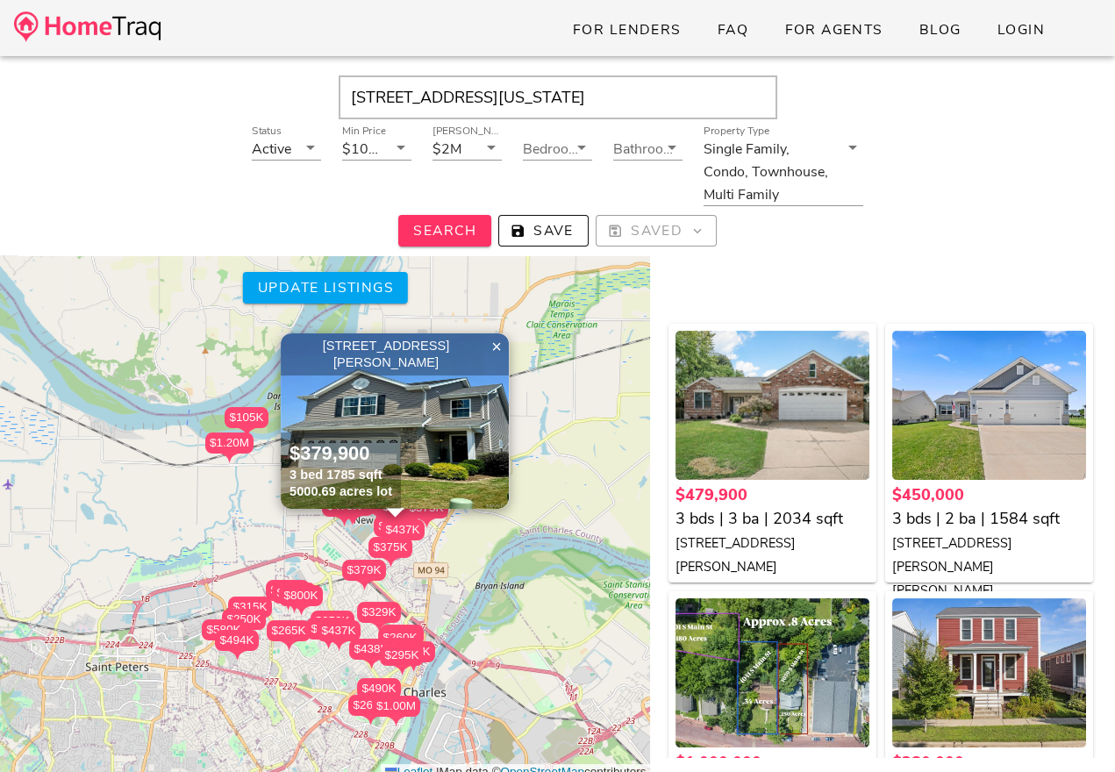
click at [530, 102] on input "6304 Minnesota Avenue St Louis, MO 63111" at bounding box center [558, 97] width 439 height 44
click at [542, 104] on input "[STREET_ADDRESS][US_STATE]" at bounding box center [558, 97] width 439 height 44
drag, startPoint x: 564, startPoint y: 101, endPoint x: 759, endPoint y: 90, distance: 195.2
click at [759, 90] on input "6304 Minnesota Avenue, St Louis, MO 63111" at bounding box center [558, 97] width 439 height 44
type input "[STREET_ADDRESS][US_STATE]"
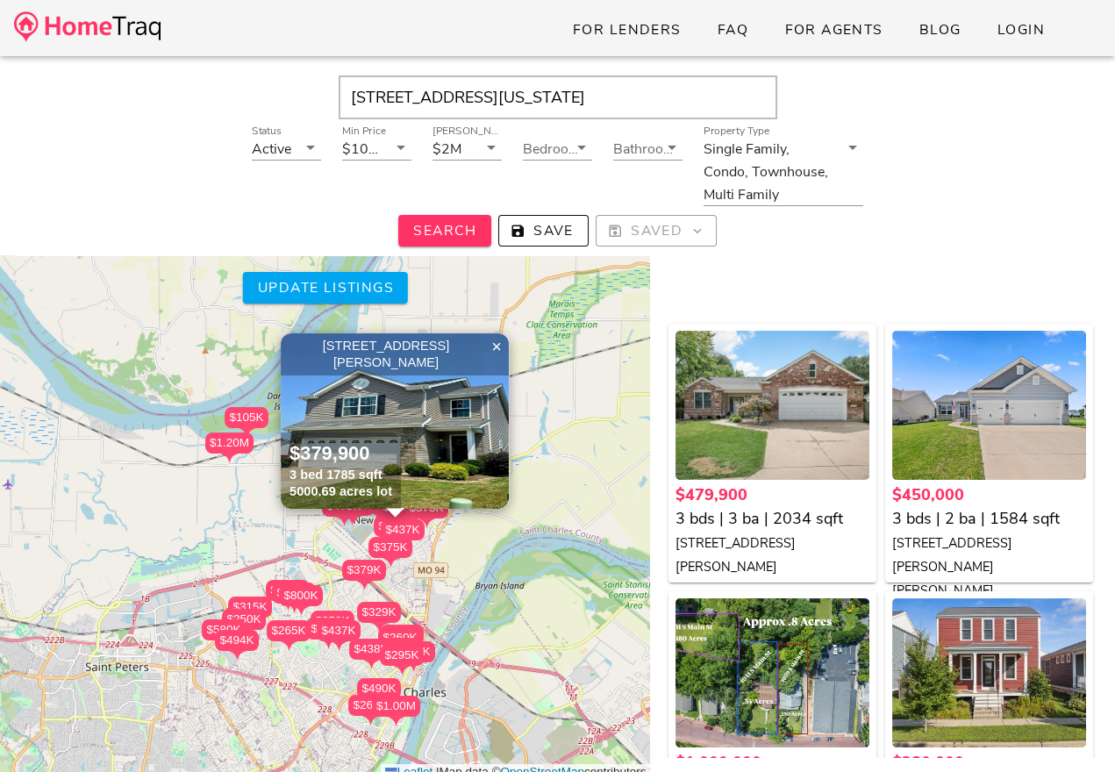
click at [97, 32] on img at bounding box center [87, 26] width 147 height 31
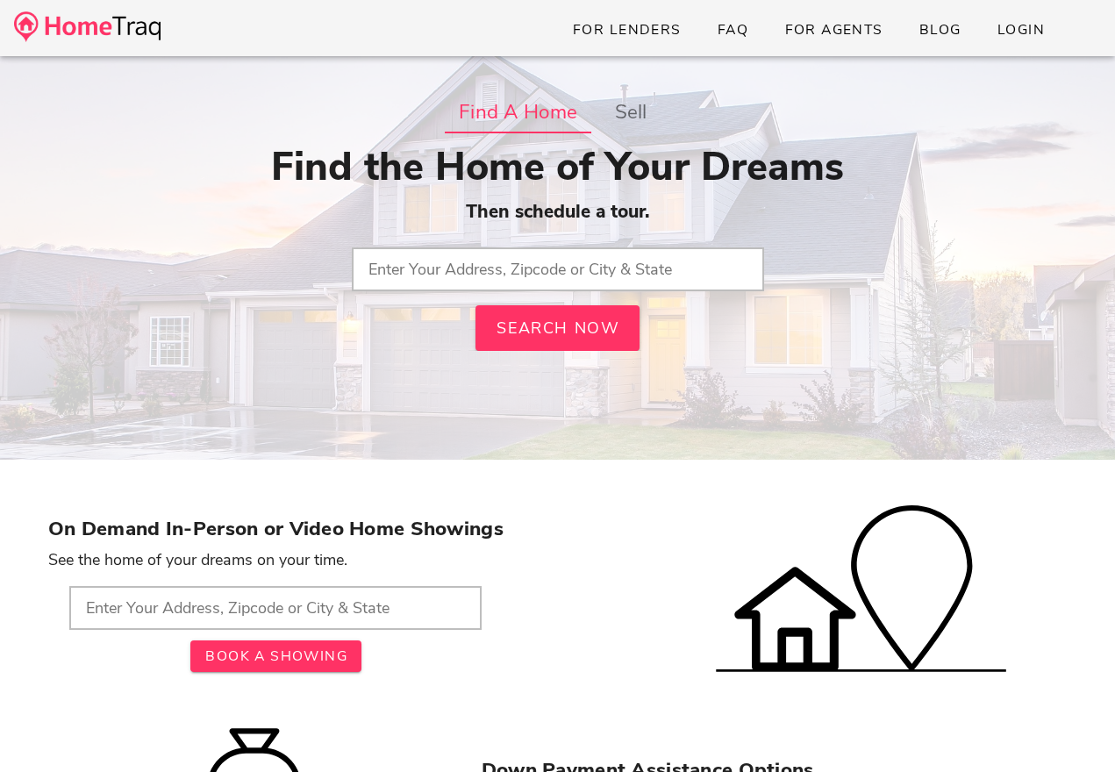
click at [444, 277] on input "text" at bounding box center [558, 269] width 412 height 44
paste input "[STREET_ADDRESS][US_STATE]"
click at [380, 271] on input "[STREET_ADDRESS][US_STATE]" at bounding box center [558, 269] width 412 height 44
drag, startPoint x: 494, startPoint y: 269, endPoint x: 697, endPoint y: 274, distance: 202.8
click at [697, 274] on input "6304 Minnesota Avenue St Louis, MO 63111" at bounding box center [558, 269] width 412 height 44
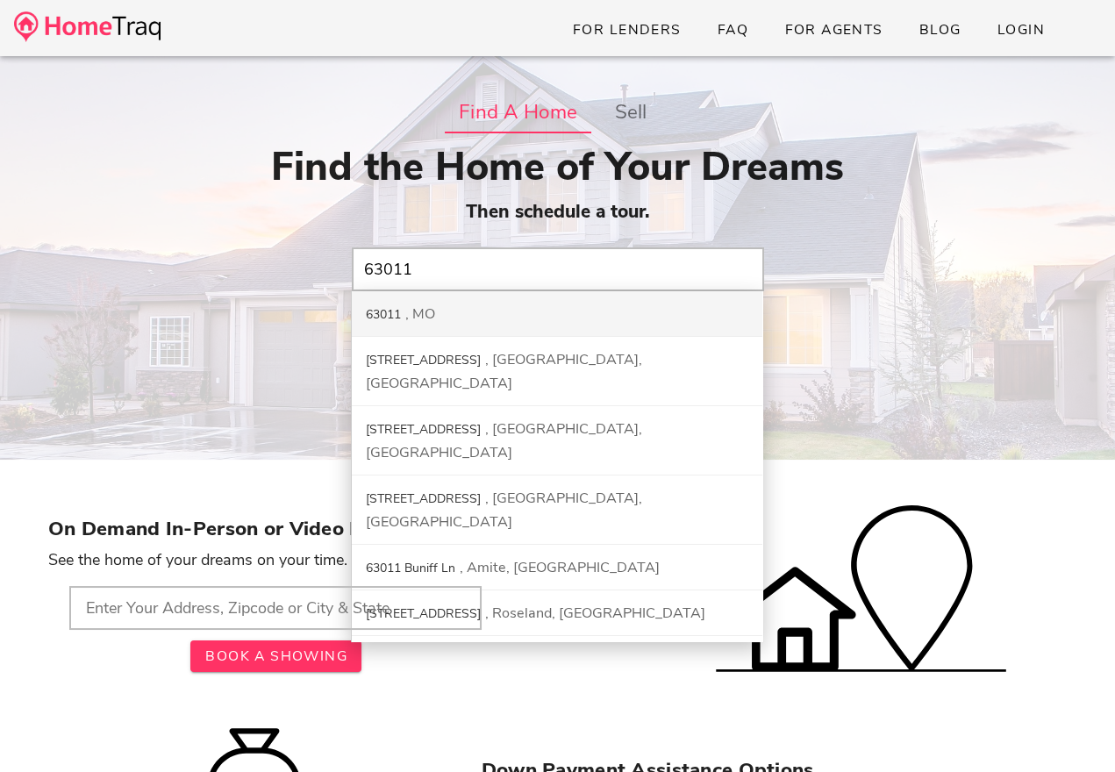
click at [459, 312] on div "63011 MO" at bounding box center [557, 314] width 411 height 46
type input "63011, [GEOGRAPHIC_DATA]"
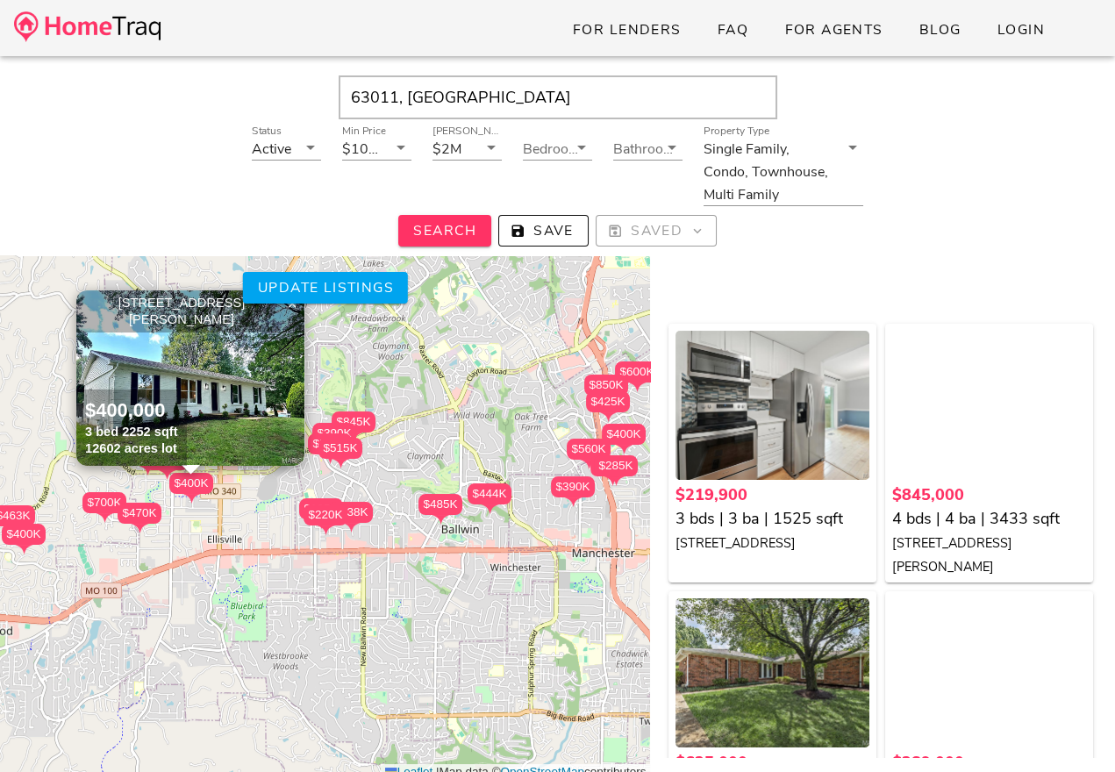
click at [378, 108] on input "63011, [GEOGRAPHIC_DATA]" at bounding box center [558, 97] width 439 height 44
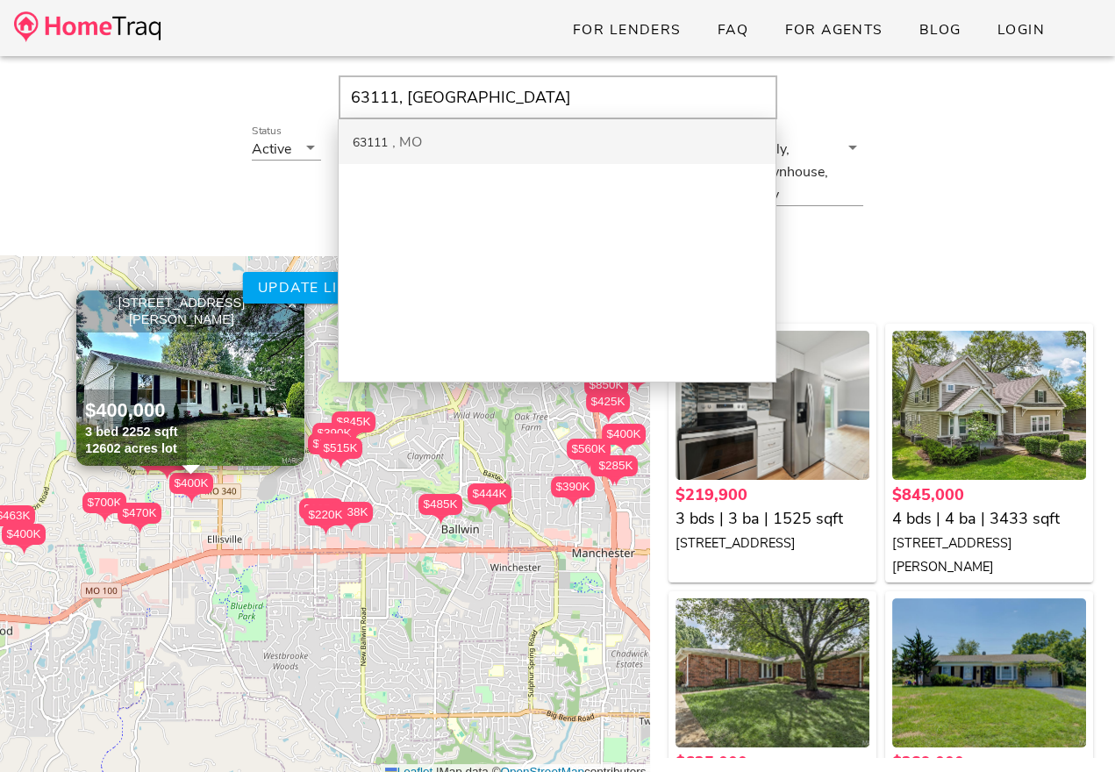
click at [397, 147] on div "MO" at bounding box center [407, 142] width 30 height 19
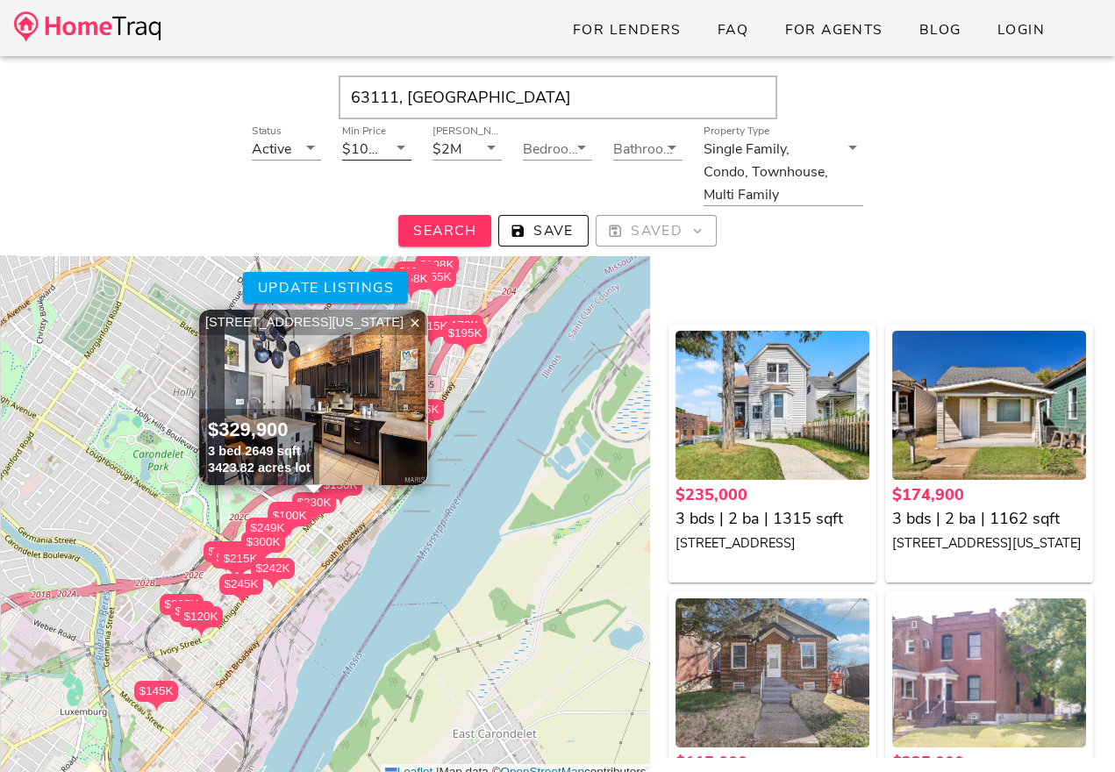
click at [384, 145] on div "$100K" at bounding box center [364, 148] width 45 height 23
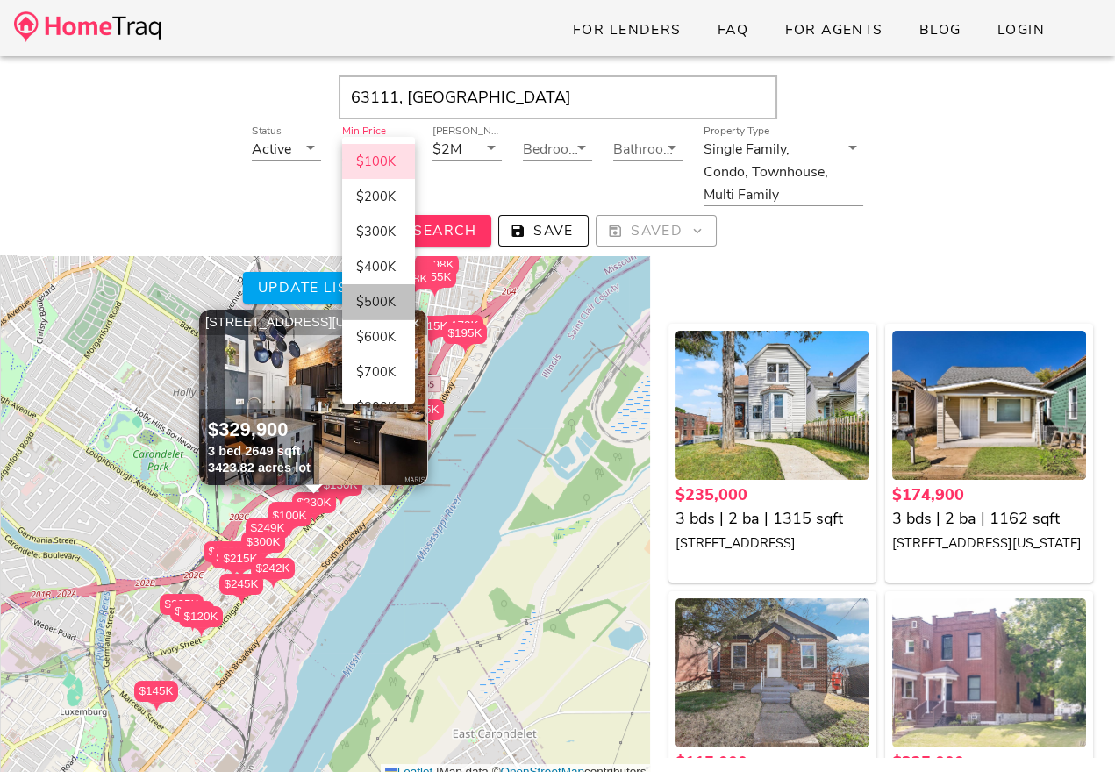
click at [387, 302] on div "$500K" at bounding box center [378, 302] width 45 height 16
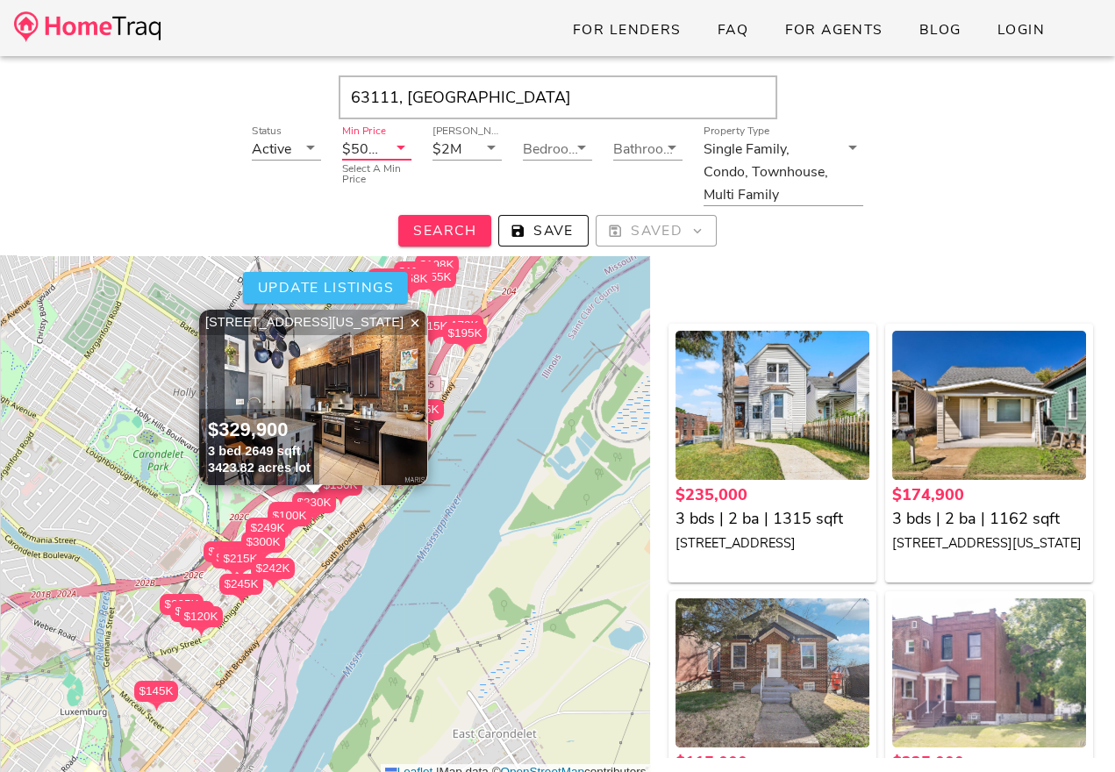
click at [384, 278] on span "Update listings" at bounding box center [324, 287] width 137 height 19
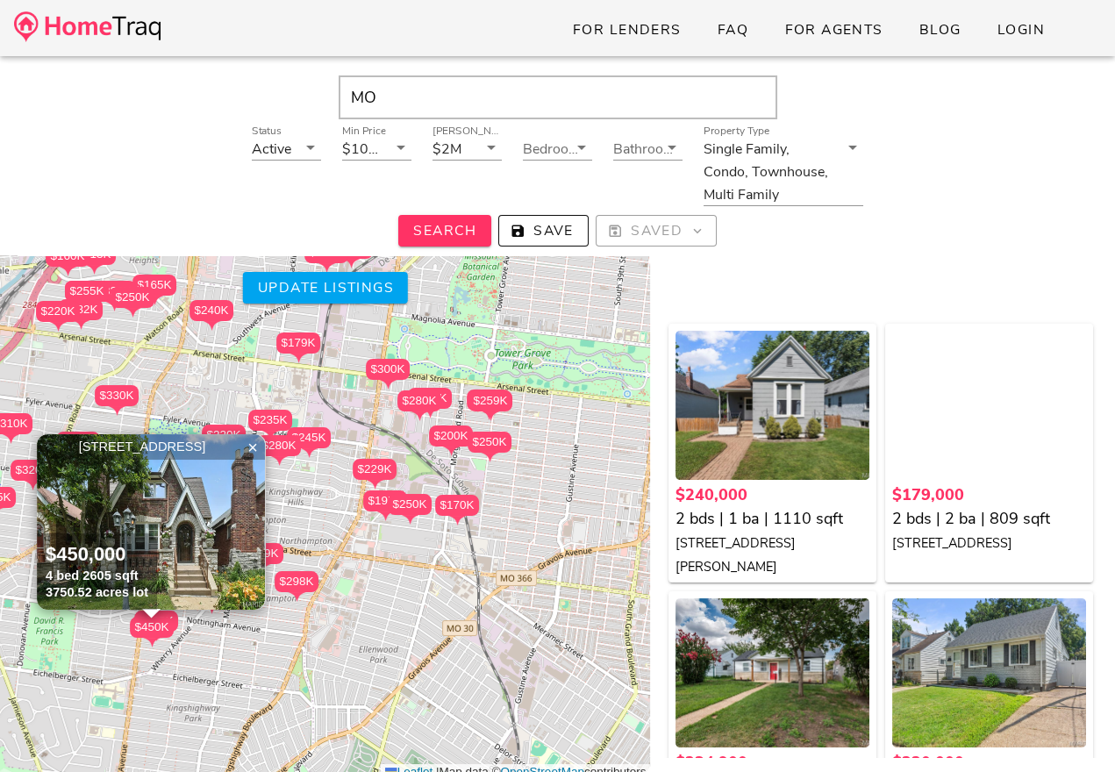
drag, startPoint x: 135, startPoint y: 348, endPoint x: 47, endPoint y: 286, distance: 107.1
click at [47, 286] on div "$240K $179K $235K $220K $280K $390K $245K $165K $270K $250K $330K $310K $323K $…" at bounding box center [325, 474] width 650 height 614
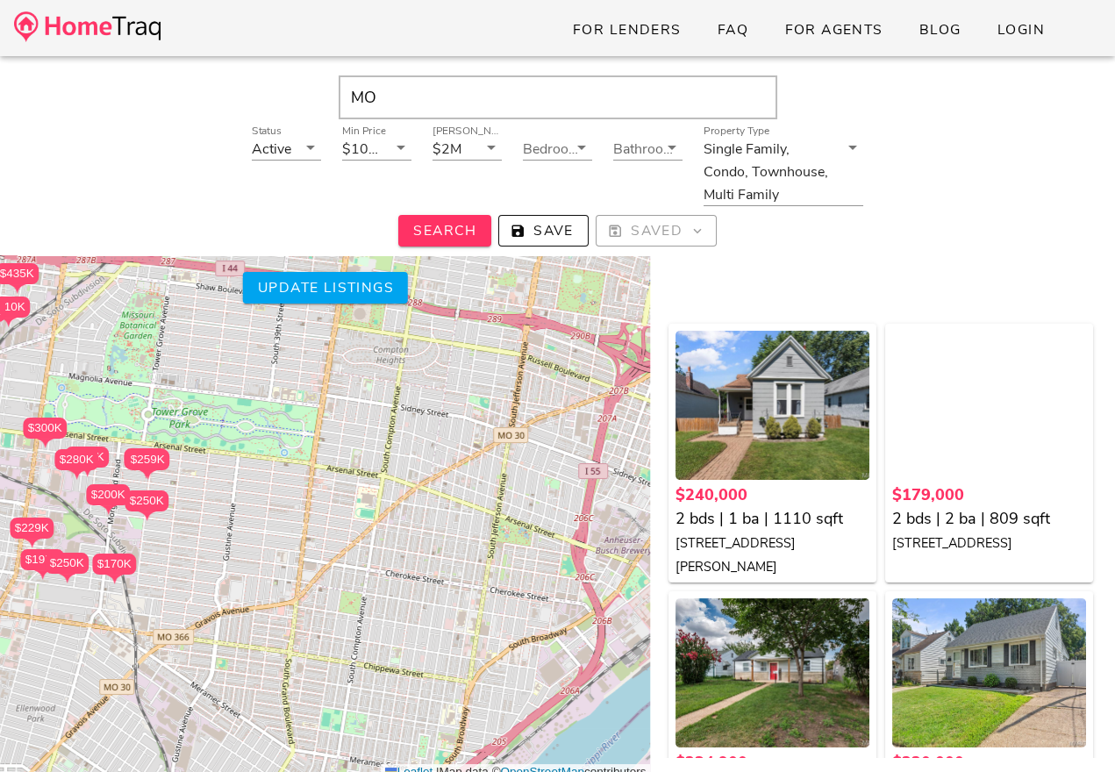
drag, startPoint x: 410, startPoint y: 485, endPoint x: 72, endPoint y: 548, distance: 343.6
click at [72, 548] on div "$240K $179K $235K $220K $280K $390K $245K $165K $270K $250K $330K $310K $323K $…" at bounding box center [325, 474] width 650 height 614
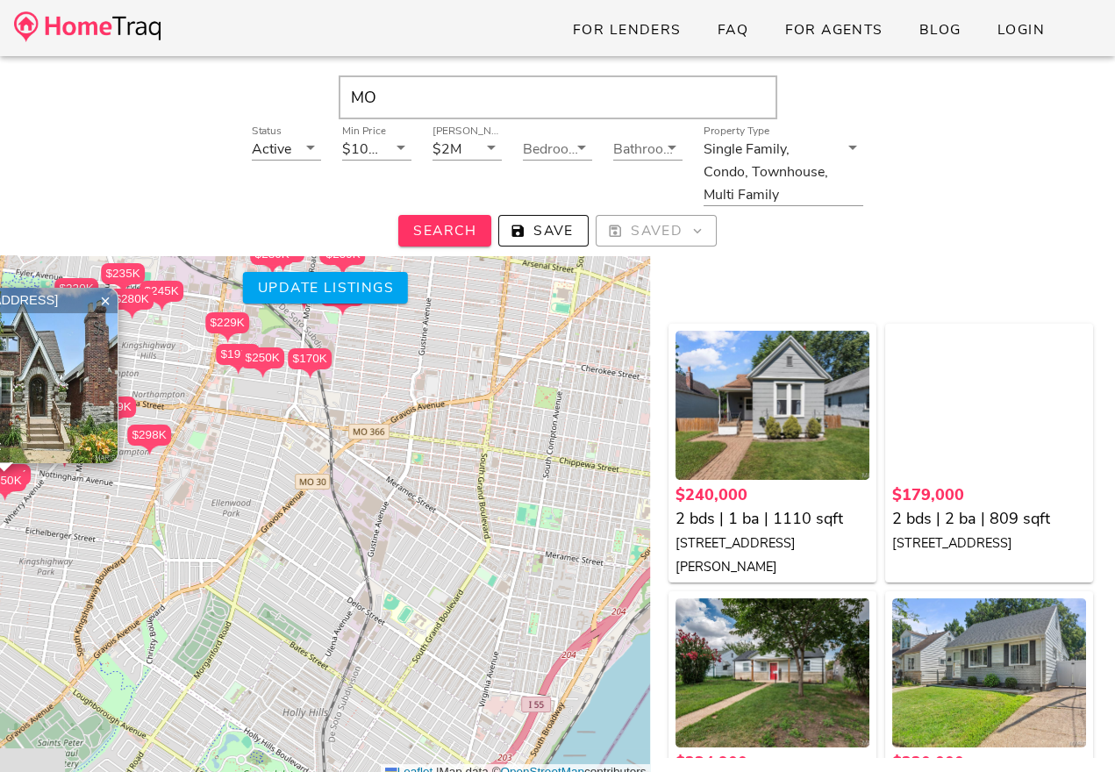
drag, startPoint x: 293, startPoint y: 539, endPoint x: 504, endPoint y: 316, distance: 306.7
click at [504, 316] on div "$240K $179K $235K $220K $280K $390K $245K $165K $270K $250K $330K $310K $323K $…" at bounding box center [325, 474] width 650 height 614
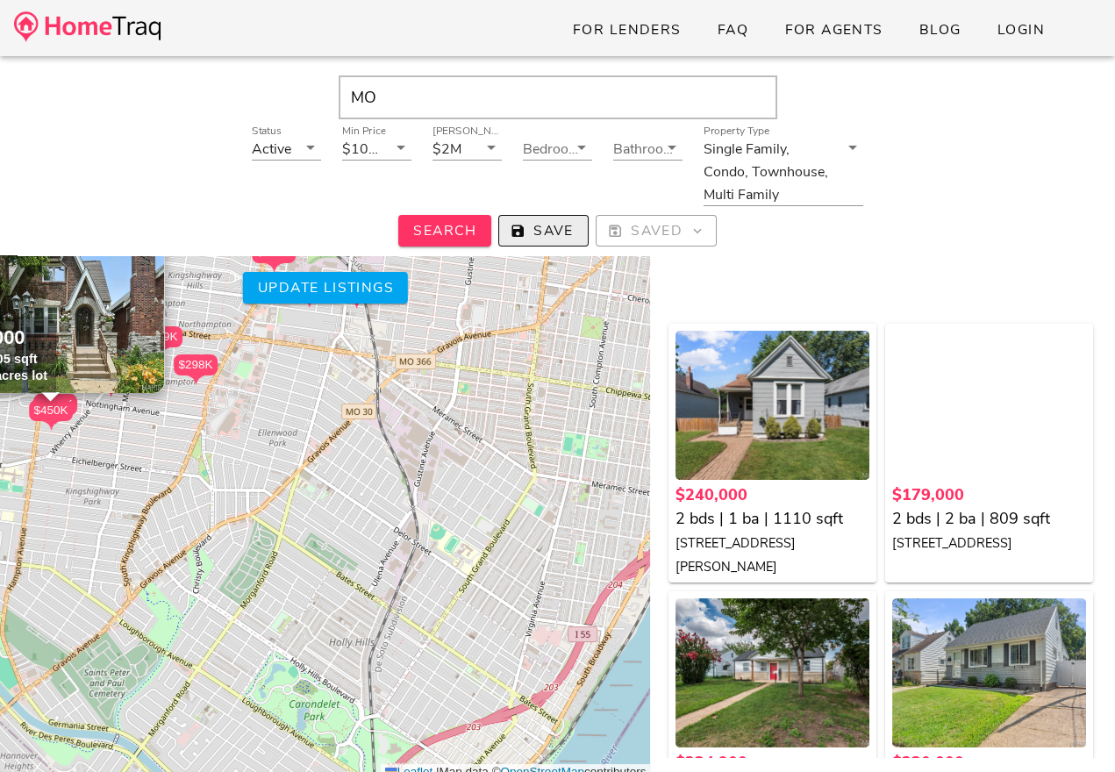
drag, startPoint x: 526, startPoint y: 288, endPoint x: 556, endPoint y: 236, distance: 60.2
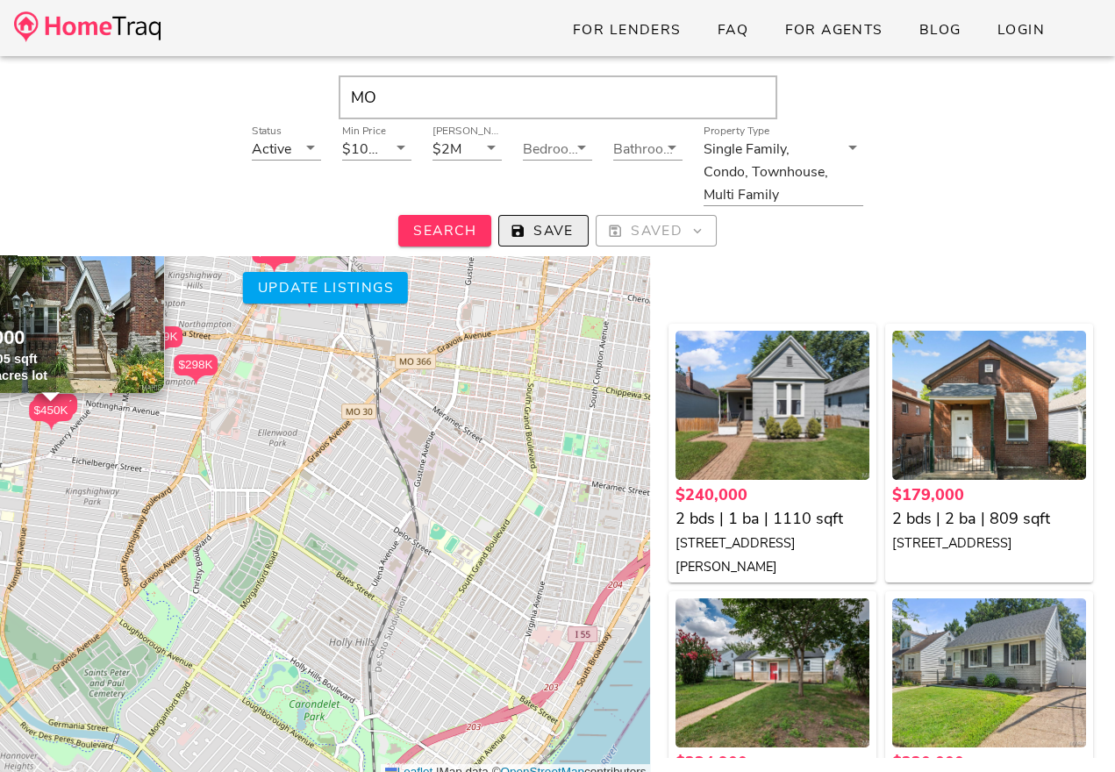
click at [556, 236] on div "MO Status Active Min Price $100K Max Price $2M Bedrooms Bathrooms Property Type…" at bounding box center [557, 442] width 1115 height 772
click at [491, 113] on input "MO" at bounding box center [558, 97] width 439 height 44
click at [405, 145] on icon at bounding box center [401, 147] width 21 height 21
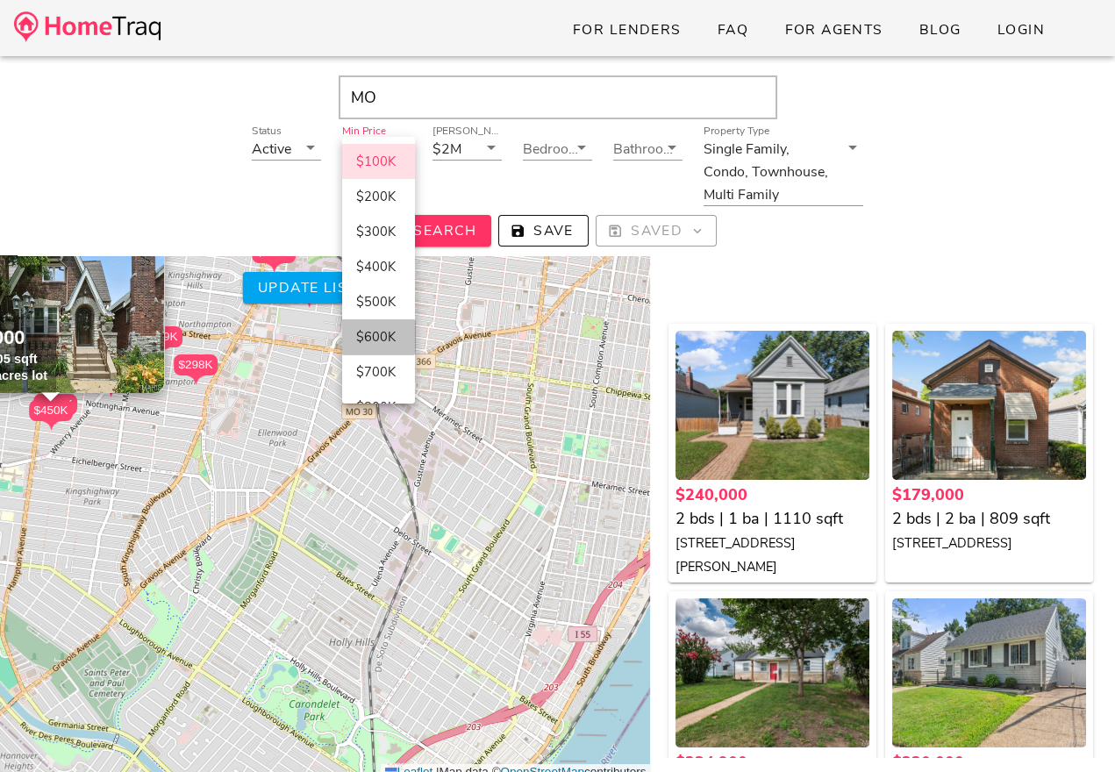
click at [373, 349] on div "$600K" at bounding box center [378, 337] width 45 height 30
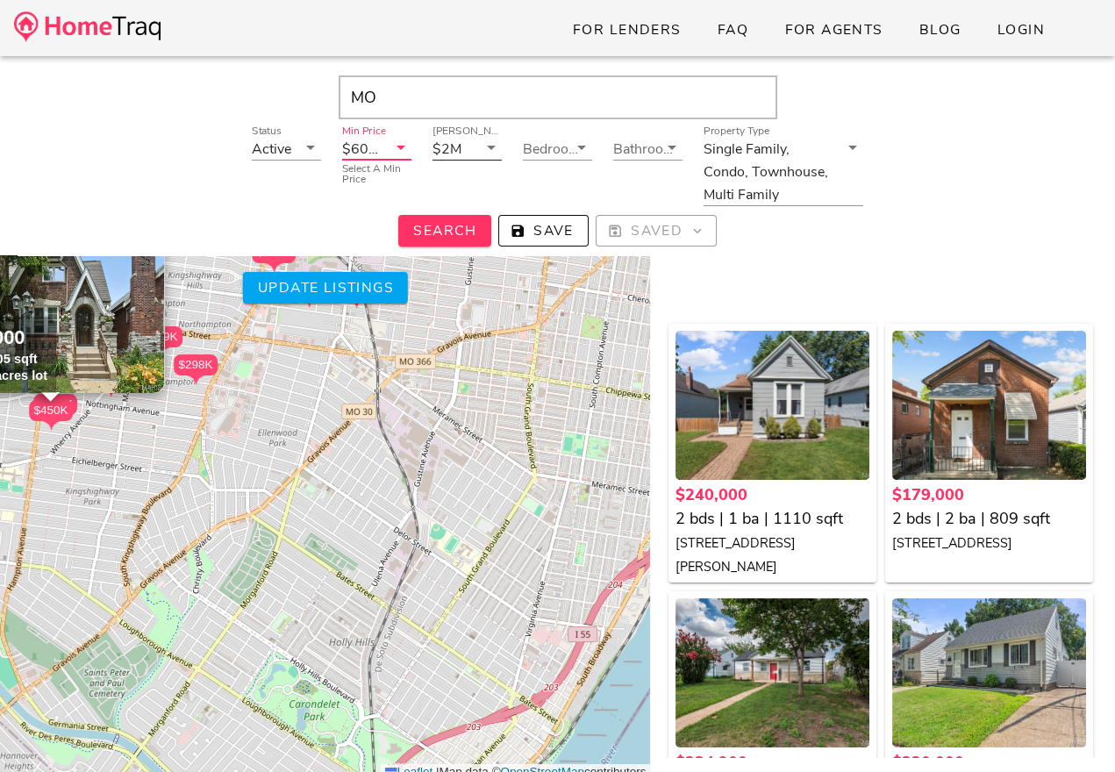
click at [485, 152] on icon at bounding box center [491, 147] width 21 height 21
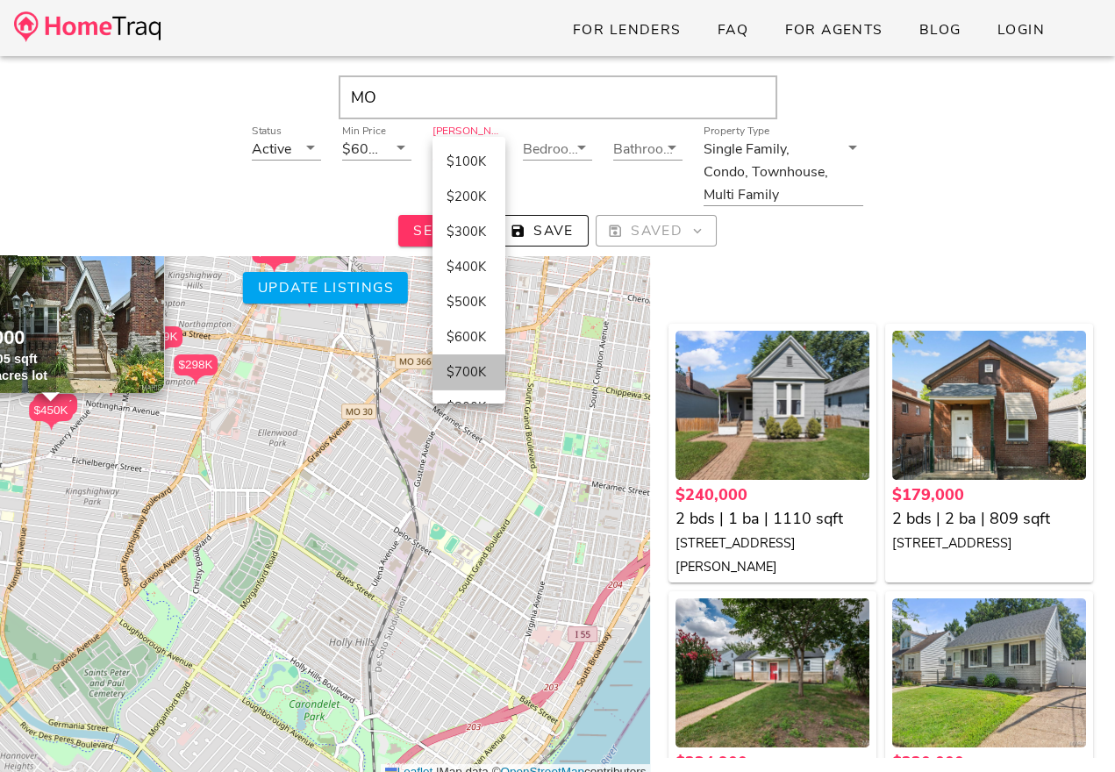
click at [455, 364] on div "$700K" at bounding box center [469, 372] width 45 height 16
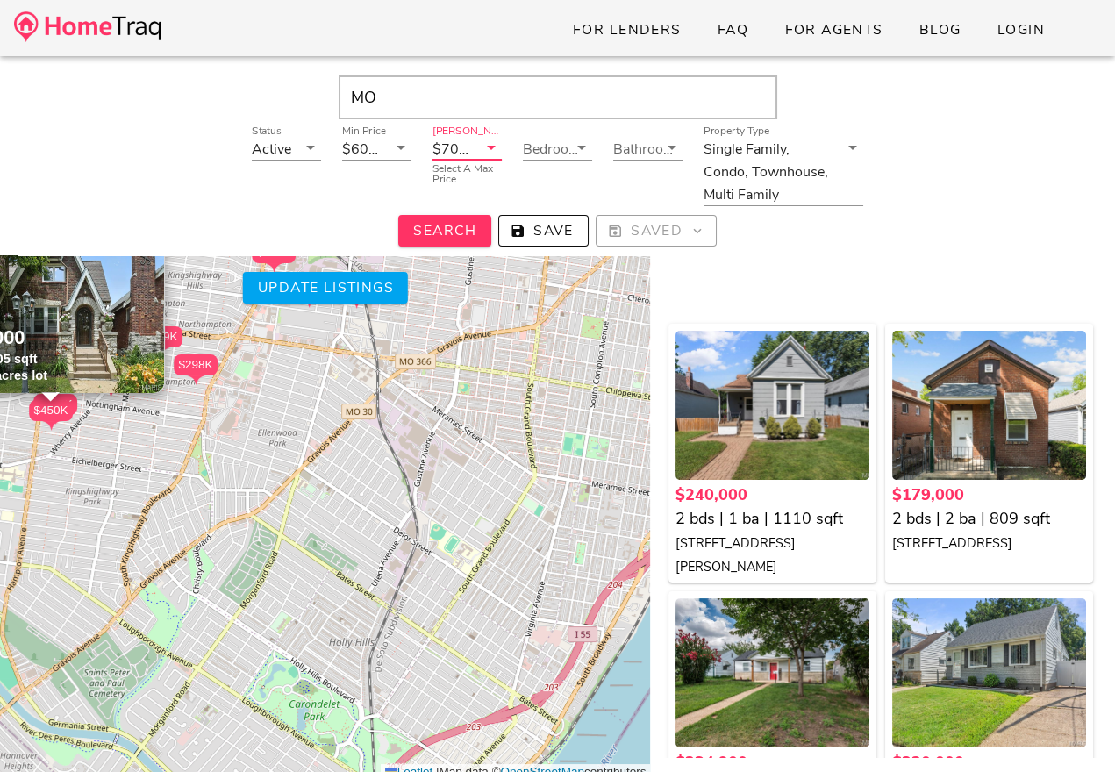
click at [406, 97] on input "MO" at bounding box center [558, 97] width 439 height 44
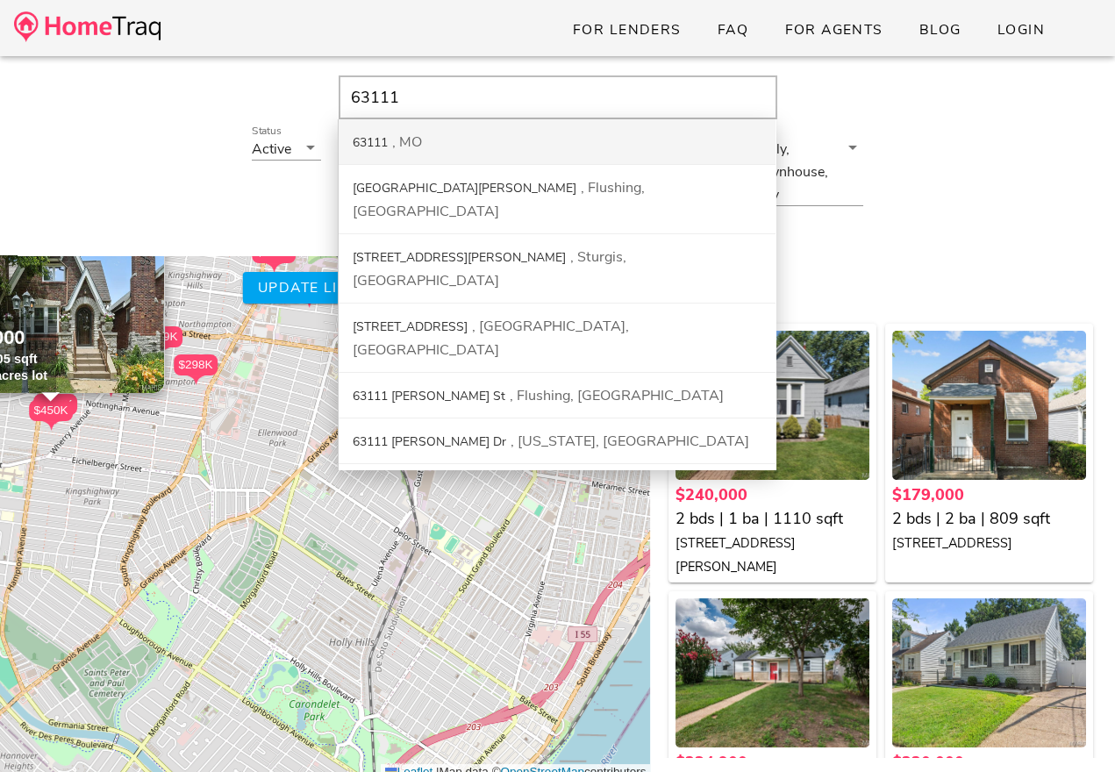
click at [395, 142] on div "MO" at bounding box center [407, 142] width 30 height 19
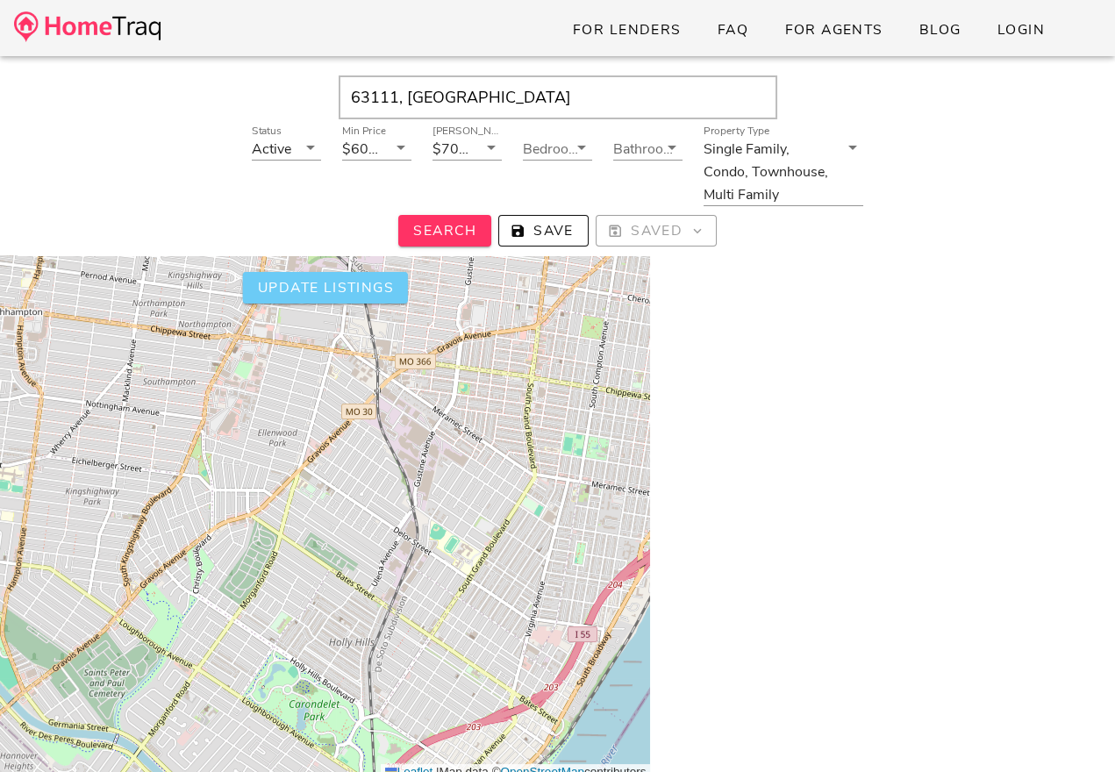
click at [343, 288] on span "Update listings" at bounding box center [324, 287] width 137 height 19
type input "MO"
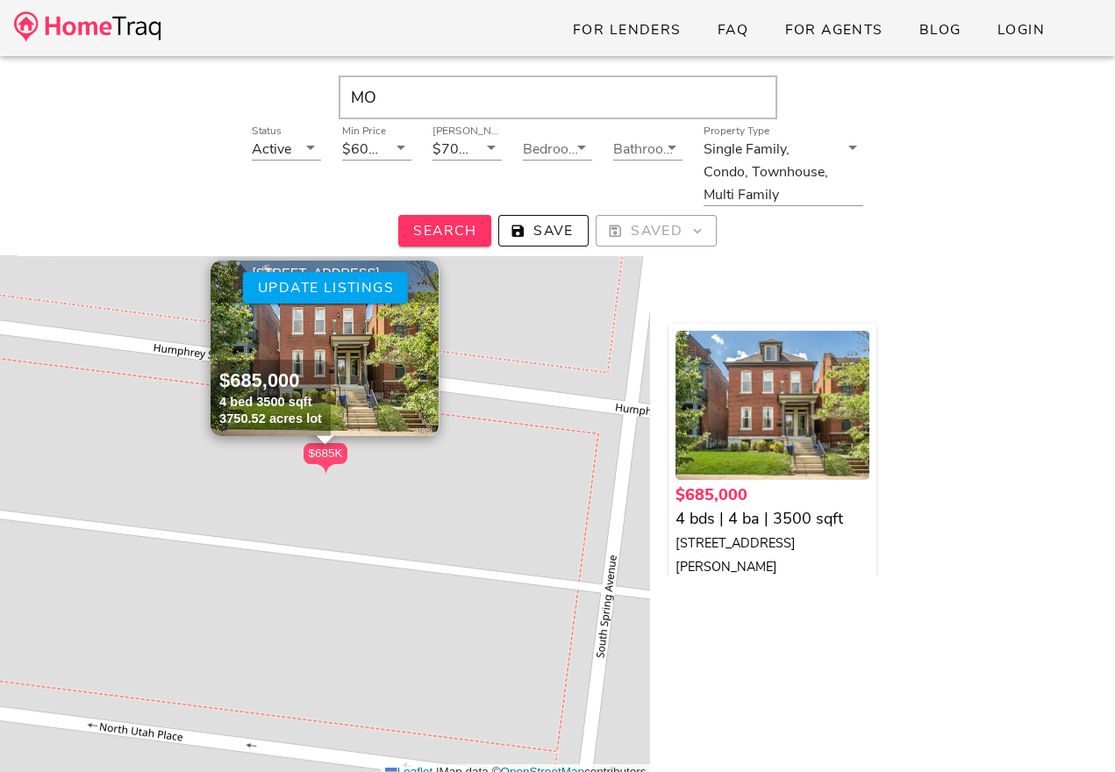
click at [427, 276] on span "×" at bounding box center [426, 273] width 11 height 19
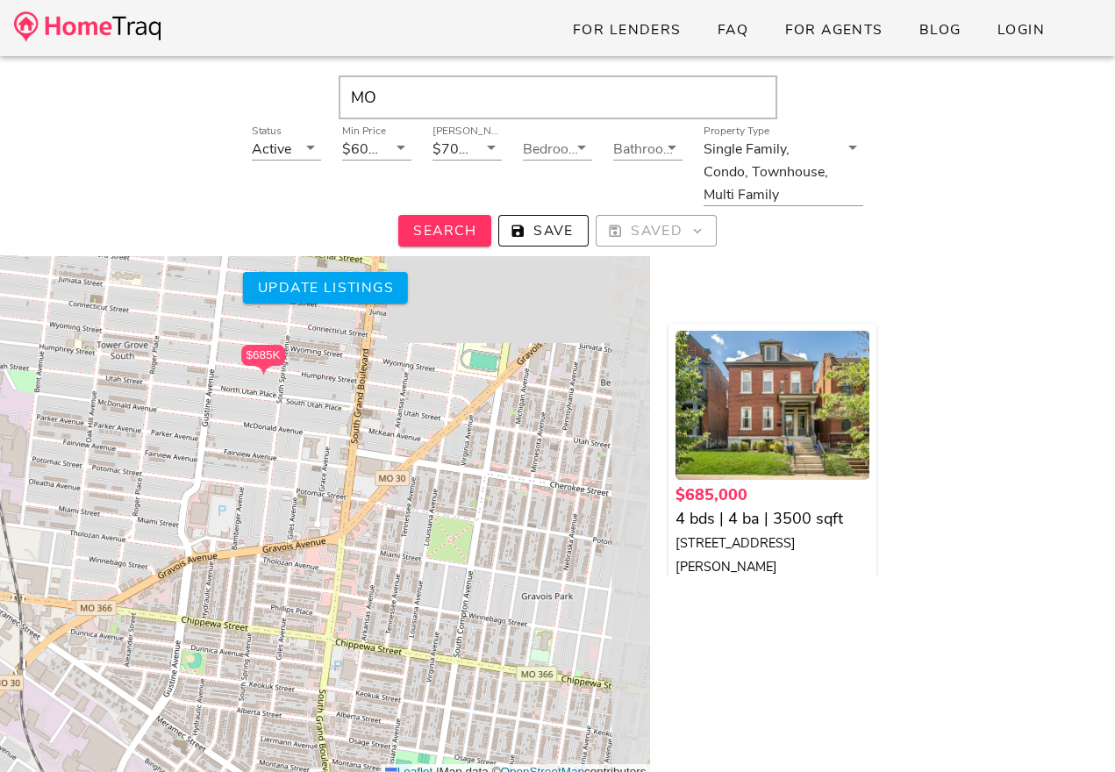
drag, startPoint x: 522, startPoint y: 505, endPoint x: 369, endPoint y: 402, distance: 184.7
click at [369, 402] on div "$685K + − Leaflet | Map data © OpenStreetMap contributors" at bounding box center [325, 474] width 650 height 614
click at [414, 96] on input "MO" at bounding box center [558, 97] width 439 height 44
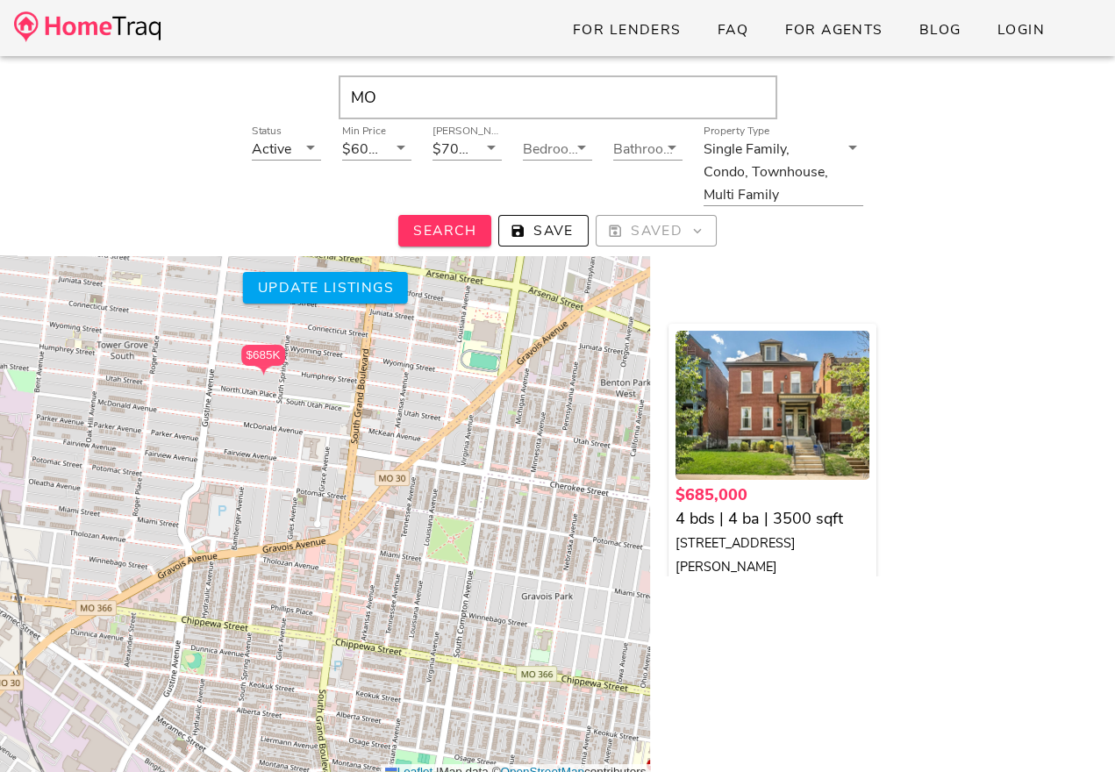
click at [70, 46] on link at bounding box center [87, 28] width 147 height 41
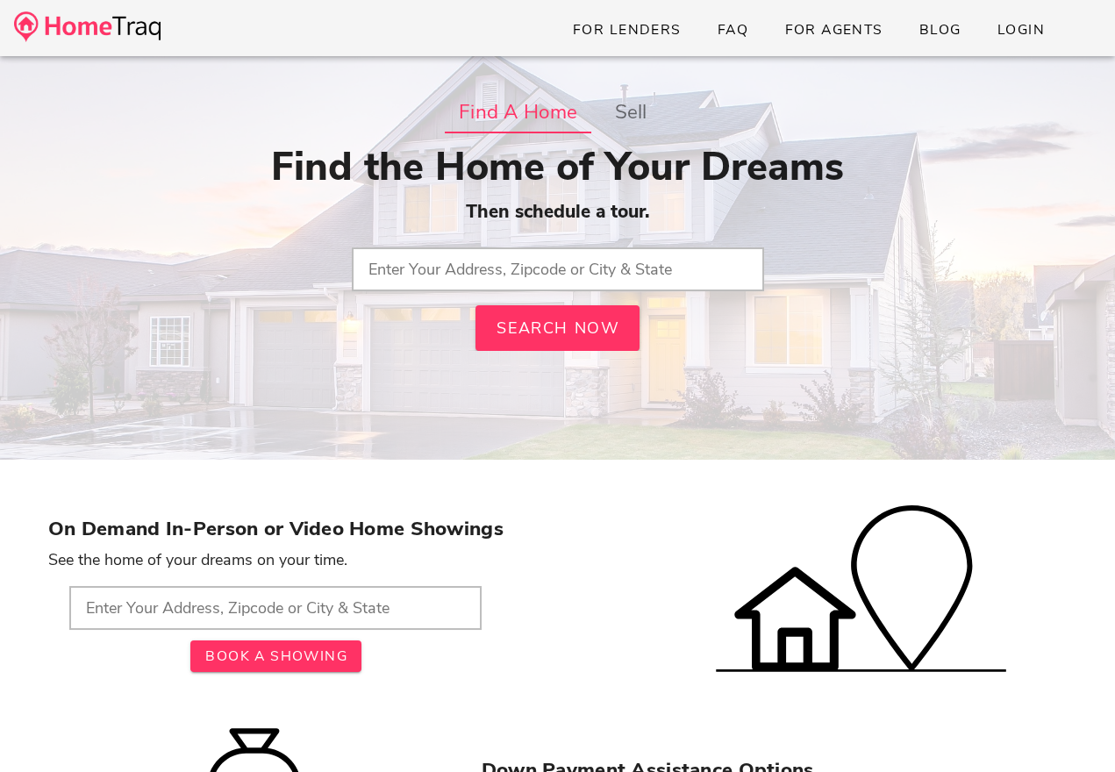
click at [425, 253] on input "text" at bounding box center [558, 269] width 412 height 44
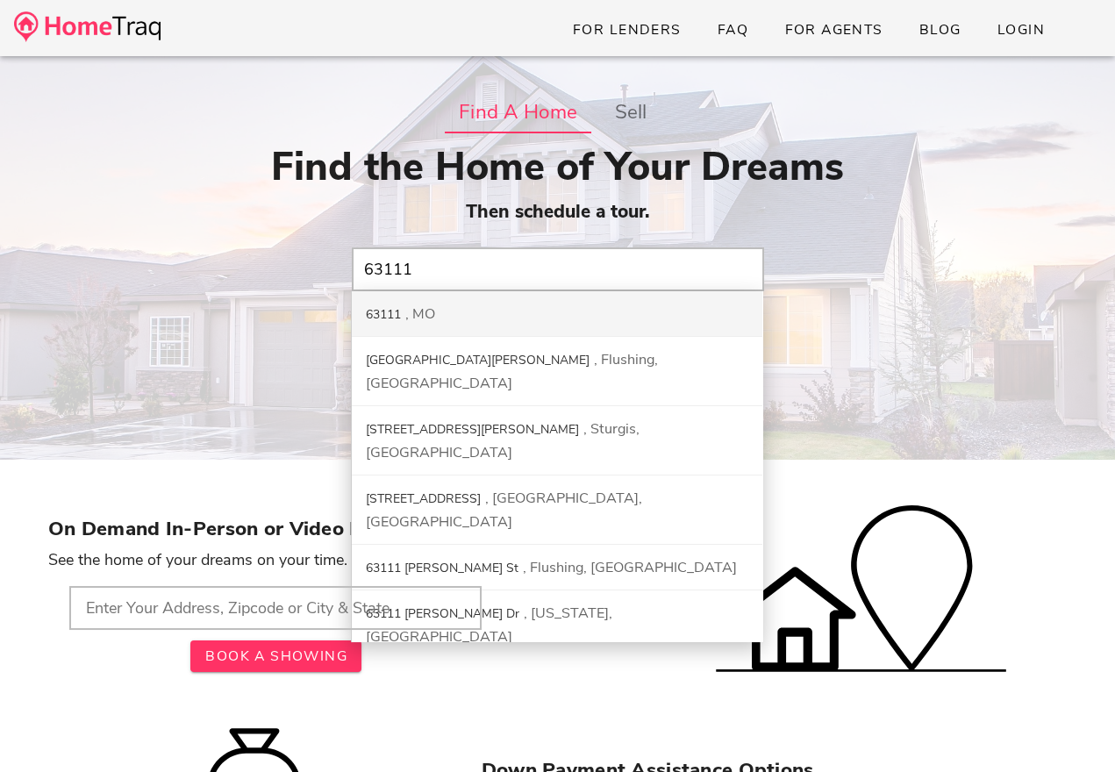
click at [421, 316] on div "MO" at bounding box center [420, 314] width 30 height 19
type input "63111, [GEOGRAPHIC_DATA]"
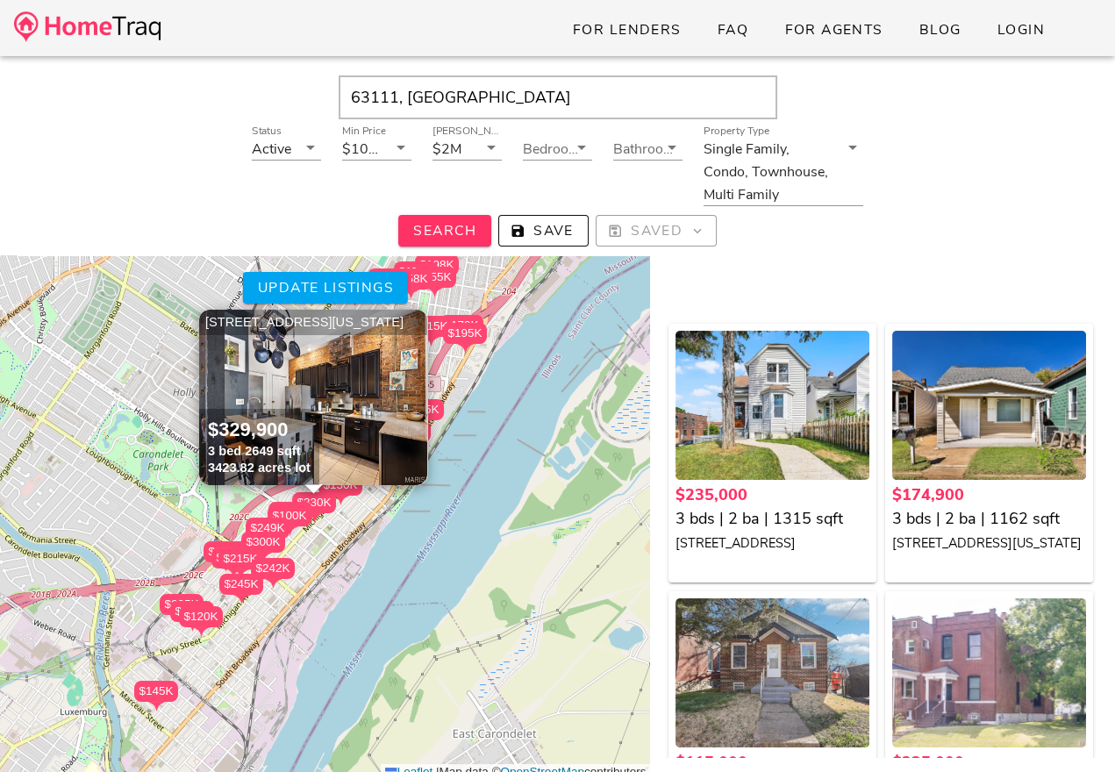
click at [415, 325] on span "×" at bounding box center [415, 322] width 11 height 19
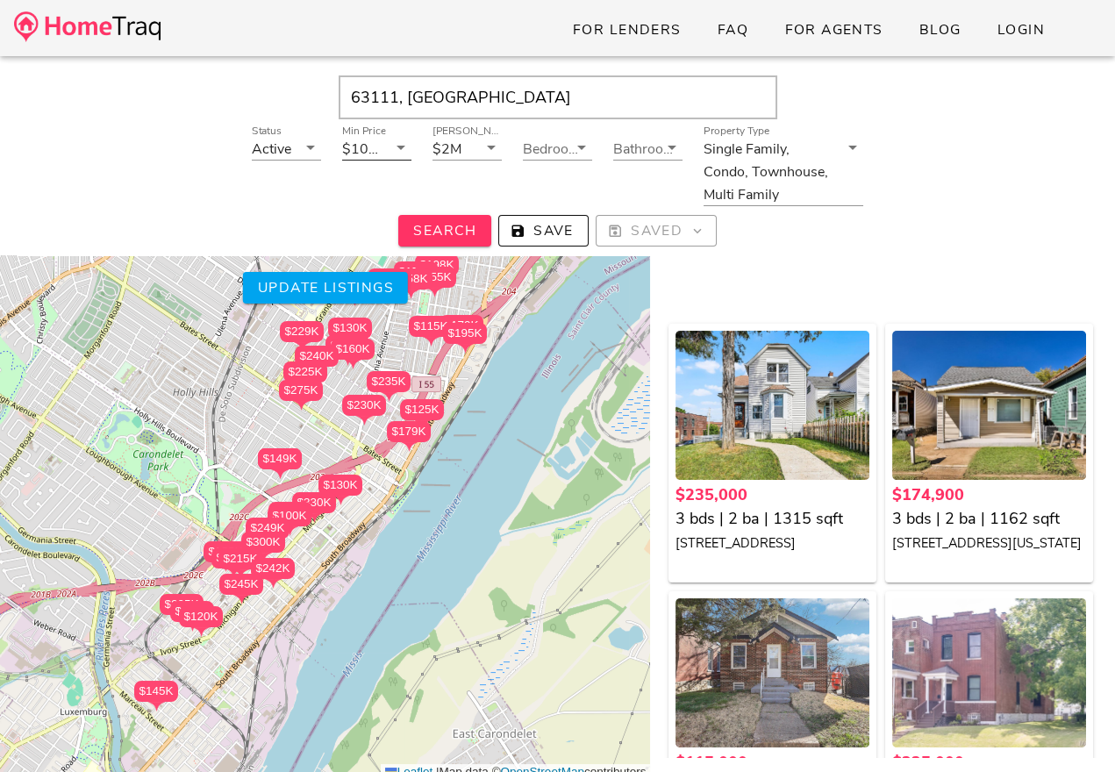
click at [399, 152] on icon at bounding box center [401, 147] width 21 height 21
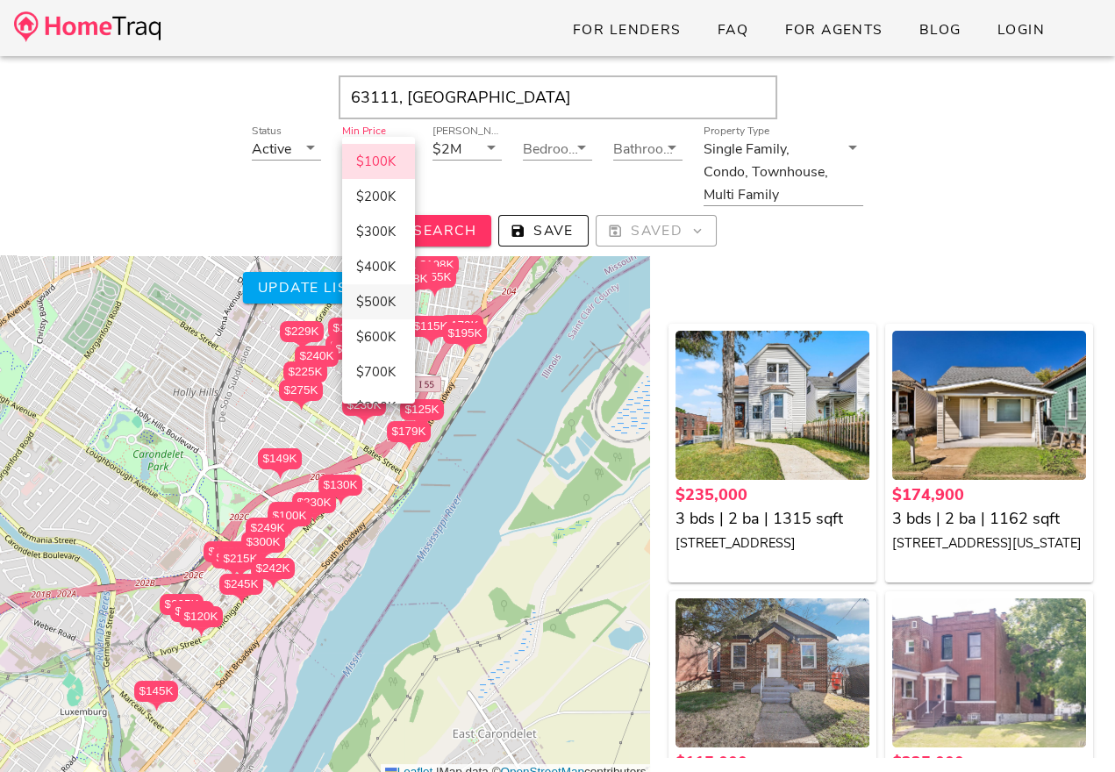
click at [372, 308] on div "$500K" at bounding box center [378, 302] width 45 height 16
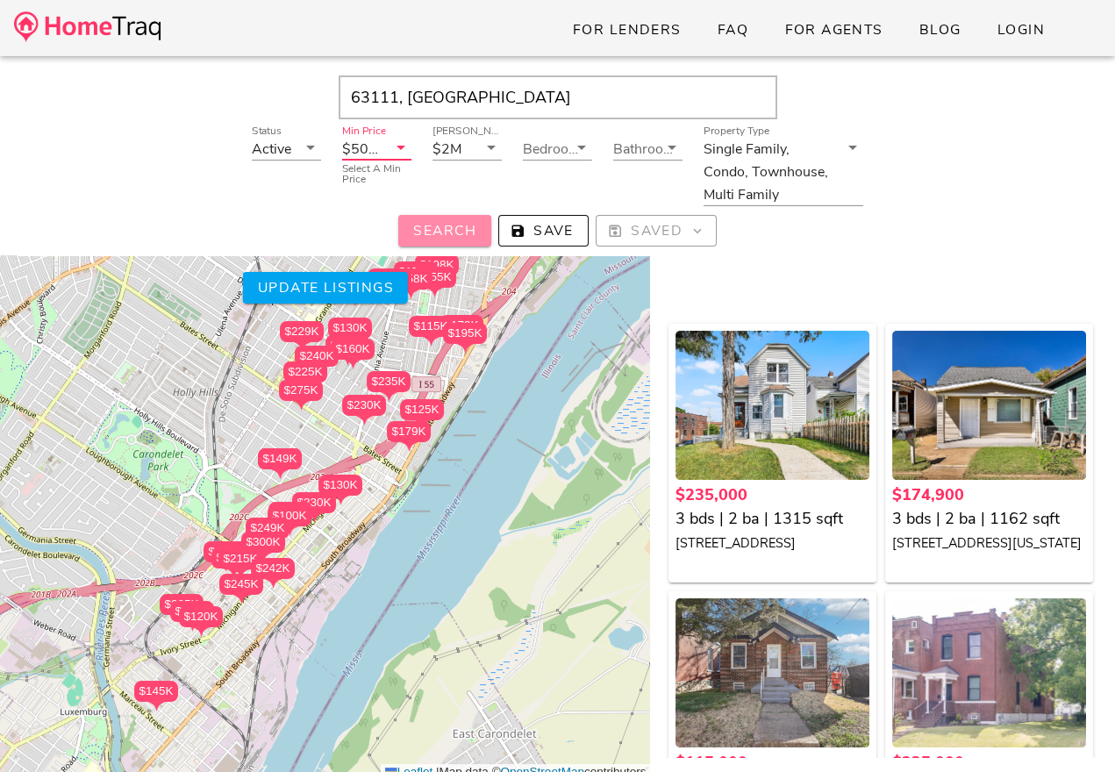
click at [446, 229] on span "Search" at bounding box center [444, 230] width 65 height 19
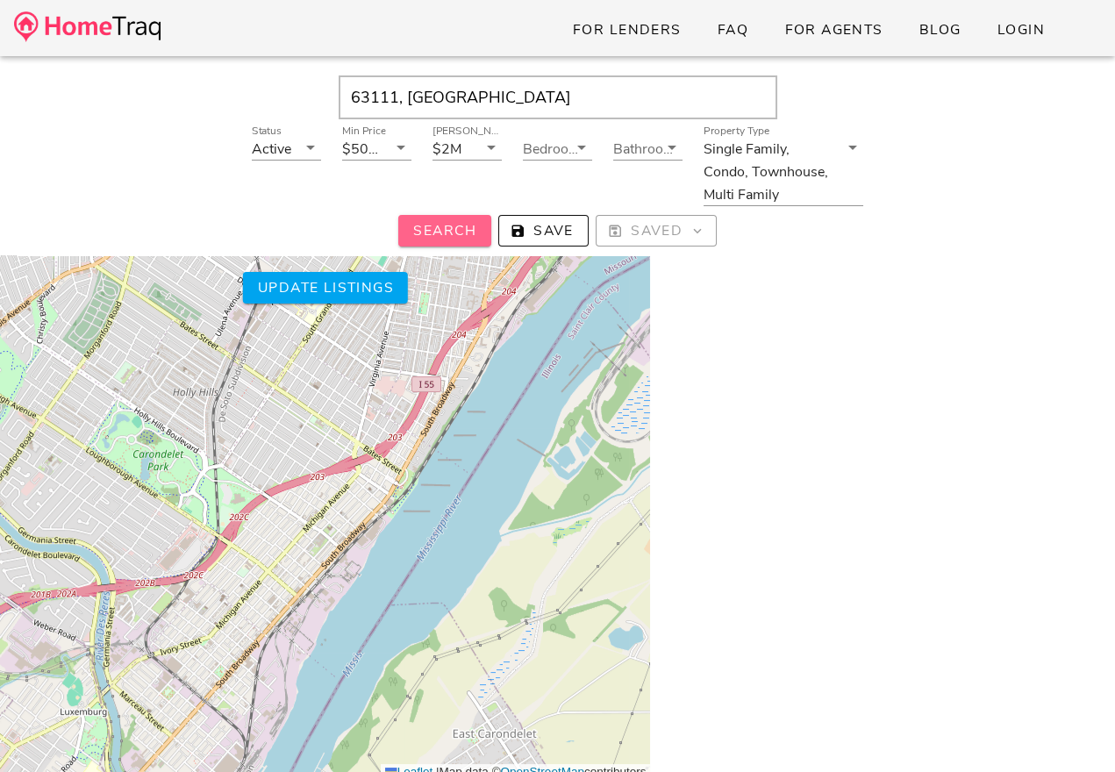
click at [460, 234] on span "Search" at bounding box center [444, 230] width 65 height 19
click at [365, 288] on span "Update listings" at bounding box center [324, 287] width 137 height 19
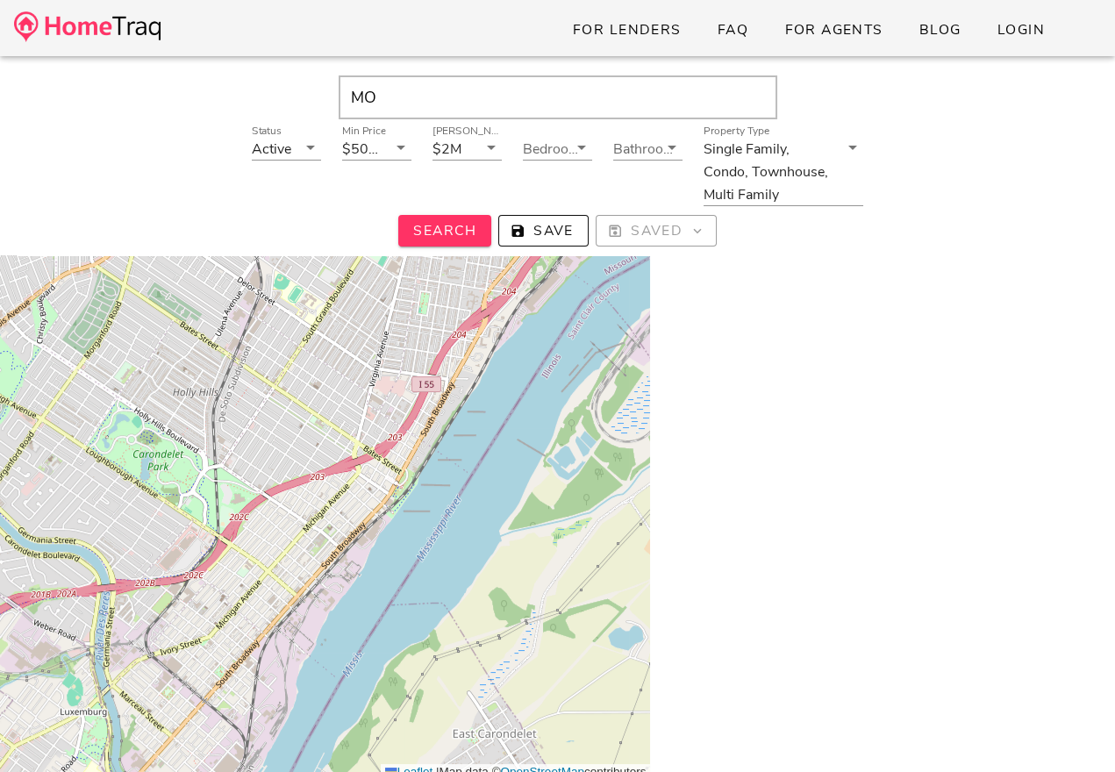
click at [374, 565] on div "+ − Leaflet | Map data © OpenStreetMap contributors" at bounding box center [325, 474] width 650 height 614
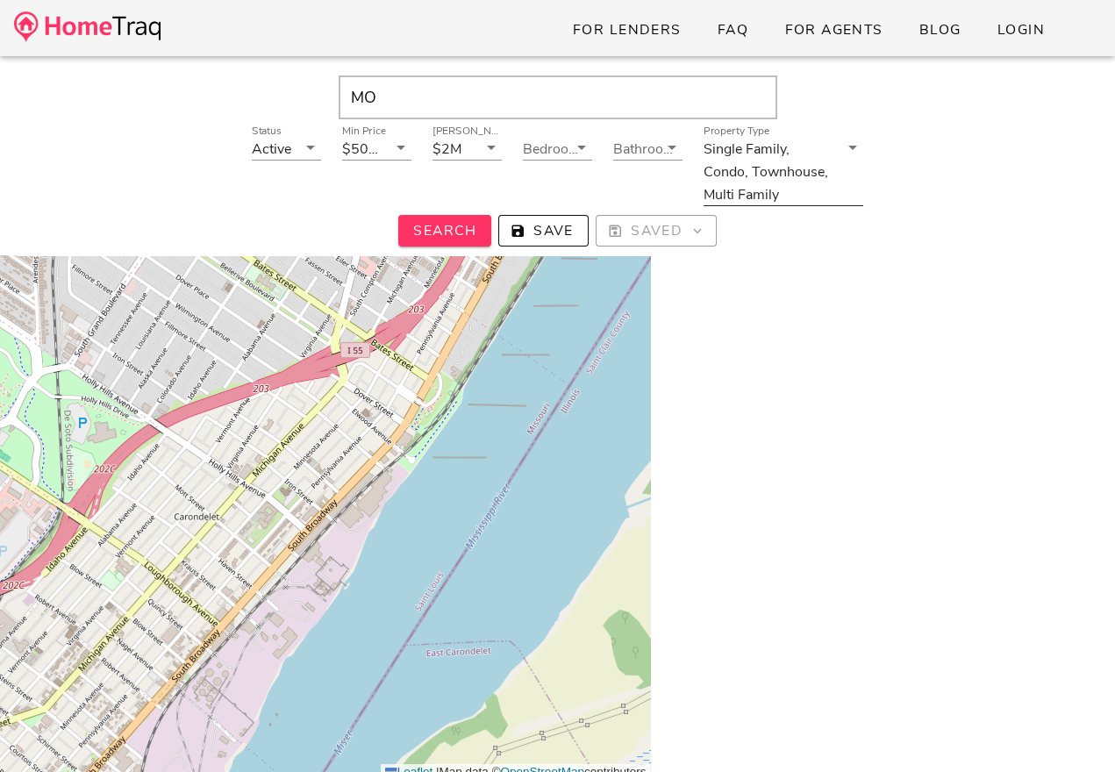
click at [759, 161] on div "Single Family, Condo, Townhouse, Multi Family" at bounding box center [771, 171] width 135 height 68
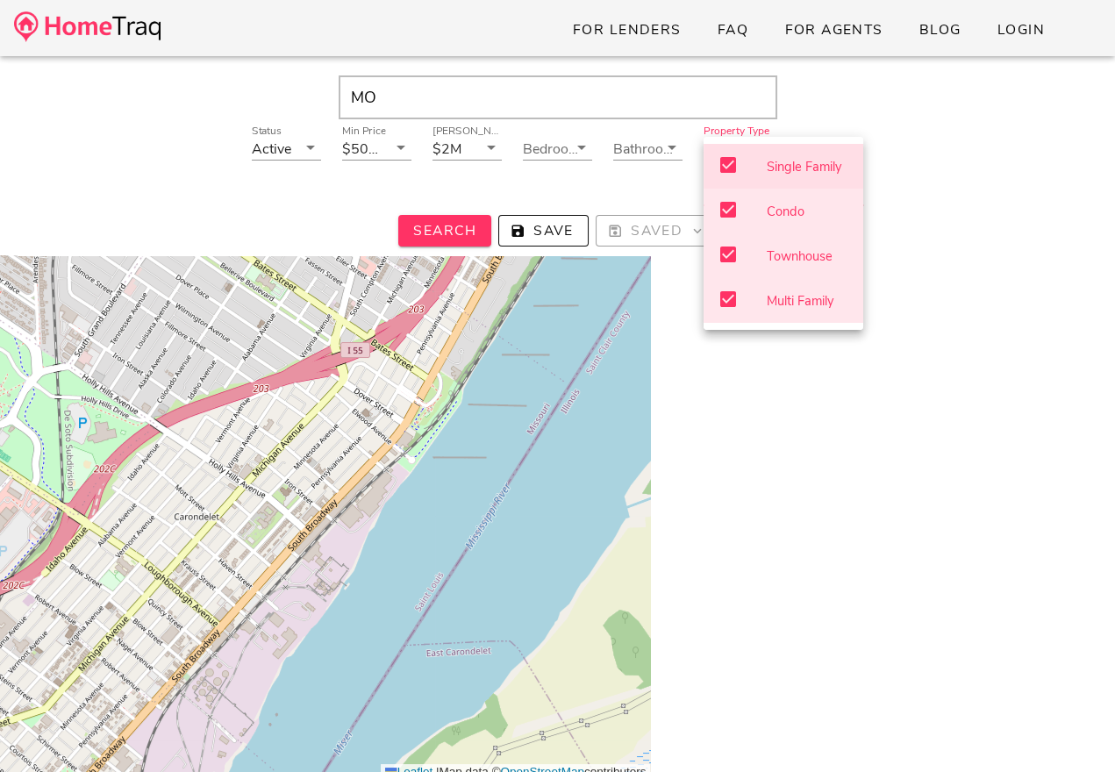
click at [766, 369] on div at bounding box center [882, 558] width 465 height 762
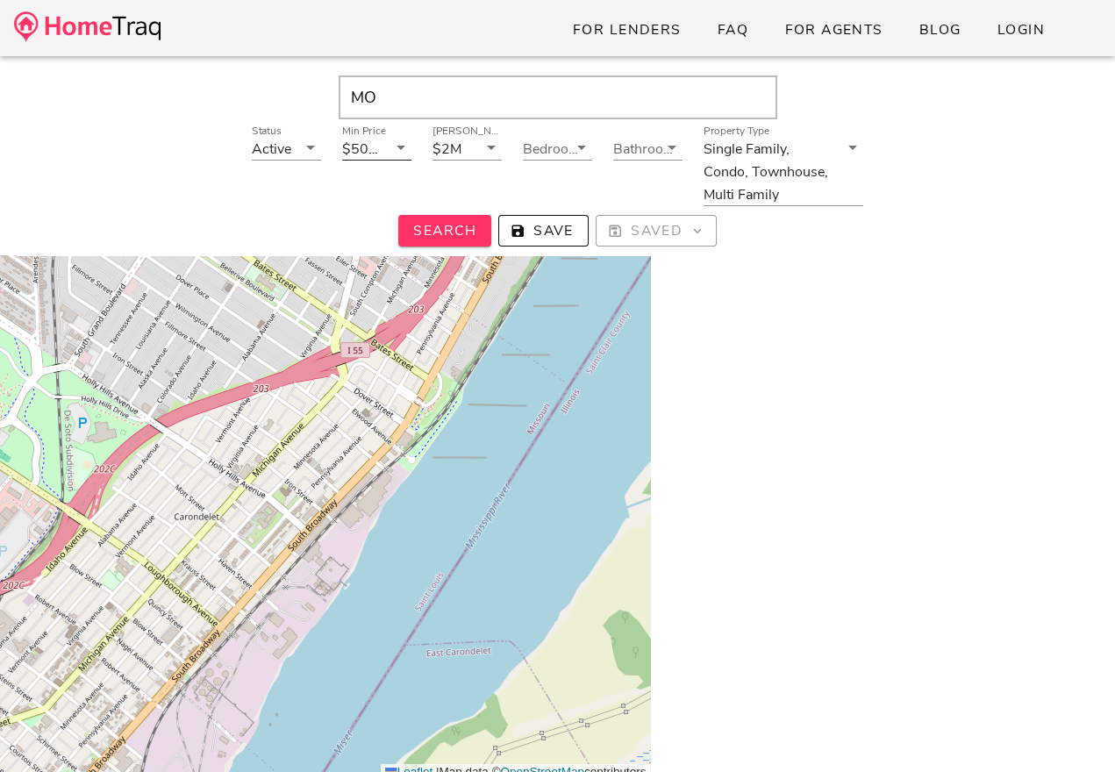
click at [390, 152] on div at bounding box center [399, 147] width 25 height 21
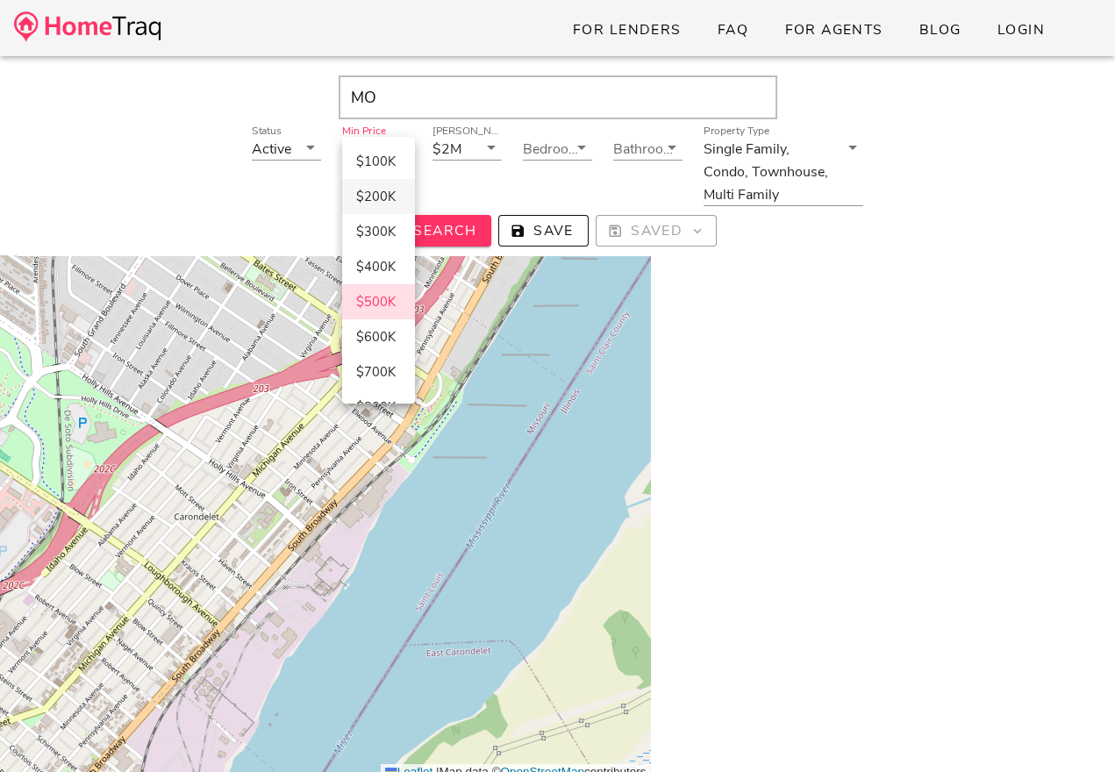
click at [383, 188] on div "$200K" at bounding box center [378, 197] width 45 height 30
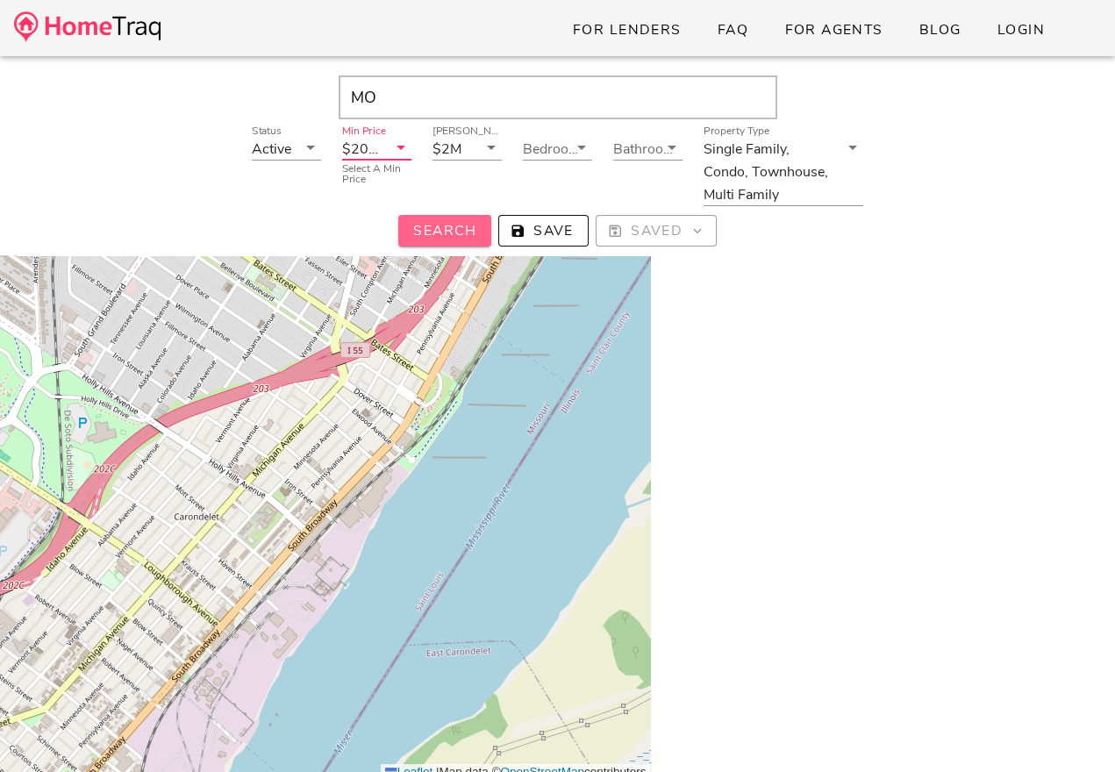
click at [434, 239] on span "Search" at bounding box center [444, 230] width 65 height 19
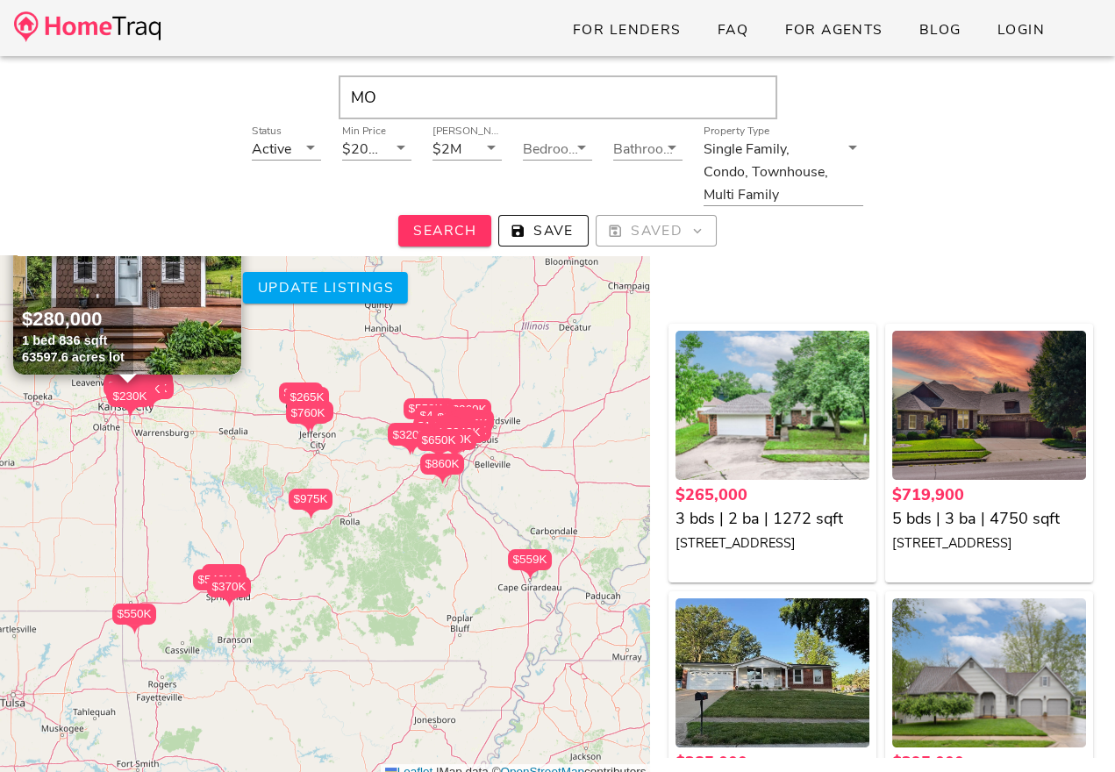
click at [478, 94] on input "MO" at bounding box center [558, 97] width 439 height 44
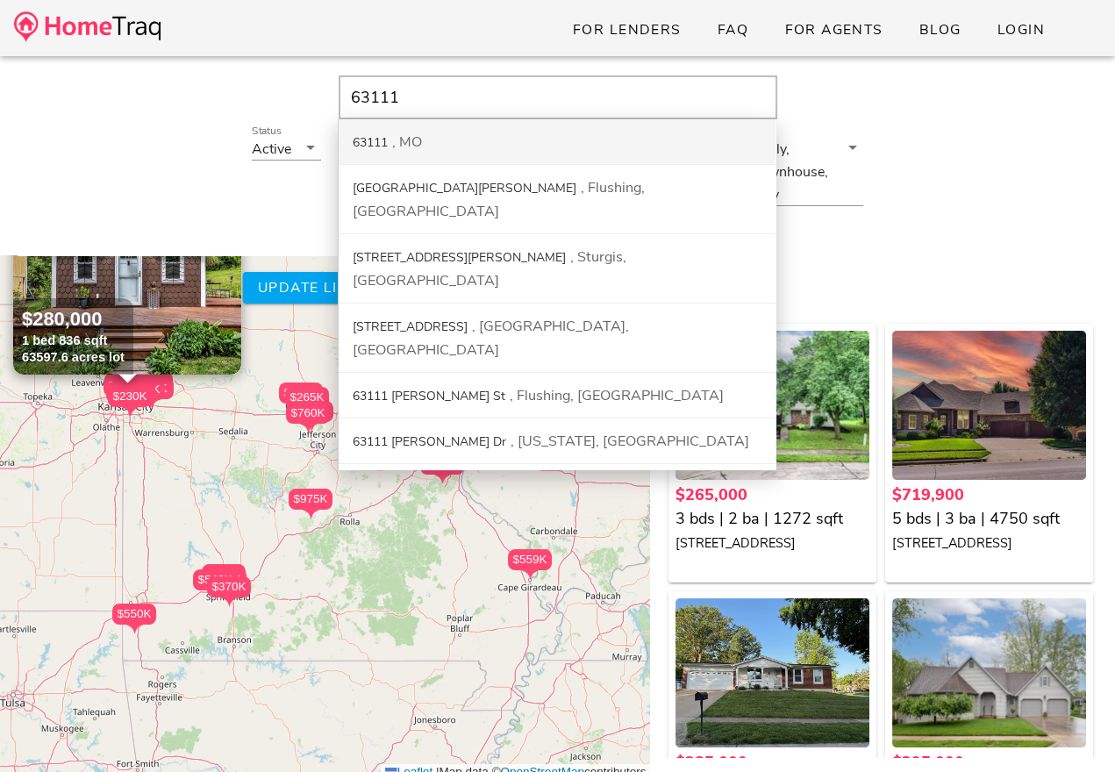
click at [384, 143] on div "63111" at bounding box center [370, 142] width 35 height 17
type input "63111, [GEOGRAPHIC_DATA]"
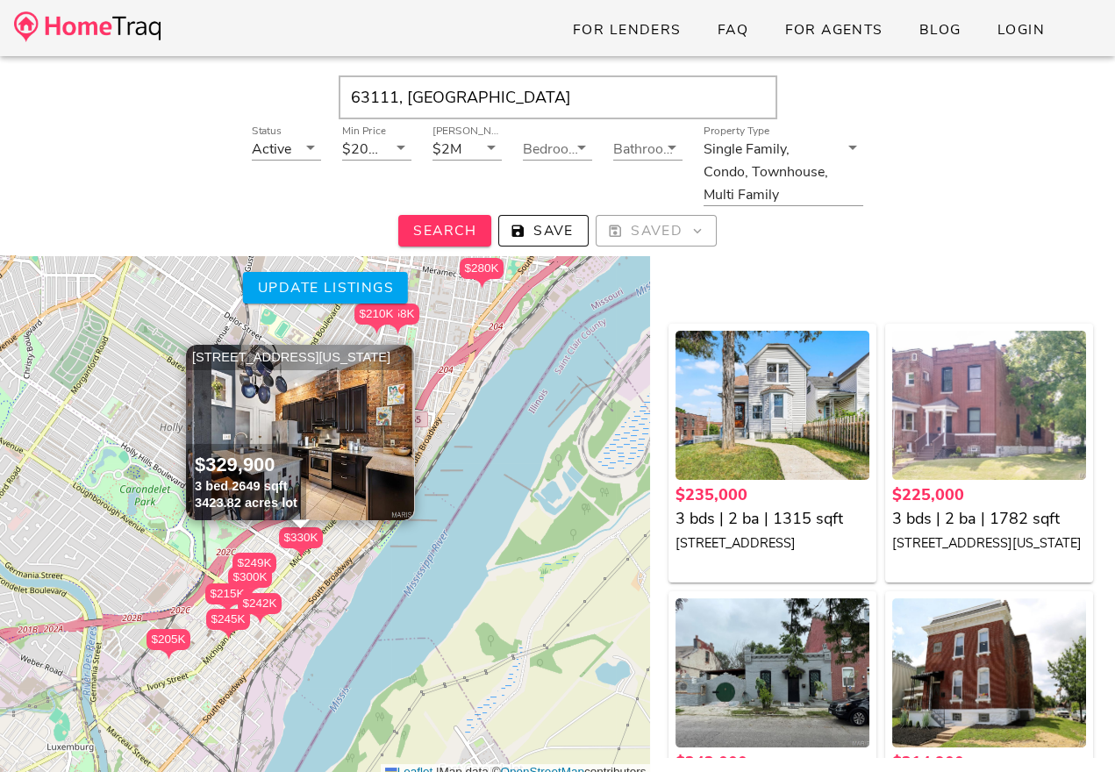
click at [398, 359] on span "×" at bounding box center [402, 357] width 11 height 19
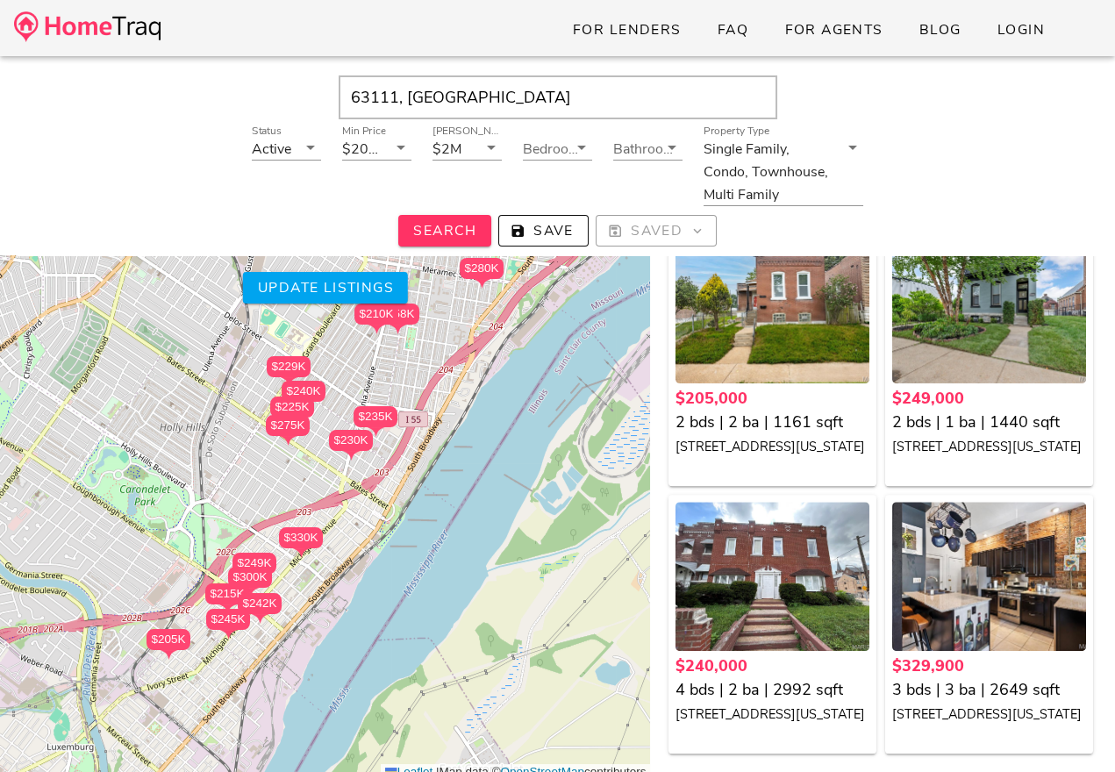
scroll to position [190, 0]
click at [341, 570] on div "$235K $225K $242K $215K $300K $275K $245K $258K $229K $230K $280K $210K $205K $…" at bounding box center [325, 474] width 650 height 614
click at [289, 577] on div "$235K $225K $242K $215K $300K $275K $245K $258K $229K $230K $280K $210K $205K $…" at bounding box center [325, 474] width 650 height 614
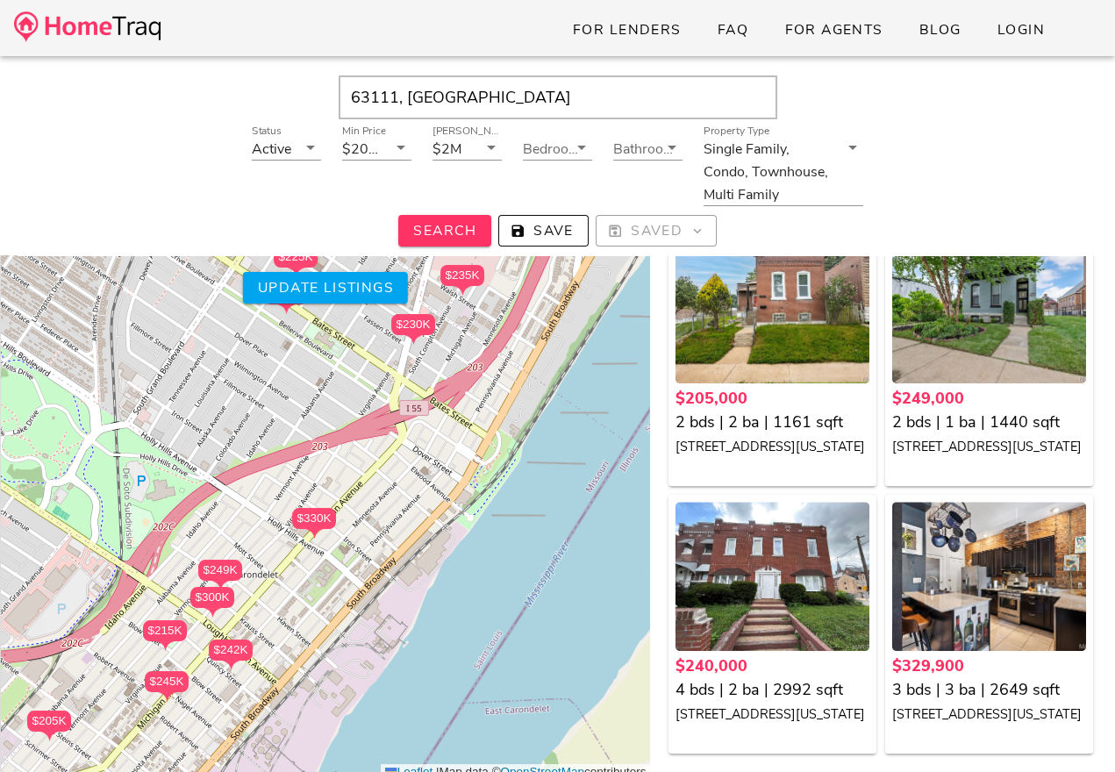
click at [289, 577] on div "$235K $225K $242K $215K $300K $275K $245K $258K $229K $230K $280K $210K $205K $…" at bounding box center [325, 474] width 650 height 614
